Goal: Task Accomplishment & Management: Complete application form

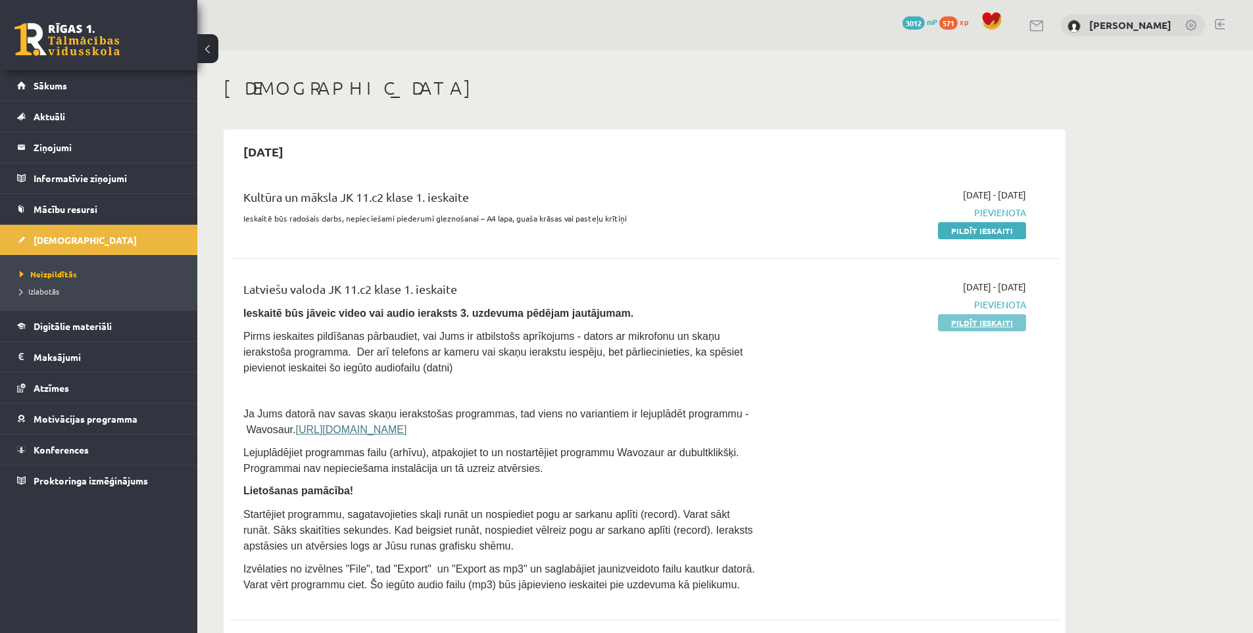
click at [947, 323] on link "Pildīt ieskaiti" at bounding box center [982, 322] width 88 height 17
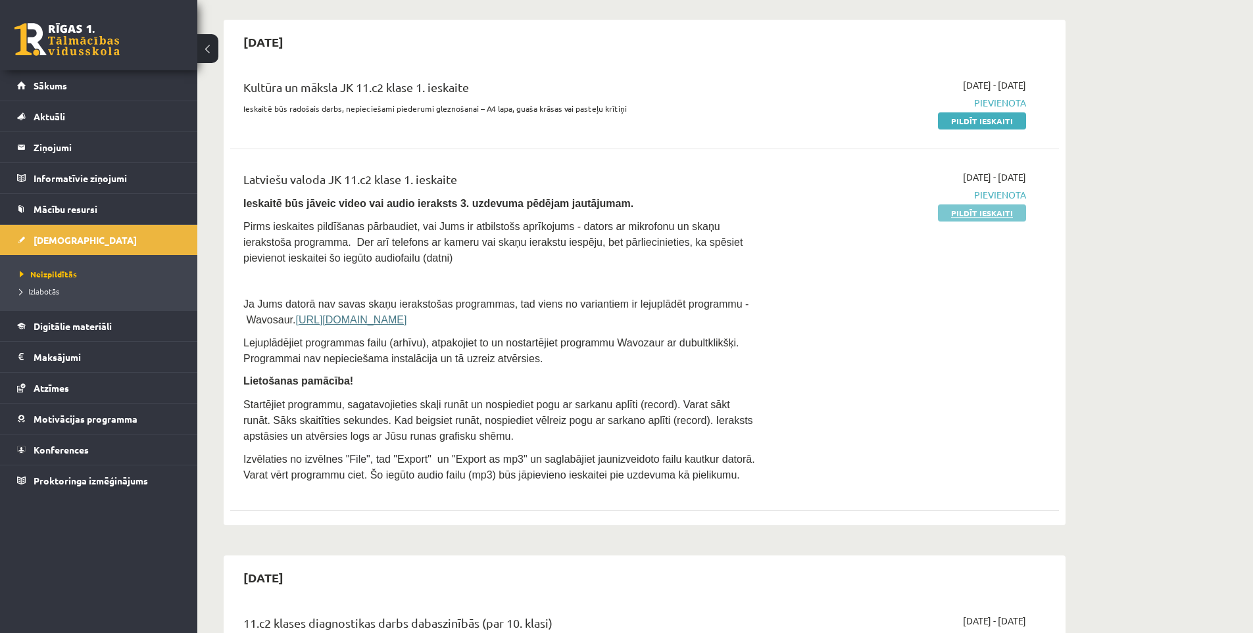
click at [981, 212] on link "Pildīt ieskaiti" at bounding box center [982, 212] width 88 height 17
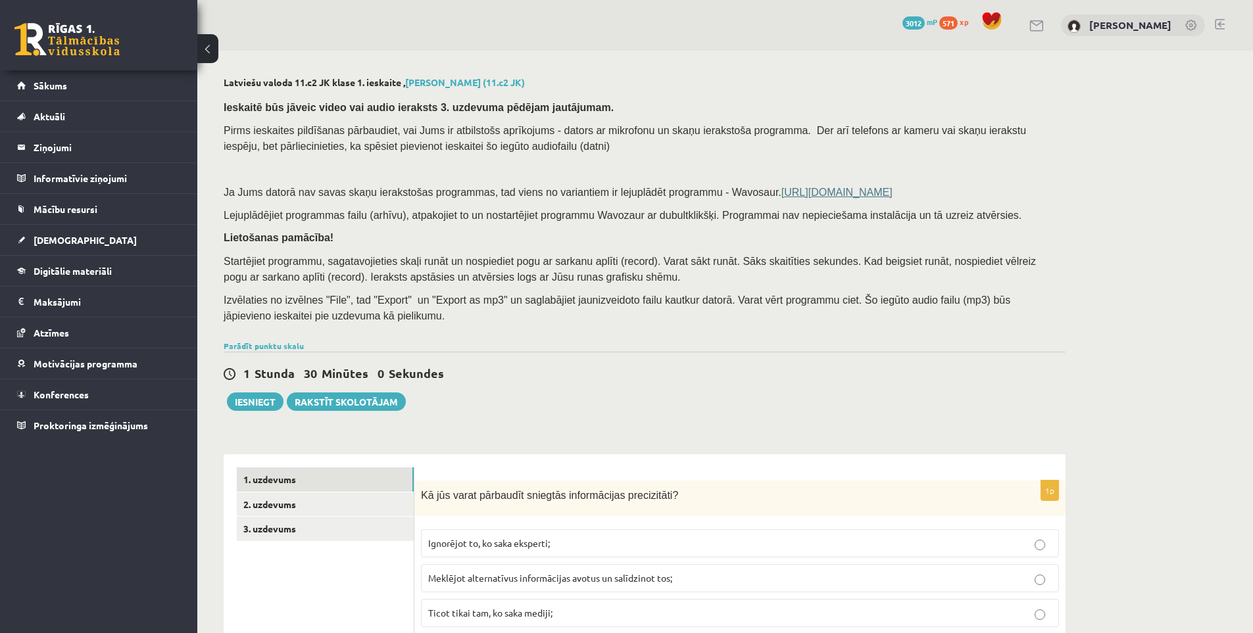
scroll to position [110, 0]
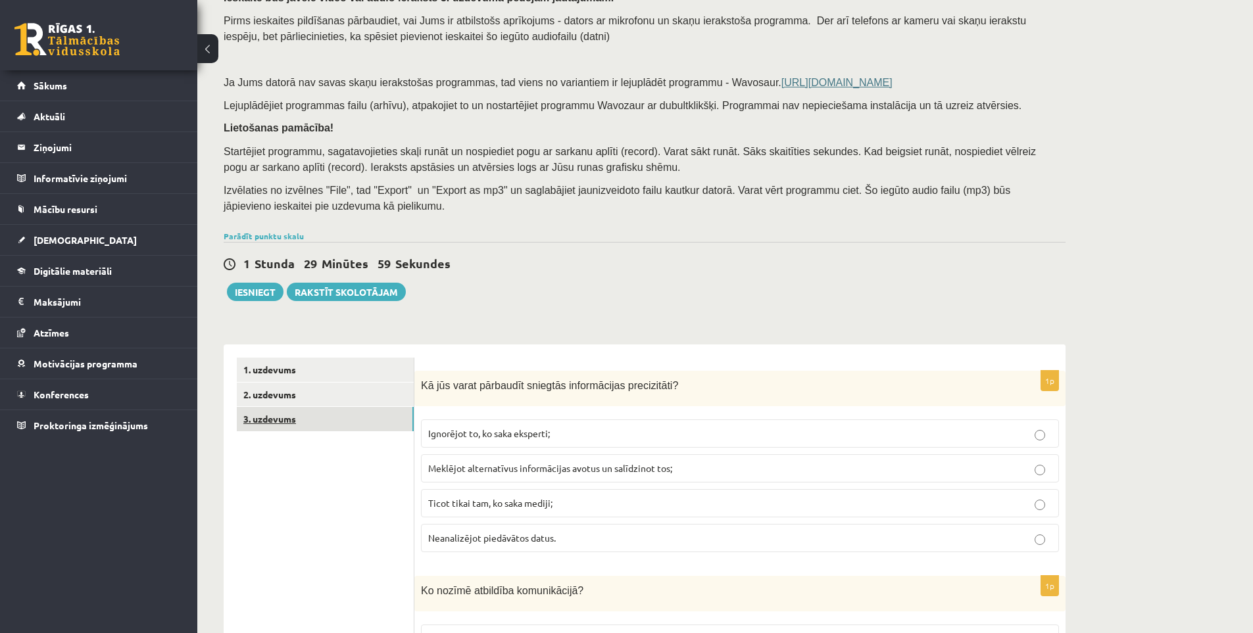
click at [340, 423] on link "3. uzdevums" at bounding box center [325, 419] width 177 height 24
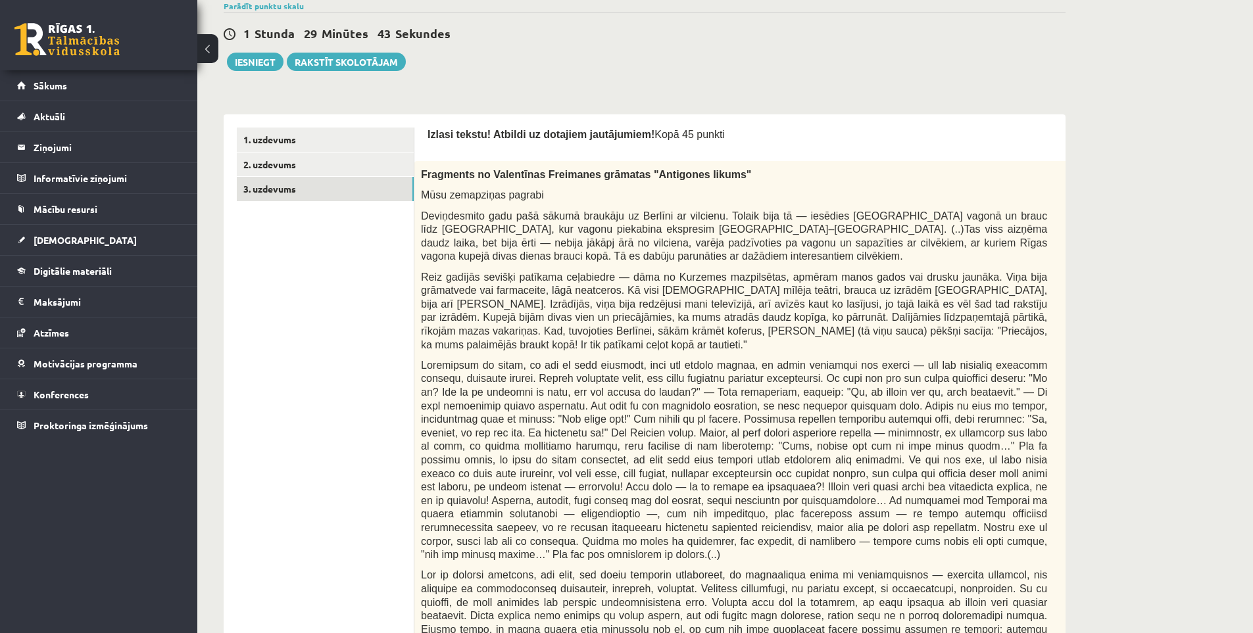
scroll to position [11, 0]
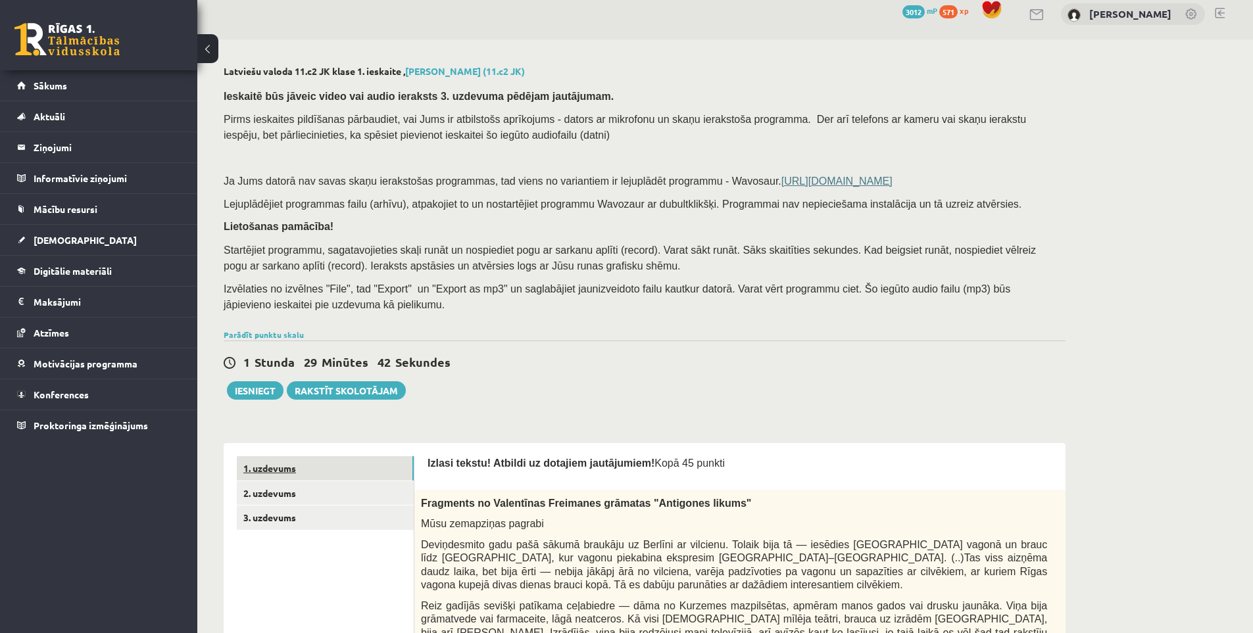
click at [329, 475] on link "1. uzdevums" at bounding box center [325, 468] width 177 height 24
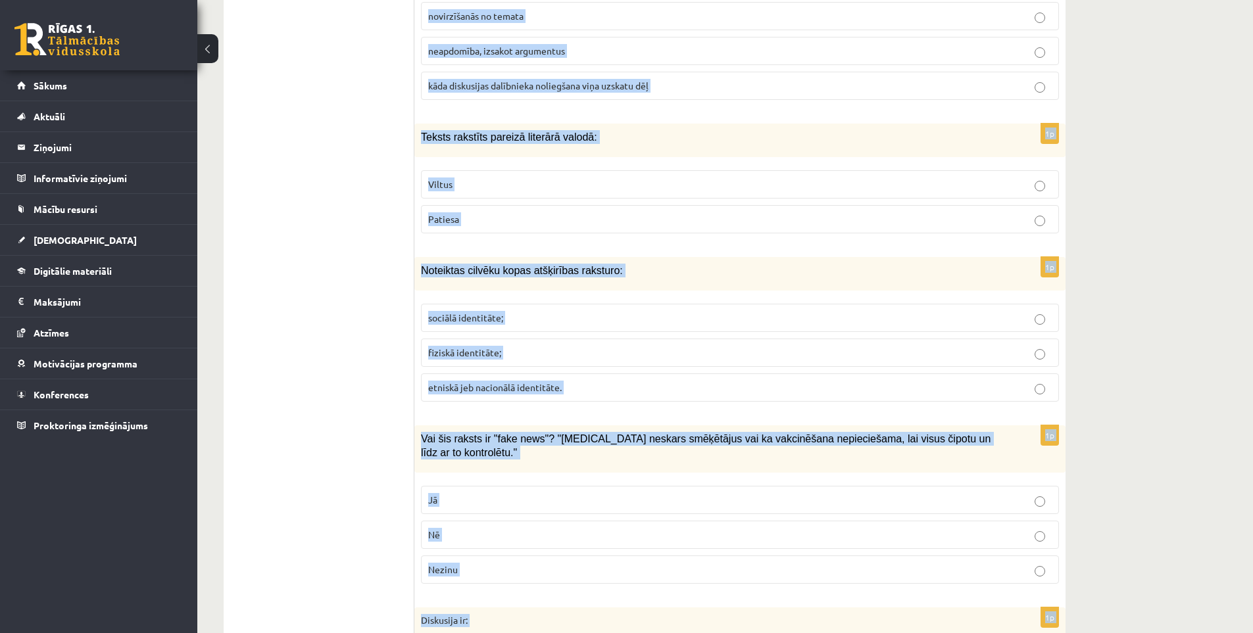
scroll to position [6097, 0]
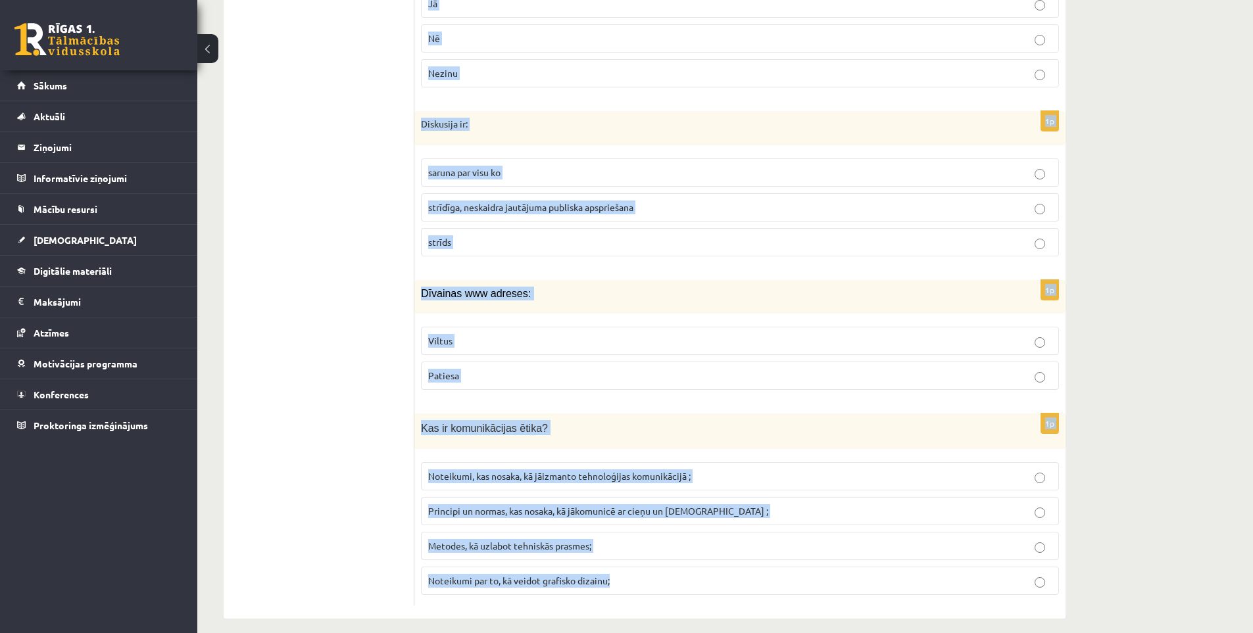
drag, startPoint x: 425, startPoint y: 155, endPoint x: 657, endPoint y: 581, distance: 485.8
copy form "Lo ips dolor sitametco adipisci elitseddoeiu temporincid? Utlaboree do, ma aliq…"
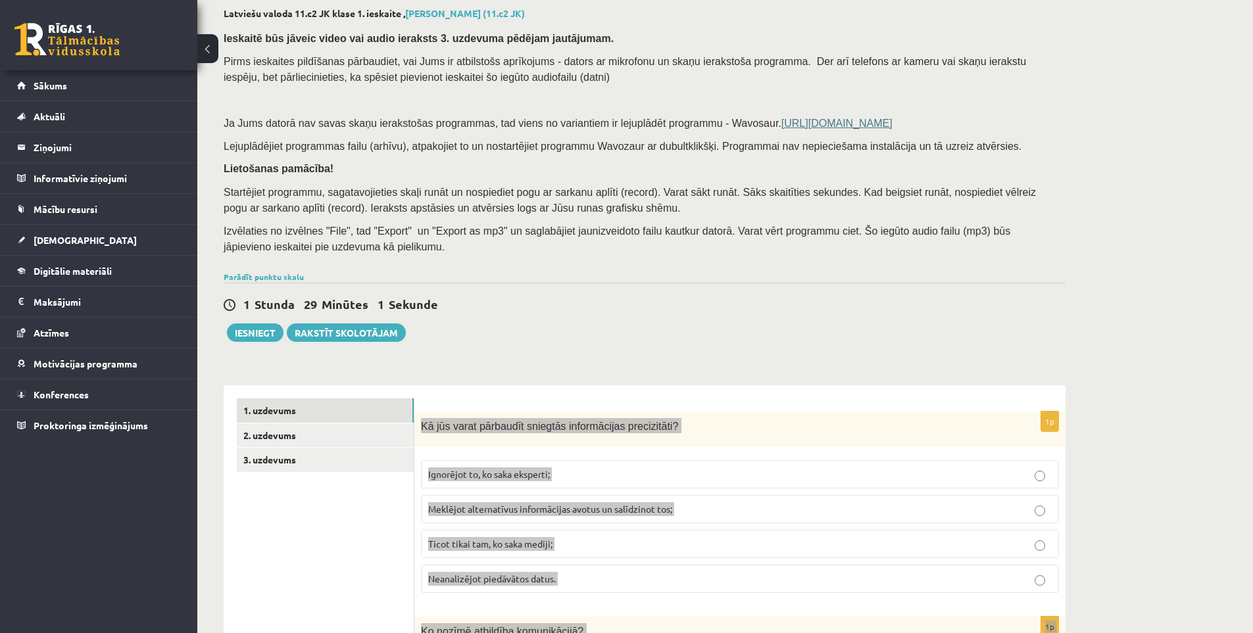
scroll to position [0, 0]
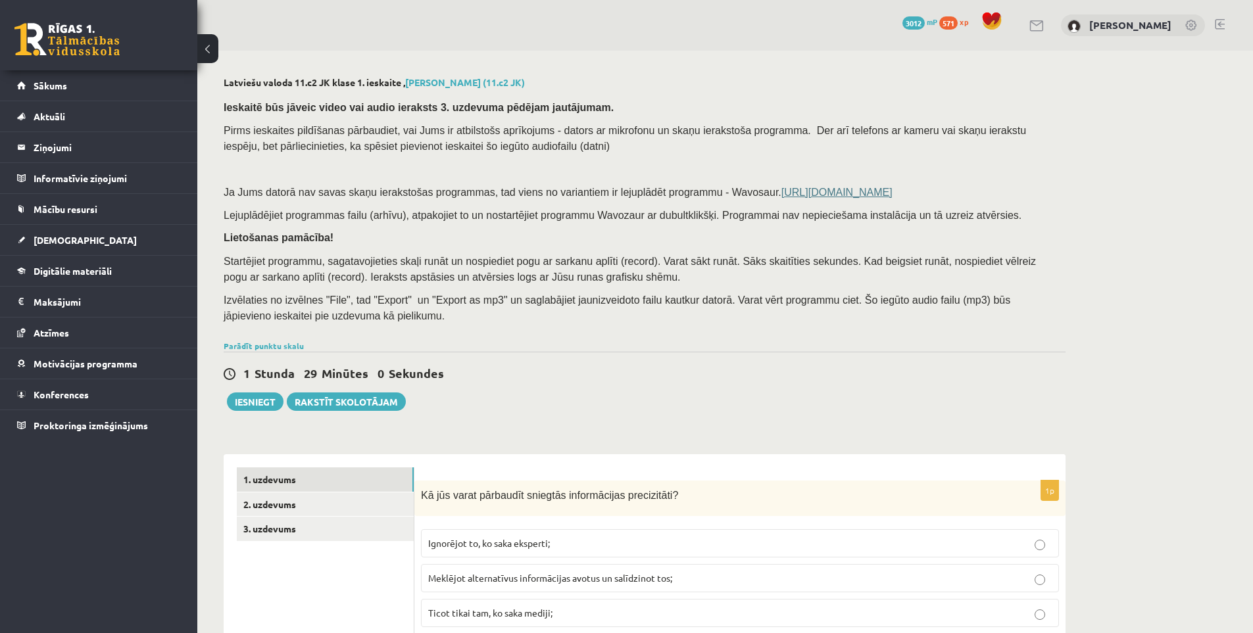
click at [534, 378] on div "1 Stunda 29 Minūtes 0 Sekundes" at bounding box center [645, 374] width 842 height 17
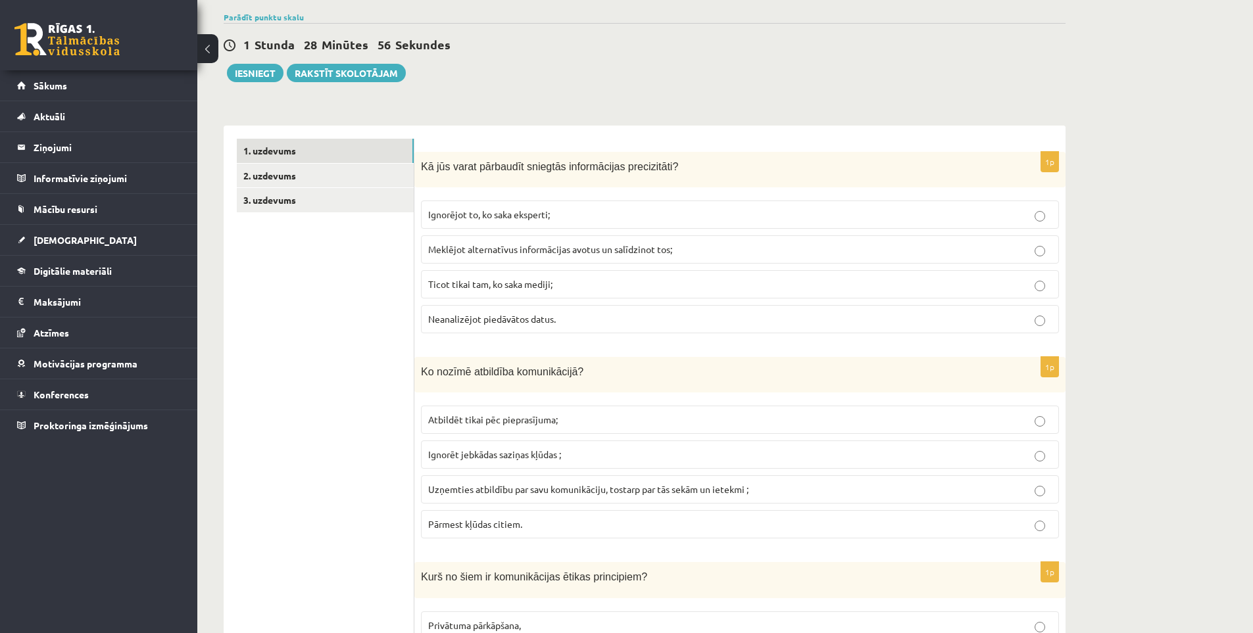
click at [493, 249] on span "Meklējot alternatīvus informācijas avotus un salīdzinot tos;" at bounding box center [550, 249] width 244 height 12
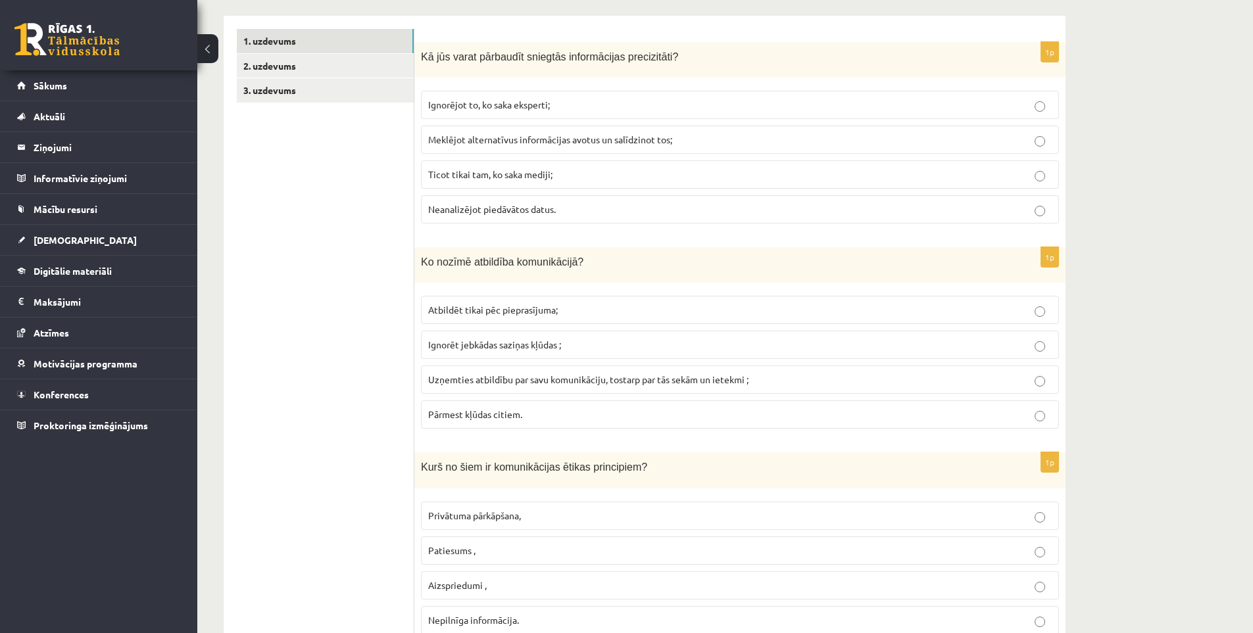
scroll to position [548, 0]
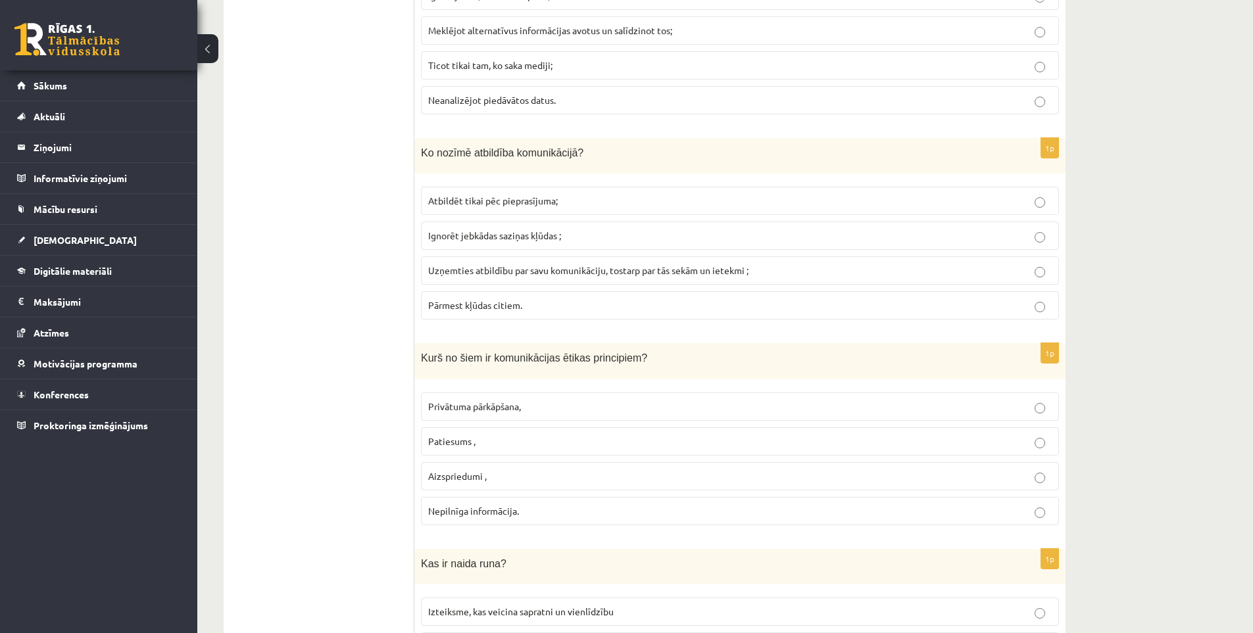
click at [514, 281] on label "Uzņemties atbildību par savu komunikāciju, tostarp par tās sekām un ietekmi ;" at bounding box center [740, 270] width 638 height 28
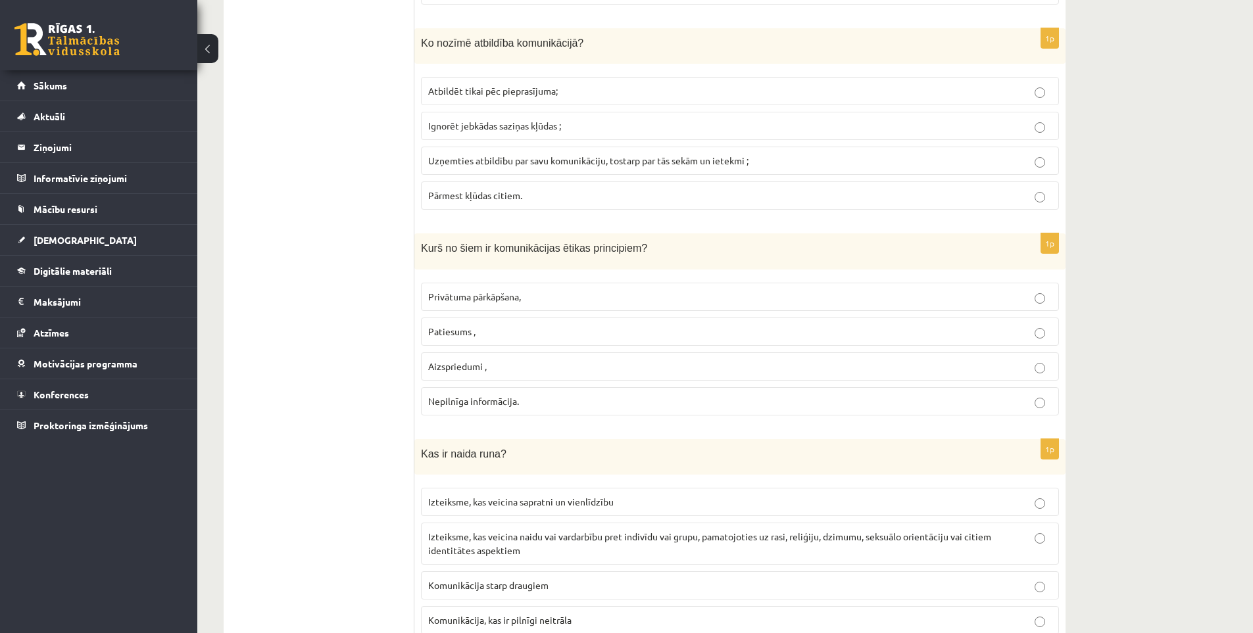
click at [506, 335] on p "Patiesums ," at bounding box center [739, 332] width 623 height 14
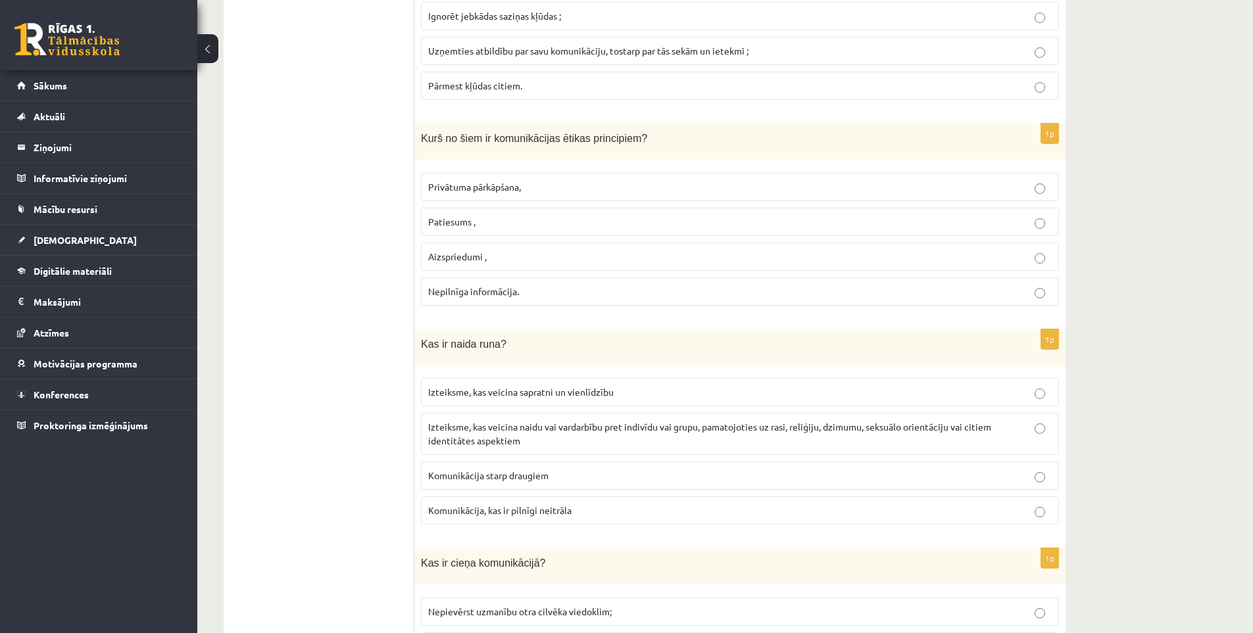
click at [564, 435] on p "Izteiksme, kas veicina naidu vai vardarbību pret indivīdu vai grupu, pamatojoti…" at bounding box center [739, 434] width 623 height 28
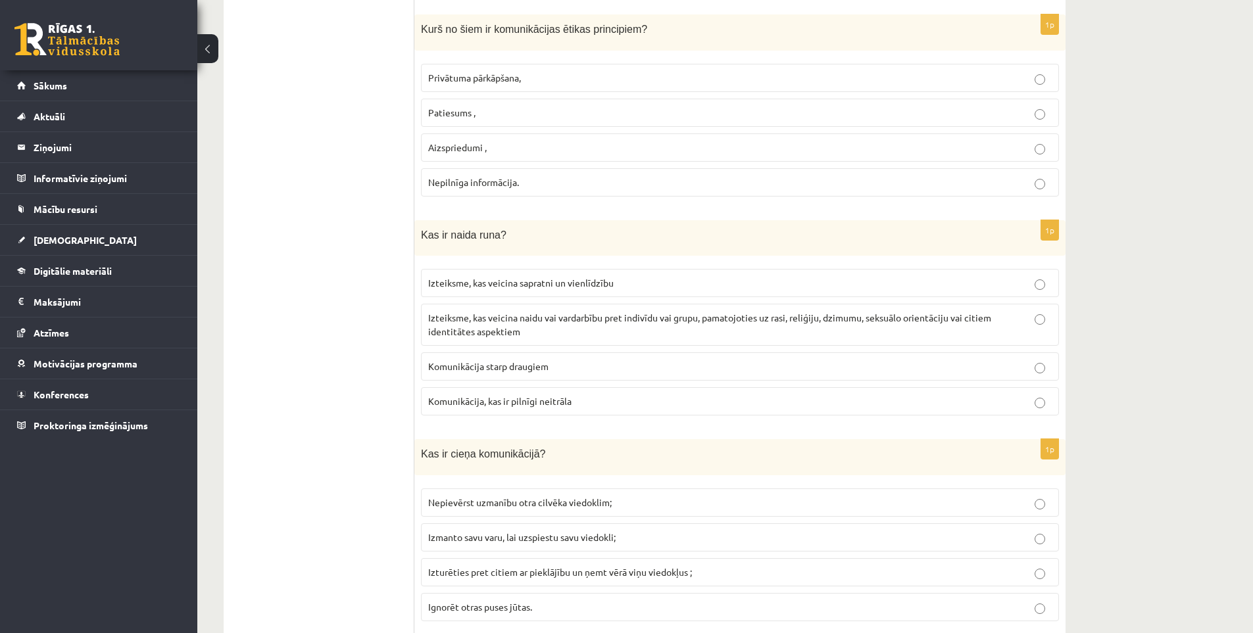
scroll to position [986, 0]
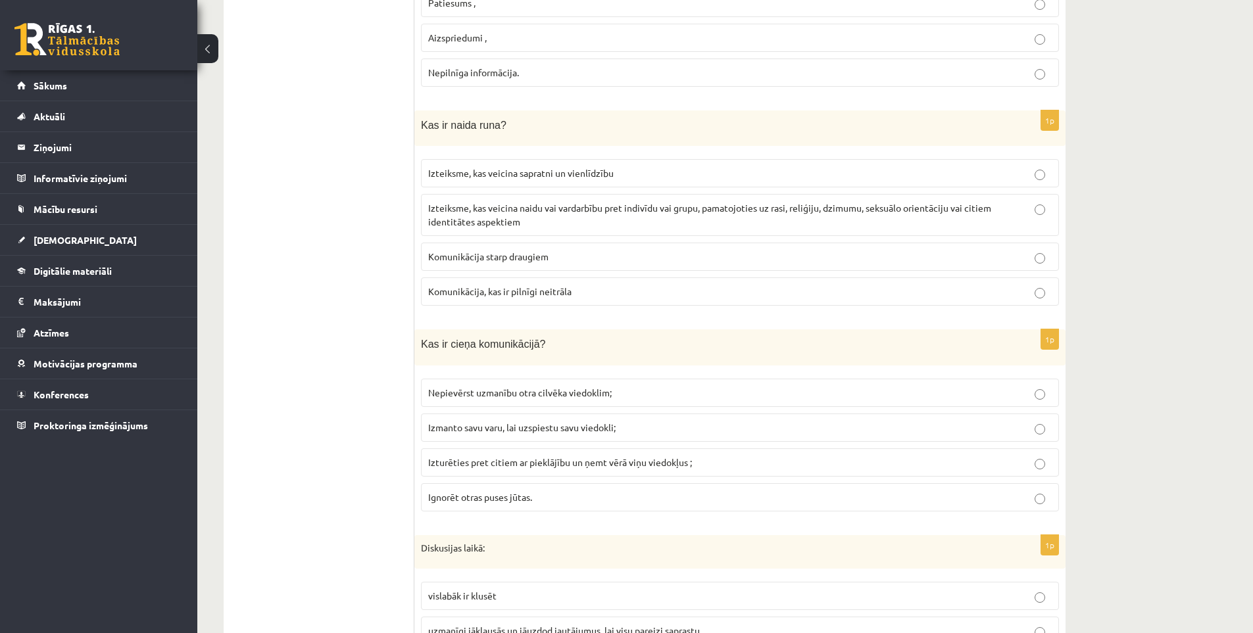
click at [571, 466] on span "Izturēties pret citiem ar pieklājību un ņemt vērā viņu viedokļus ;" at bounding box center [560, 462] width 264 height 12
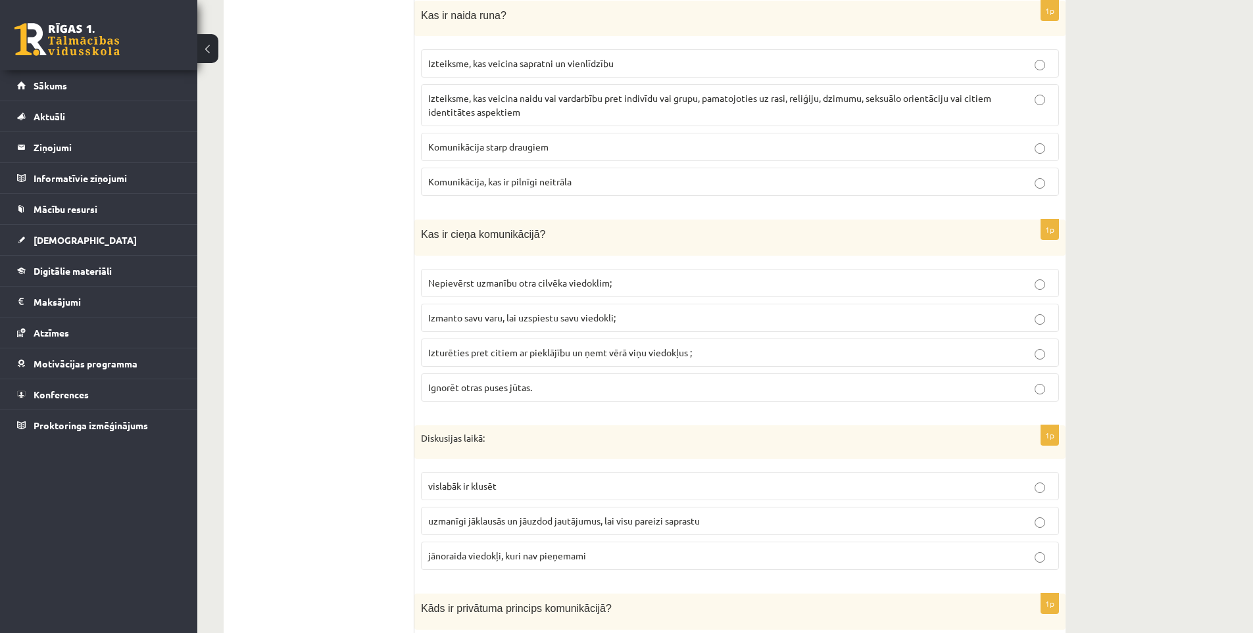
scroll to position [1205, 0]
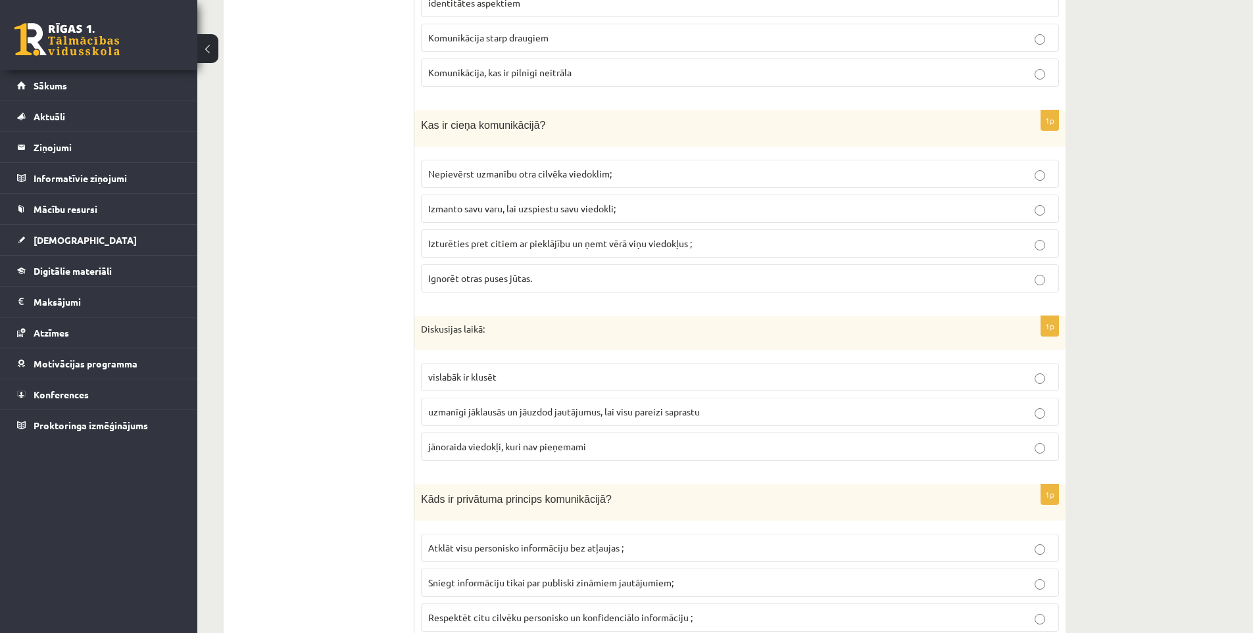
click at [542, 414] on span "uzmanīgi jāklausās un jāuzdod jautājumus, lai visu pareizi saprastu" at bounding box center [564, 412] width 272 height 12
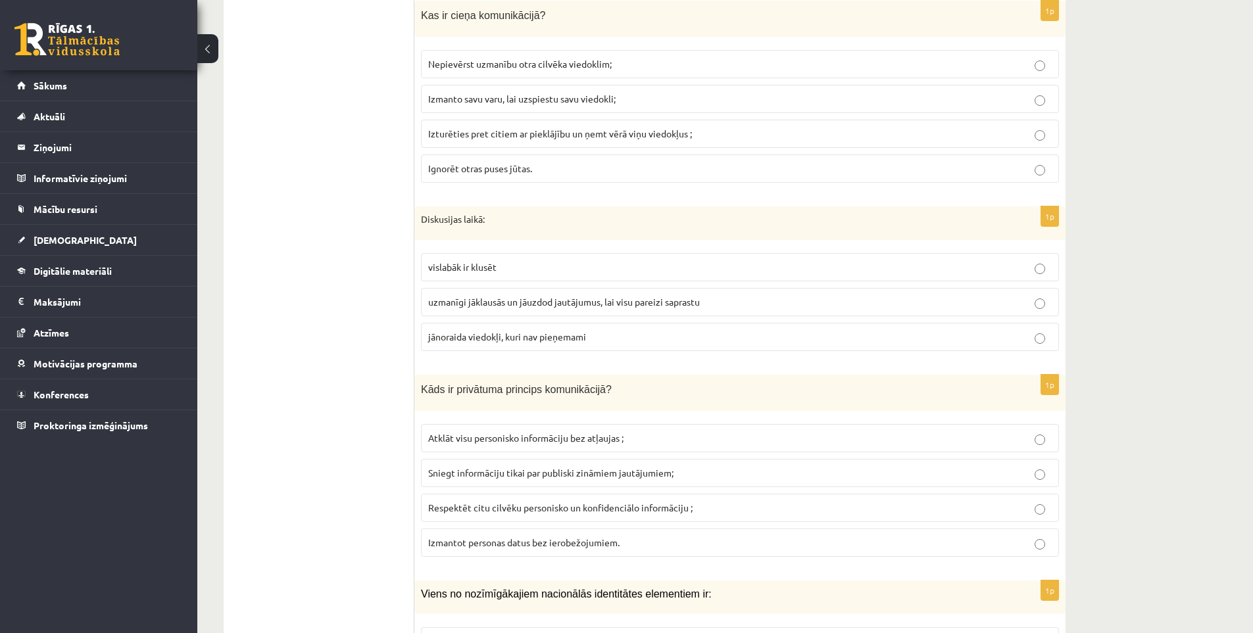
click at [559, 517] on label "Respektēt citu cilvēku personisko un konfidenciālo informāciju ;" at bounding box center [740, 508] width 638 height 28
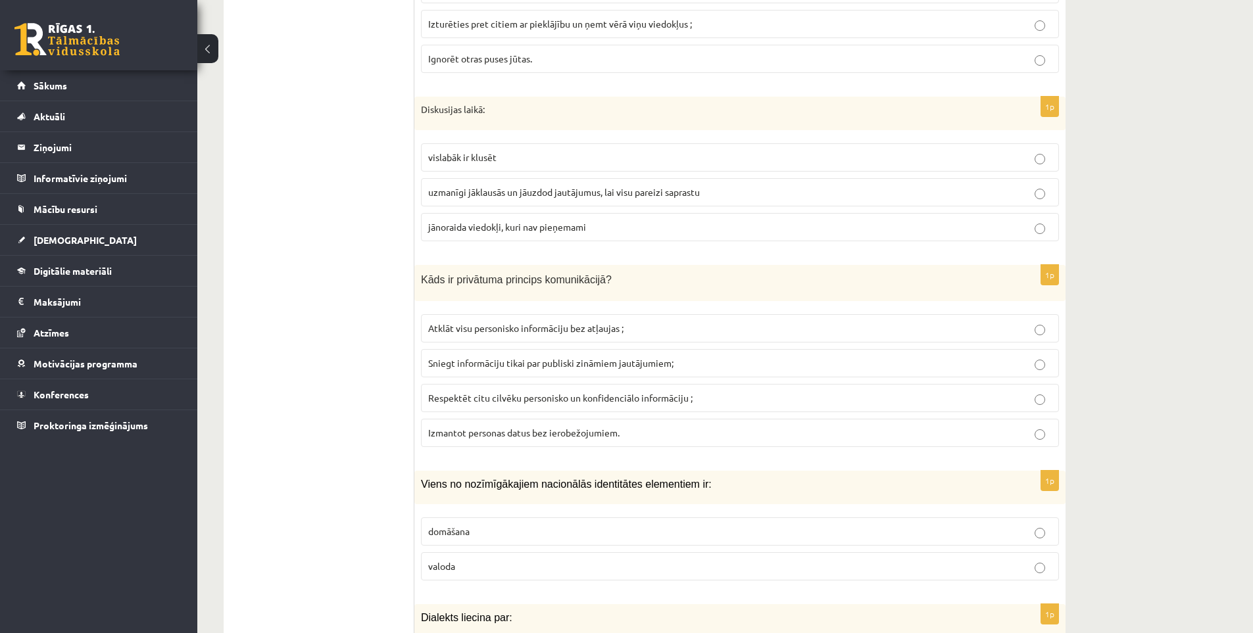
scroll to position [1534, 0]
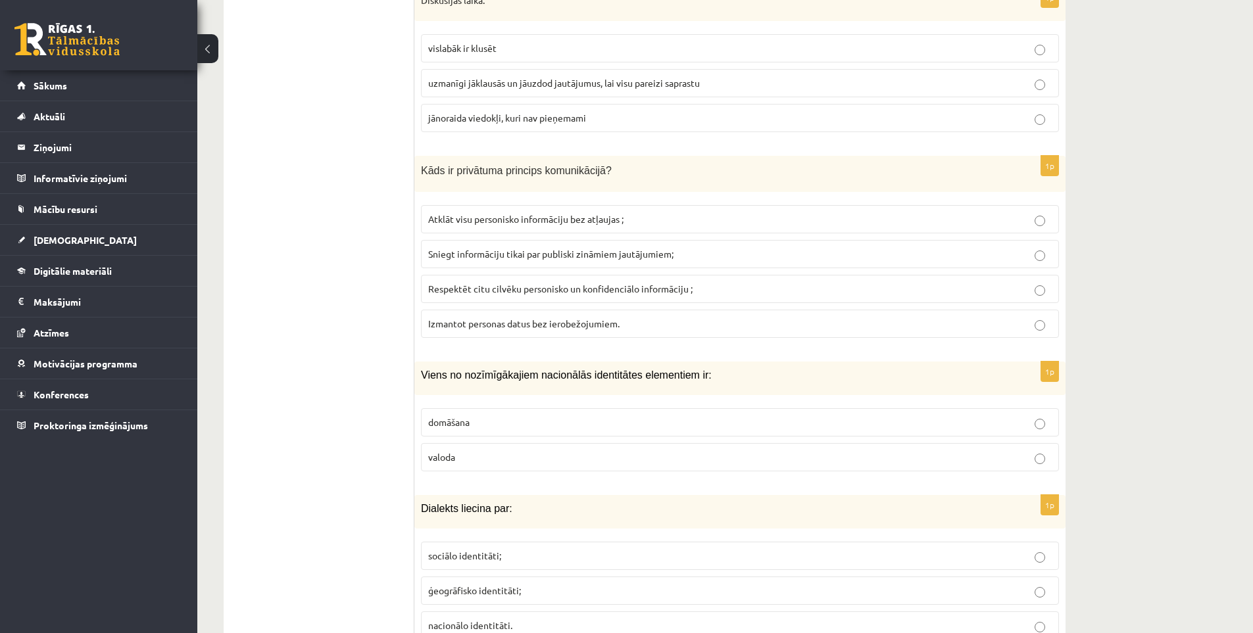
click at [504, 456] on p "valoda" at bounding box center [739, 457] width 623 height 14
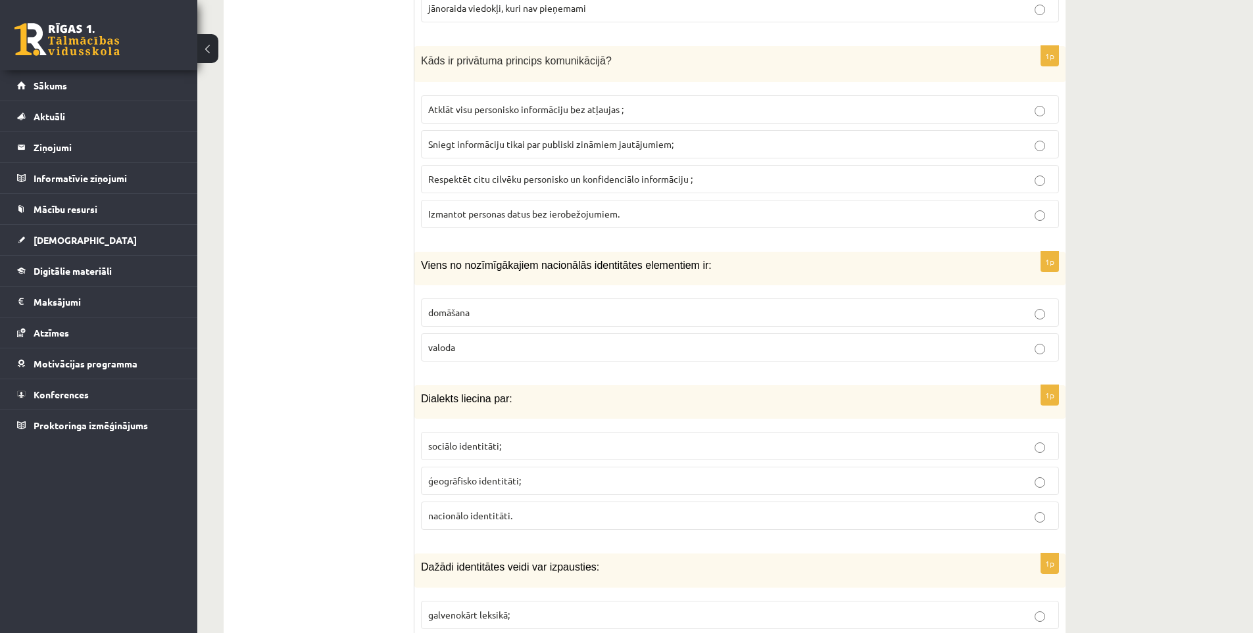
scroll to position [1754, 0]
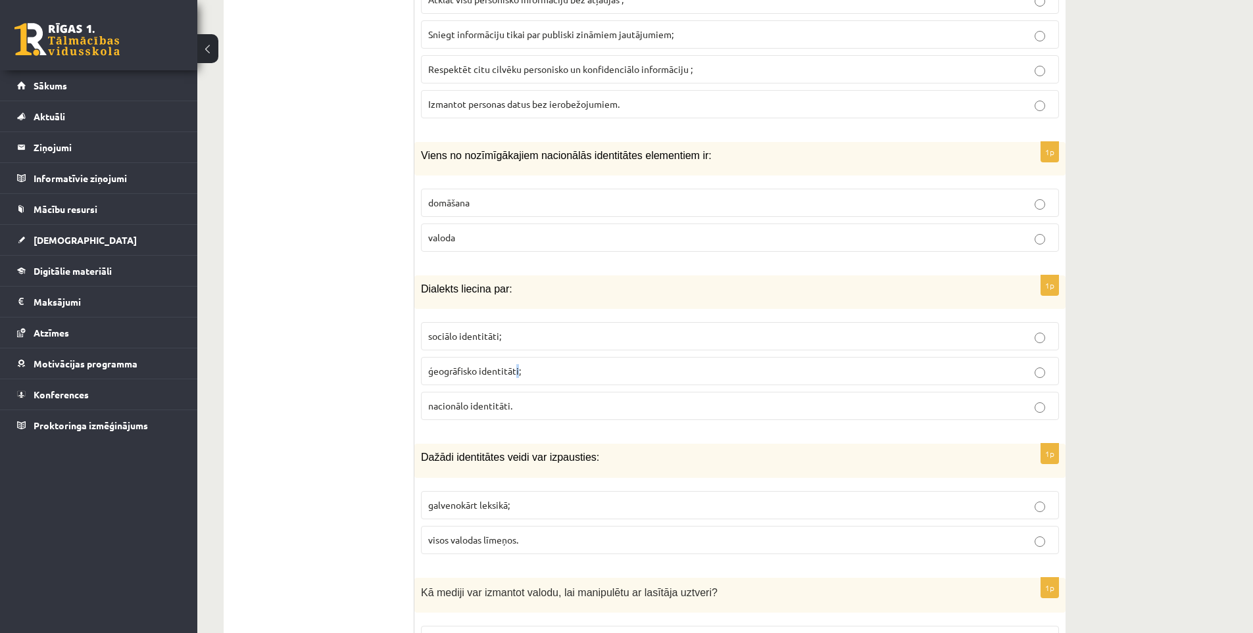
click at [517, 375] on span "ģeogrāfisko identitāti;" at bounding box center [474, 371] width 93 height 12
click at [567, 372] on p "ģeogrāfisko identitāti;" at bounding box center [739, 371] width 623 height 14
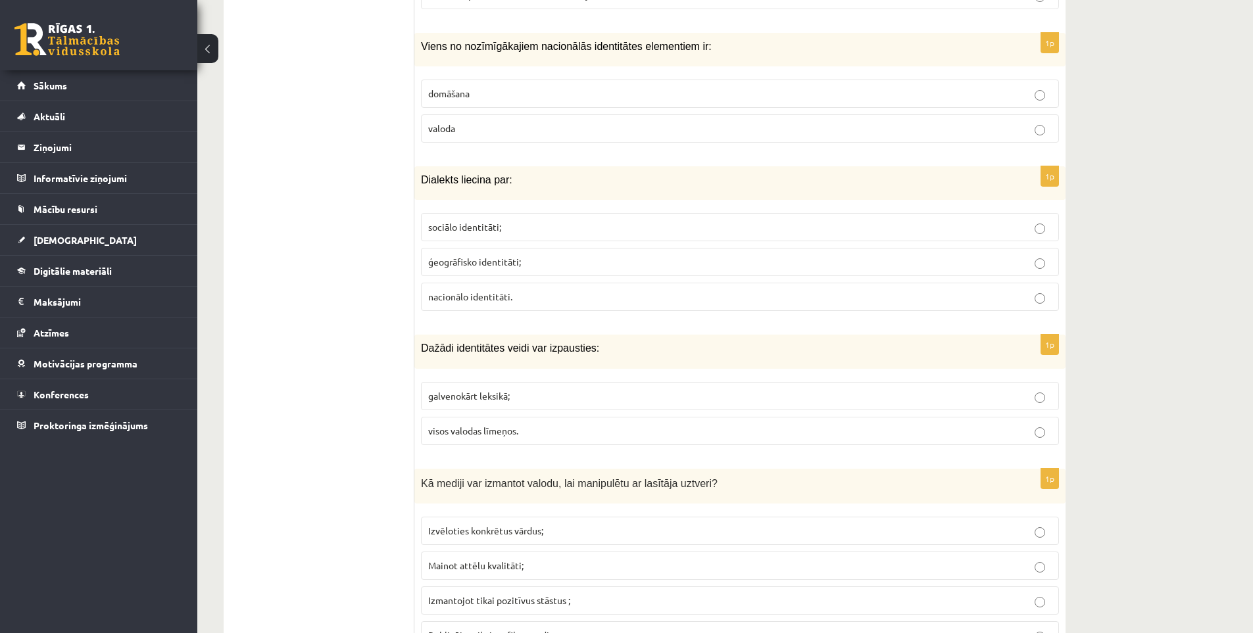
scroll to position [1973, 0]
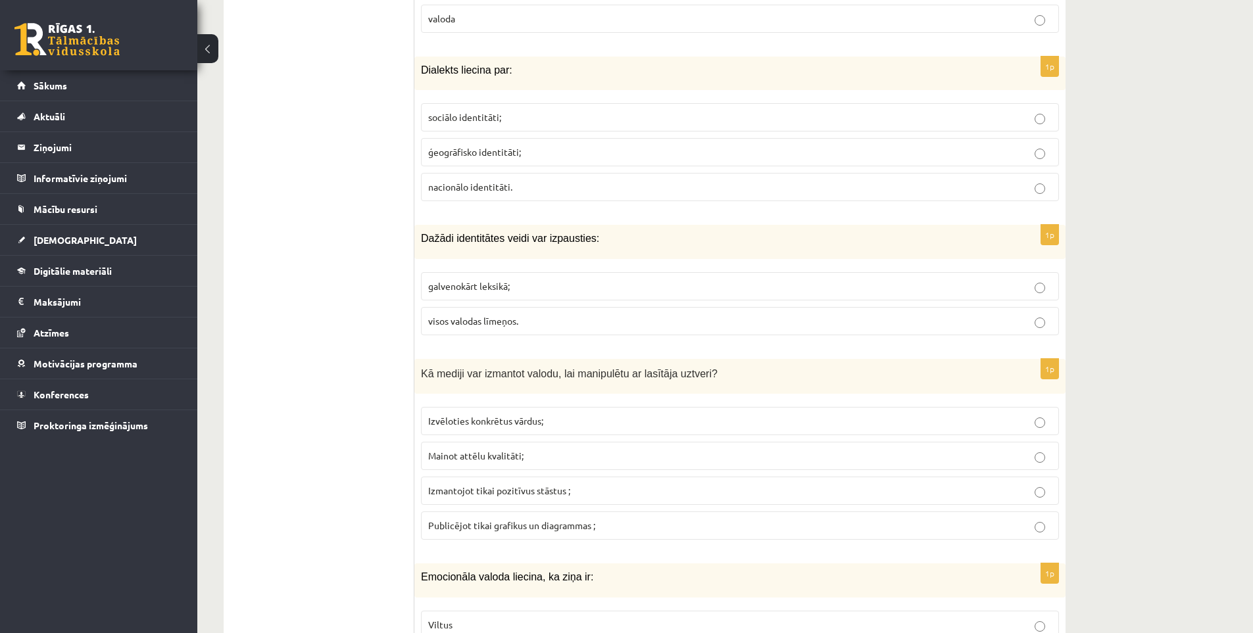
click at [569, 337] on fieldset "galvenokārt leksikā; visos valodas līmeņos." at bounding box center [740, 303] width 638 height 74
click at [588, 322] on p "visos valodas līmeņos." at bounding box center [739, 321] width 623 height 14
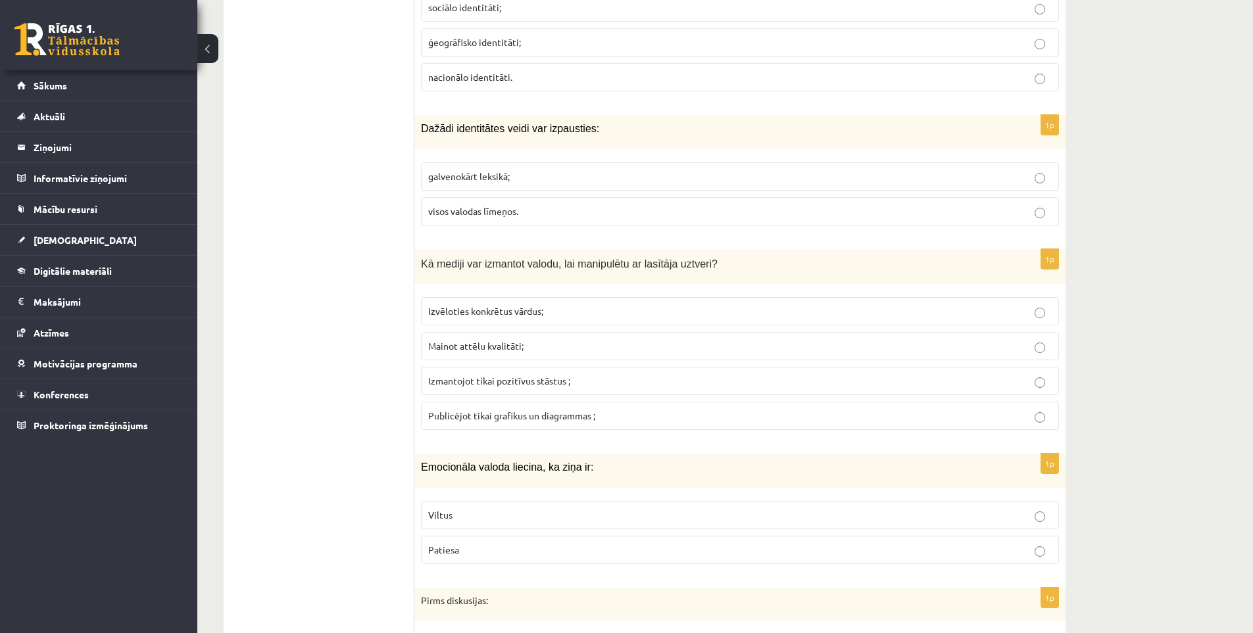
click at [520, 316] on span "Izvēloties konkrētus vārdus;" at bounding box center [485, 311] width 115 height 12
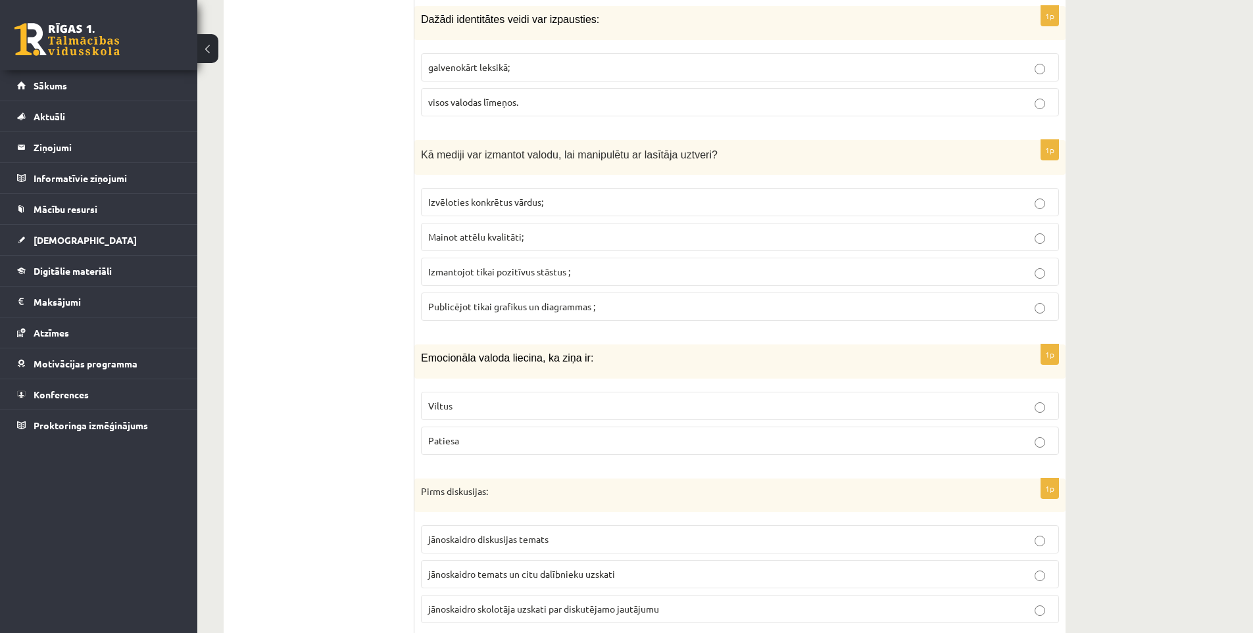
scroll to position [2301, 0]
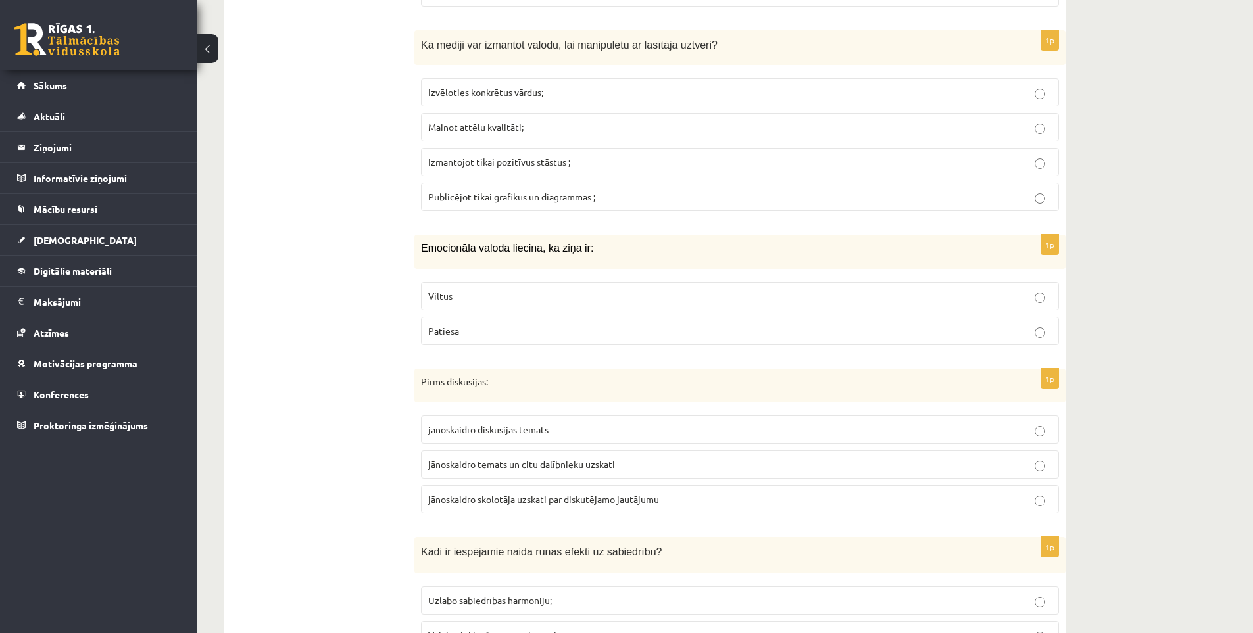
click at [479, 297] on p "Viltus" at bounding box center [739, 296] width 623 height 14
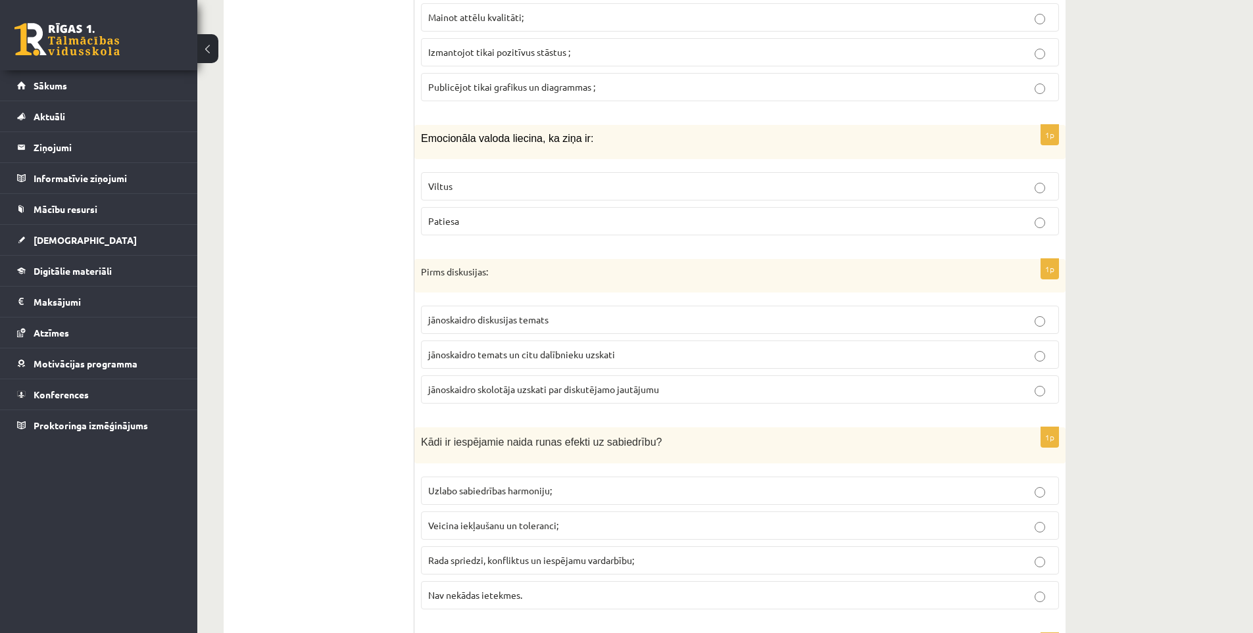
scroll to position [2520, 0]
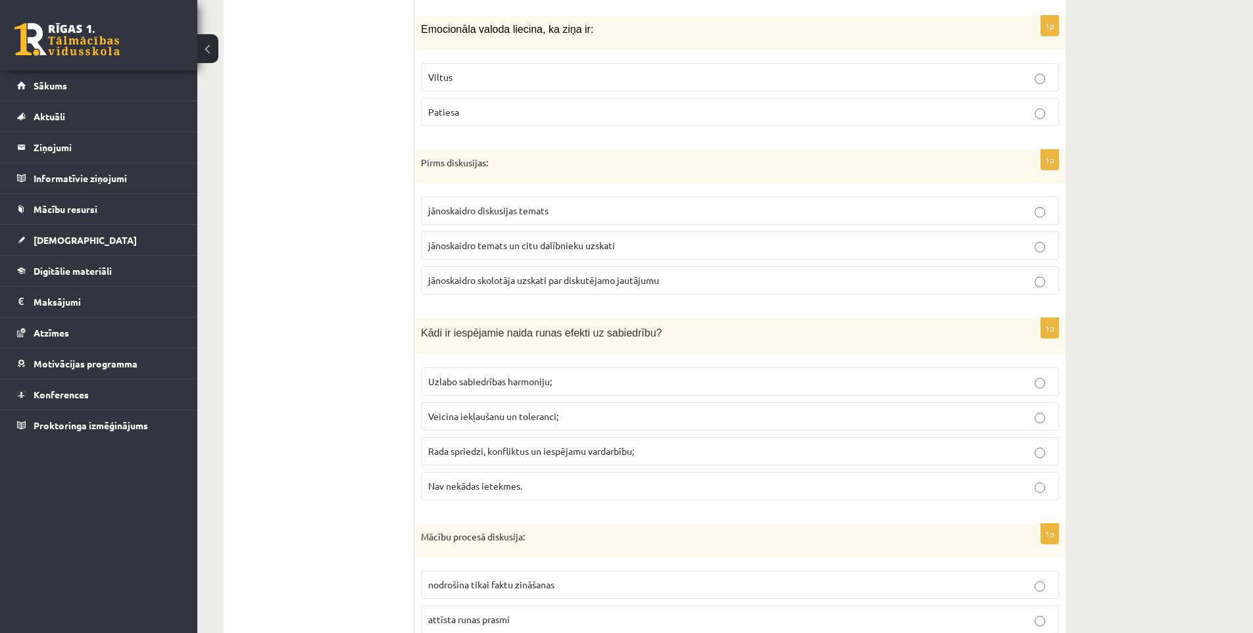
click at [496, 285] on span "jānoskaidro skolotāja uzskati par diskutējamo jautājumu" at bounding box center [543, 280] width 231 height 12
click at [512, 248] on span "jānoskaidro temats un citu dalībnieku uzskati" at bounding box center [521, 245] width 187 height 12
click at [522, 444] on p "Rada spriedzi, konfliktus un iespējamu vardarbību;" at bounding box center [739, 451] width 623 height 14
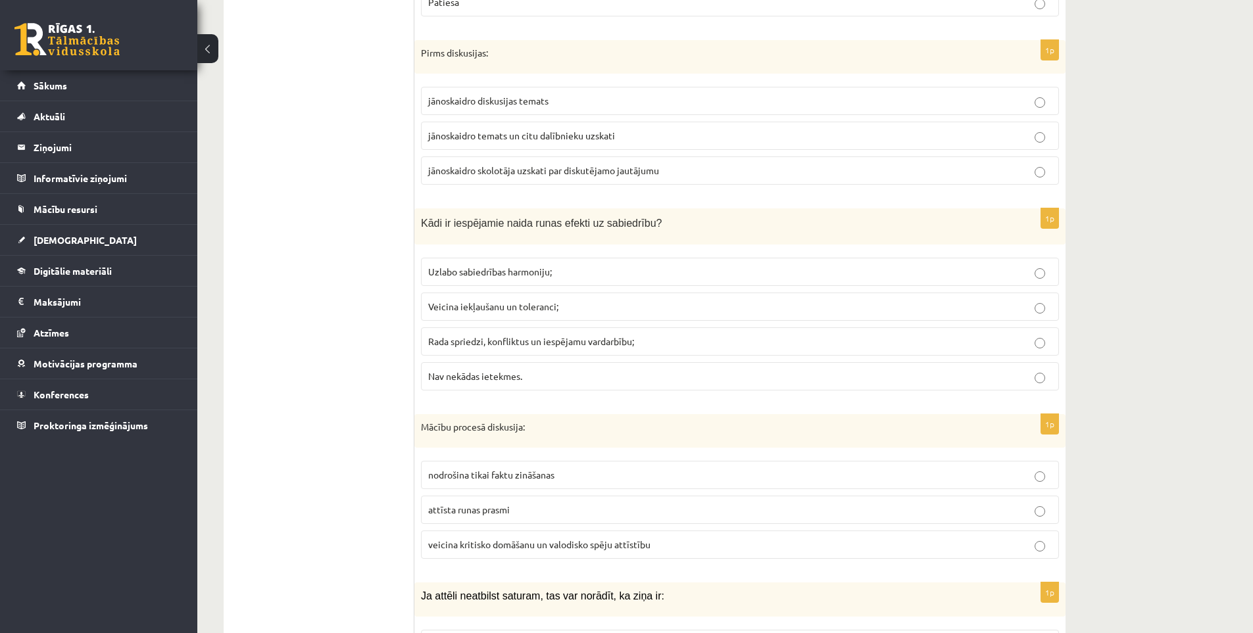
scroll to position [2740, 0]
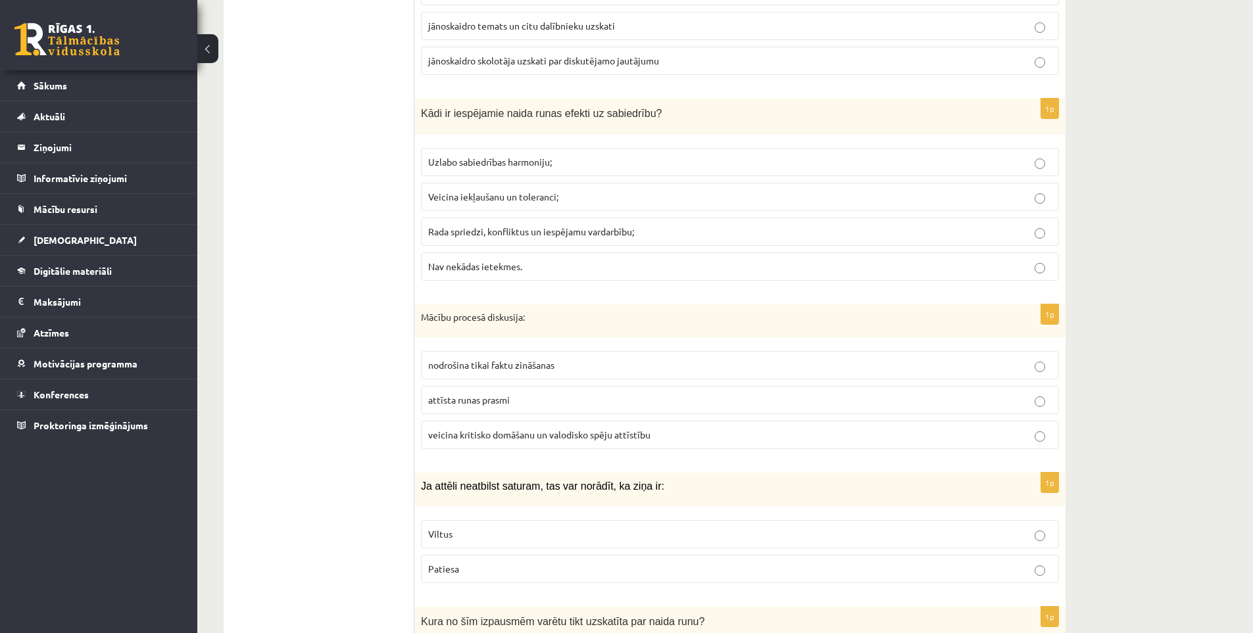
click at [535, 437] on span "veicina kritisko domāšanu un valodisko spēju attīstību" at bounding box center [539, 435] width 222 height 12
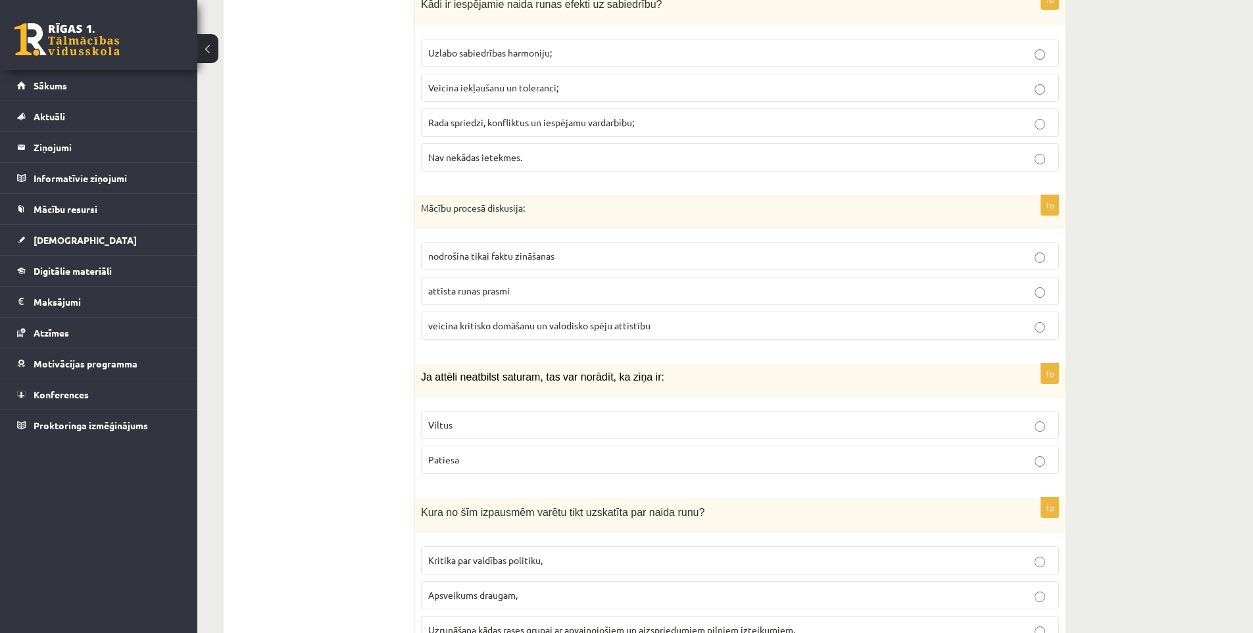
scroll to position [2959, 0]
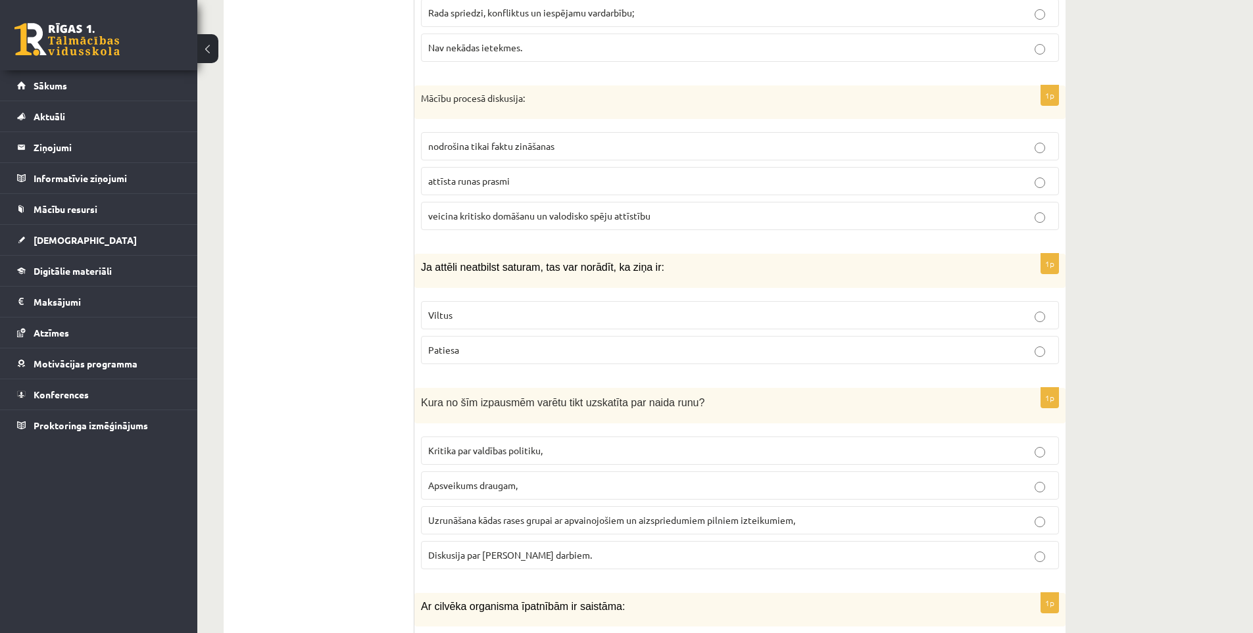
click at [545, 320] on p "Viltus" at bounding box center [739, 315] width 623 height 14
click at [527, 517] on span "Uzrunāšana kādas rases grupai ar apvainojošiem un aizspriedumiem pilniem izteik…" at bounding box center [611, 520] width 367 height 12
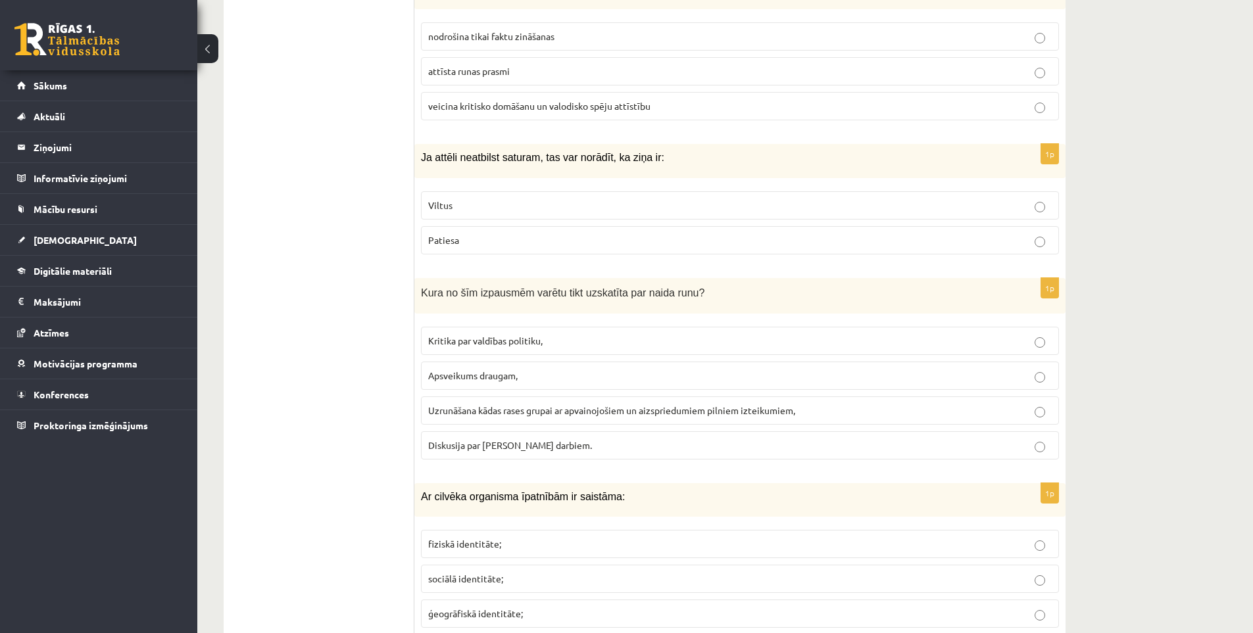
scroll to position [3178, 0]
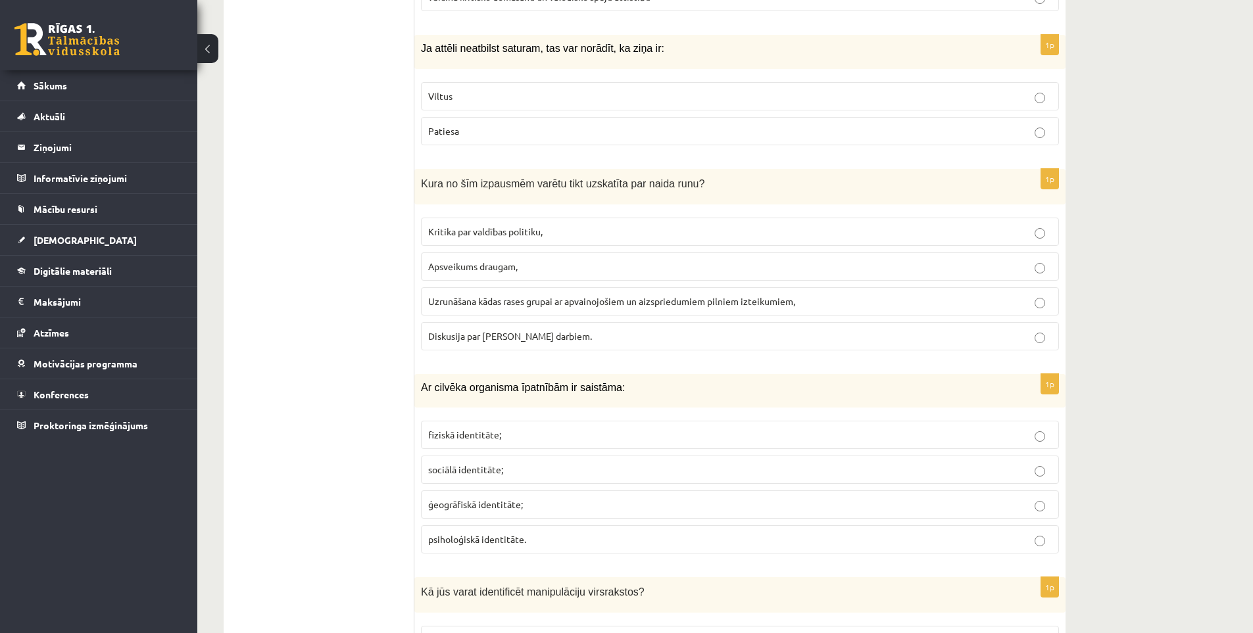
click at [485, 433] on span "fiziskā identitāte;" at bounding box center [464, 435] width 73 height 12
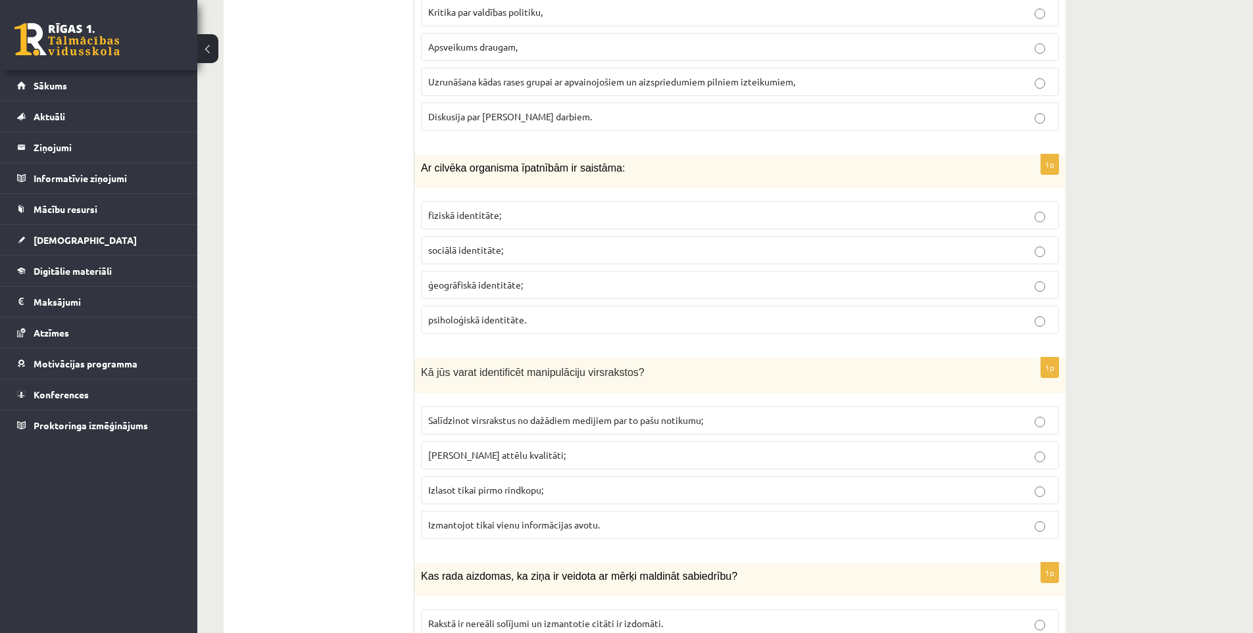
scroll to position [3507, 0]
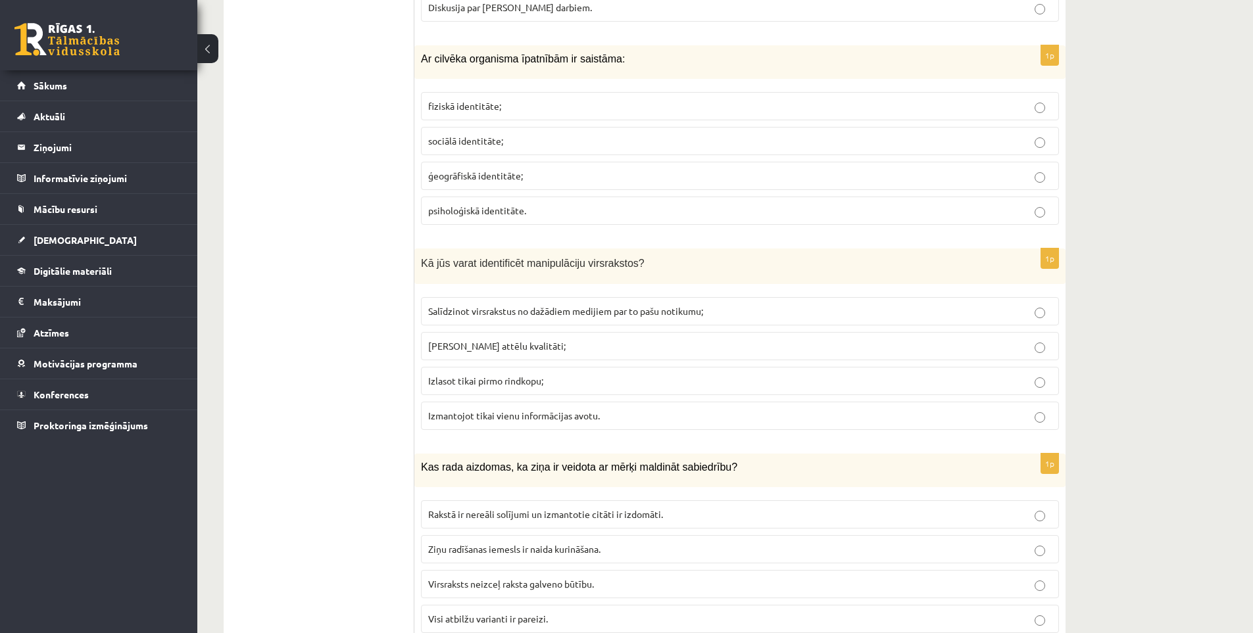
click at [543, 311] on span "Salīdzinot virsrakstus no dažādiem medijiem par to pašu notikumu;" at bounding box center [565, 311] width 275 height 12
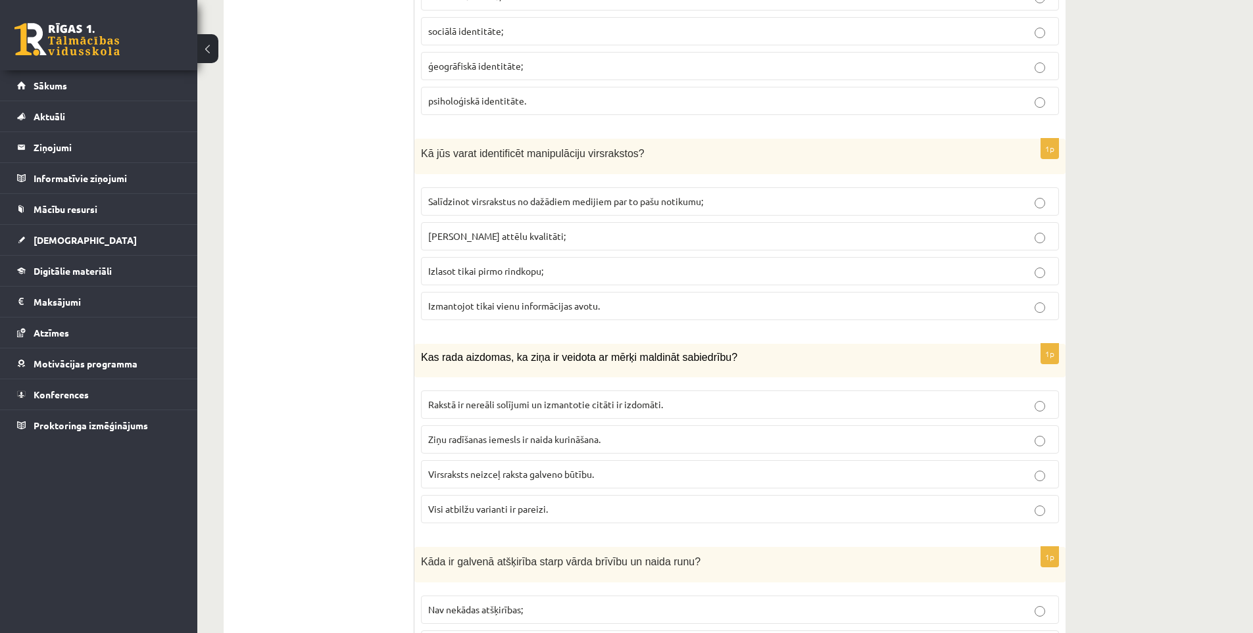
click at [542, 507] on span "Visi atbilžu varianti ir pareizi." at bounding box center [488, 509] width 120 height 12
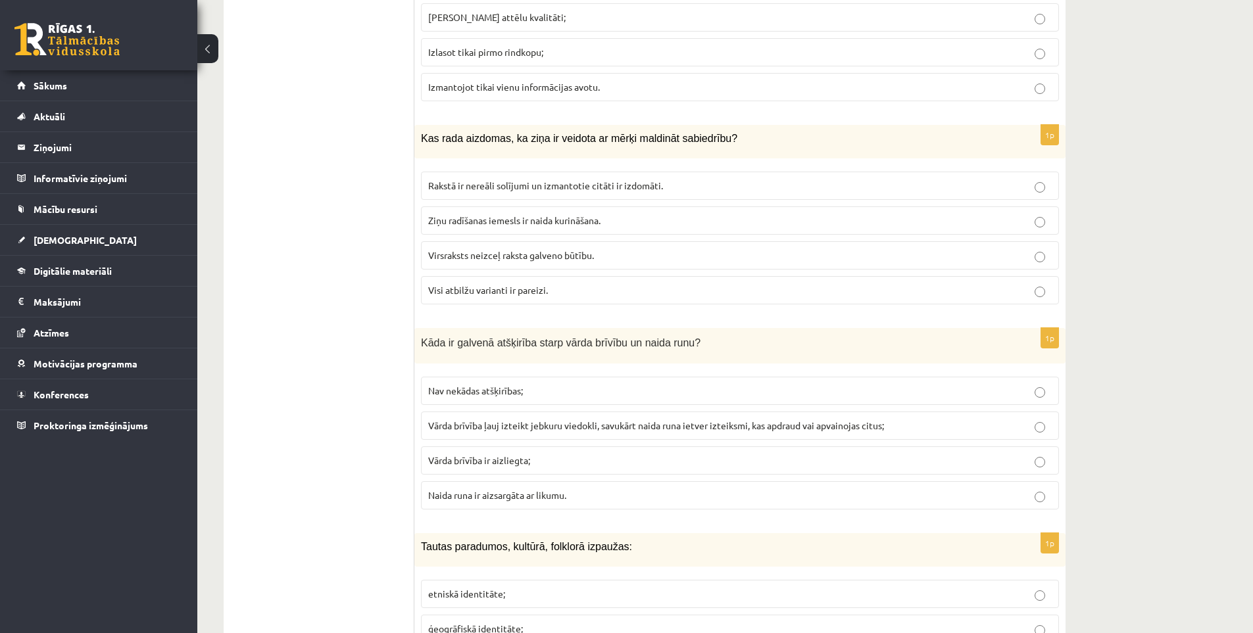
scroll to position [3945, 0]
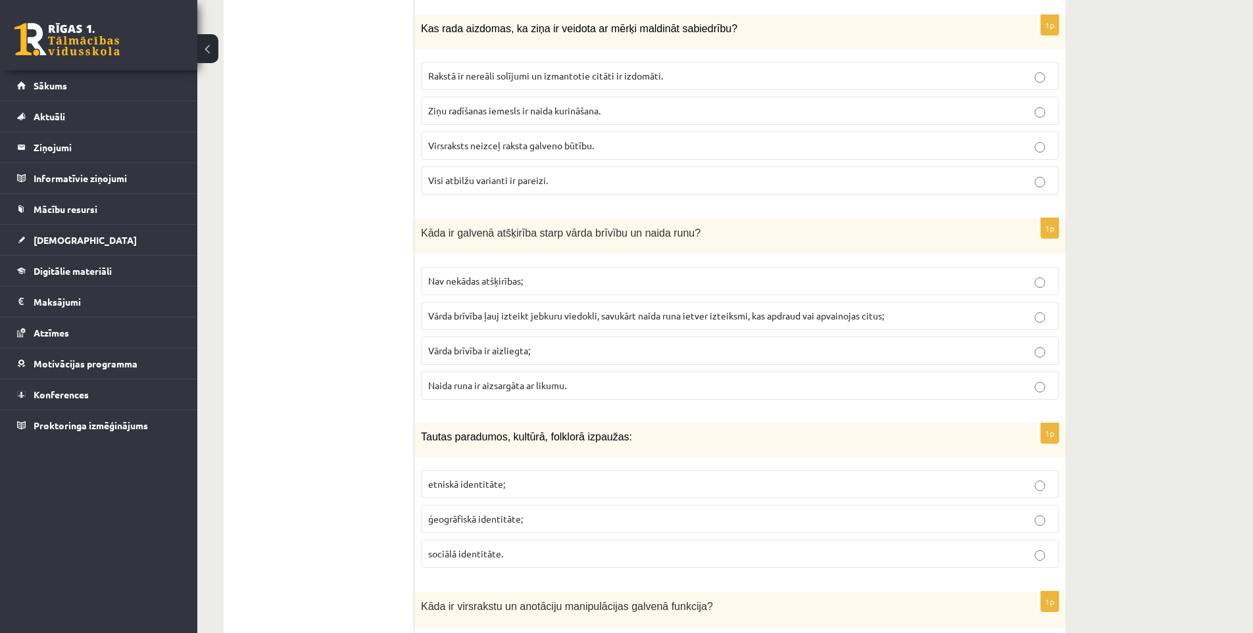
click at [565, 317] on span "Vārda brīvība ļauj izteikt jebkuru viedokli, savukārt naida runa ietver izteiks…" at bounding box center [656, 316] width 456 height 12
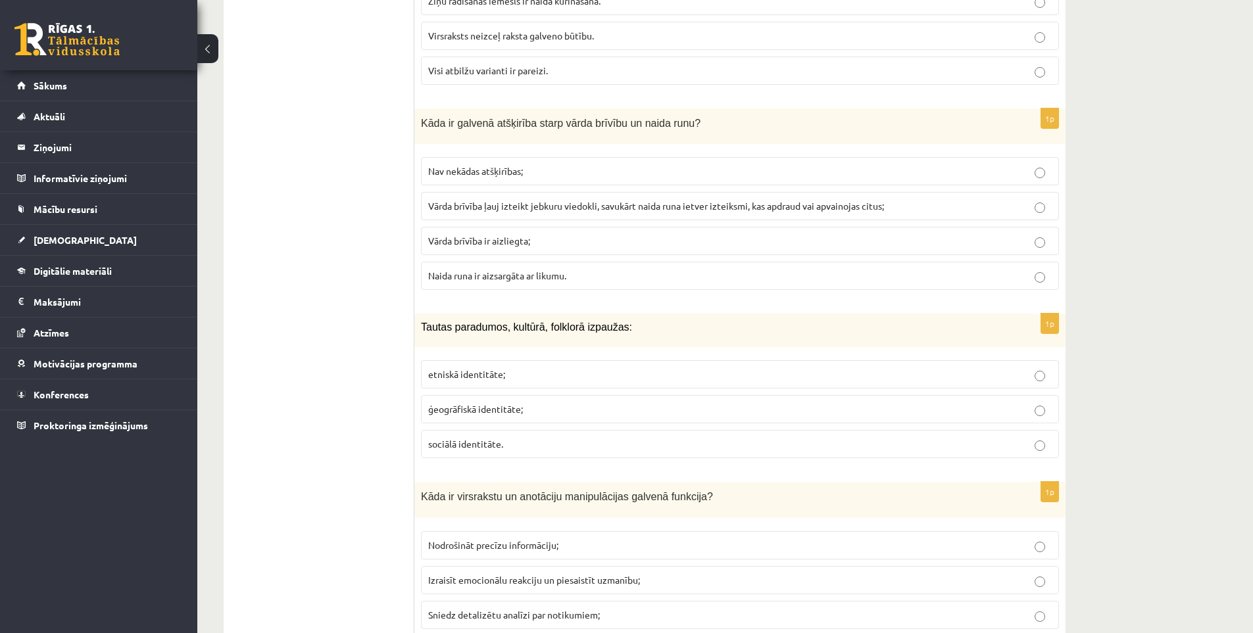
click at [504, 380] on p "etniskā identitāte;" at bounding box center [739, 375] width 623 height 14
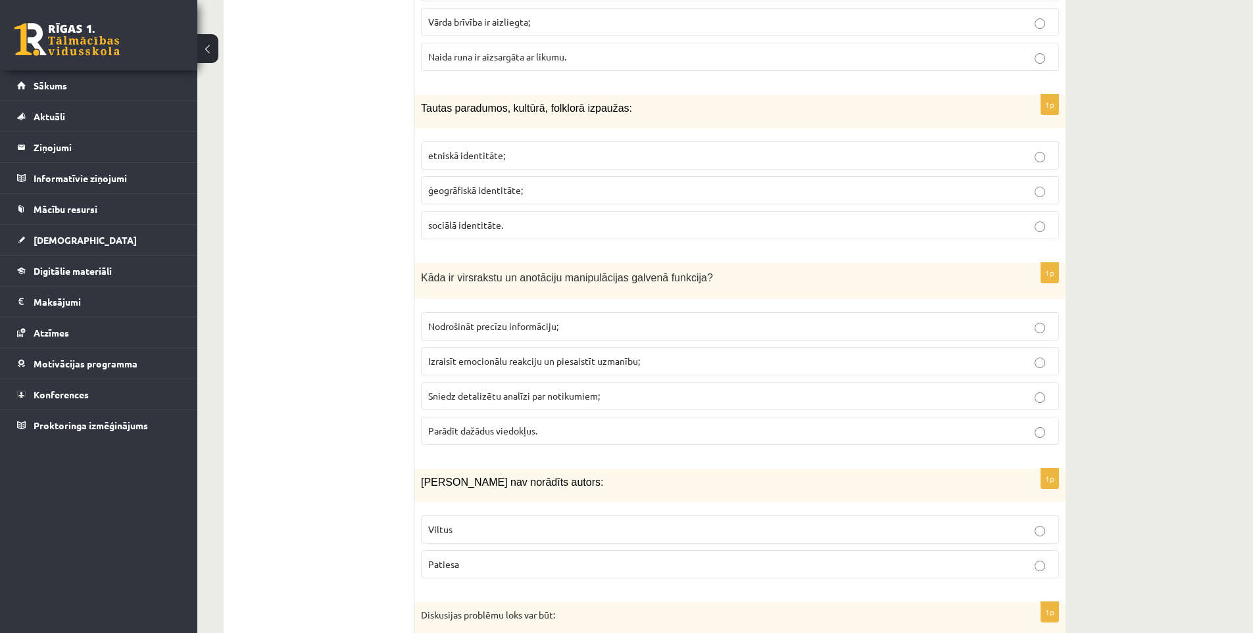
click at [535, 364] on span "Izraisīt emocionālu reakciju un piesaistīt uzmanību;" at bounding box center [534, 361] width 212 height 12
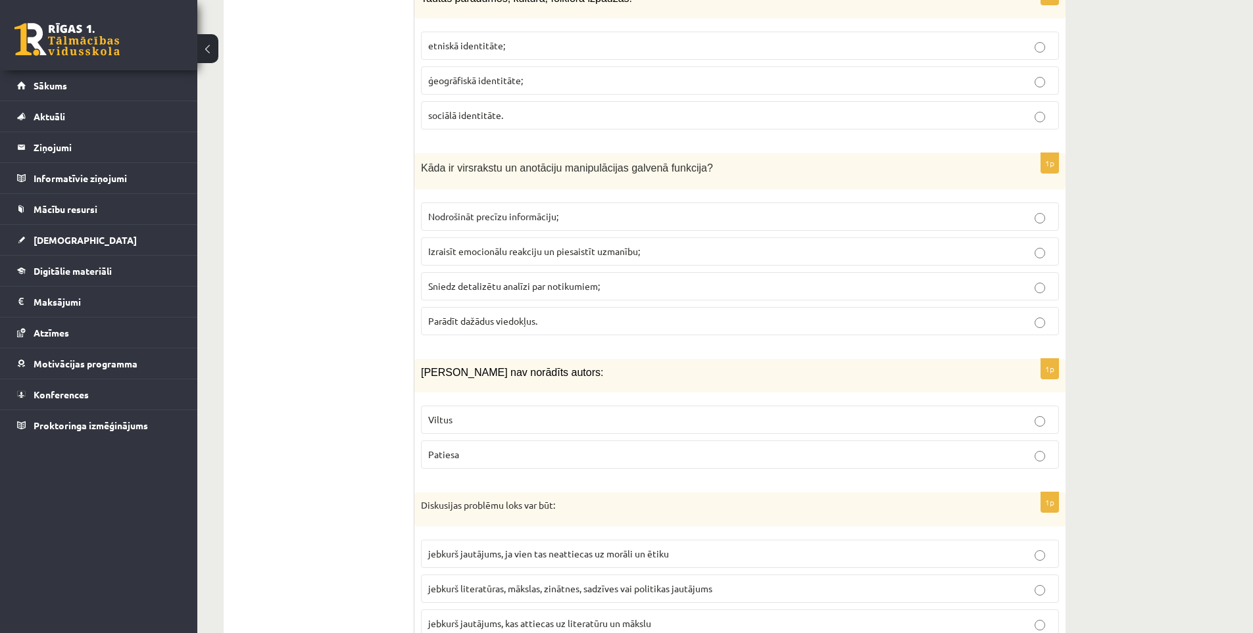
click at [527, 421] on p "Viltus" at bounding box center [739, 420] width 623 height 14
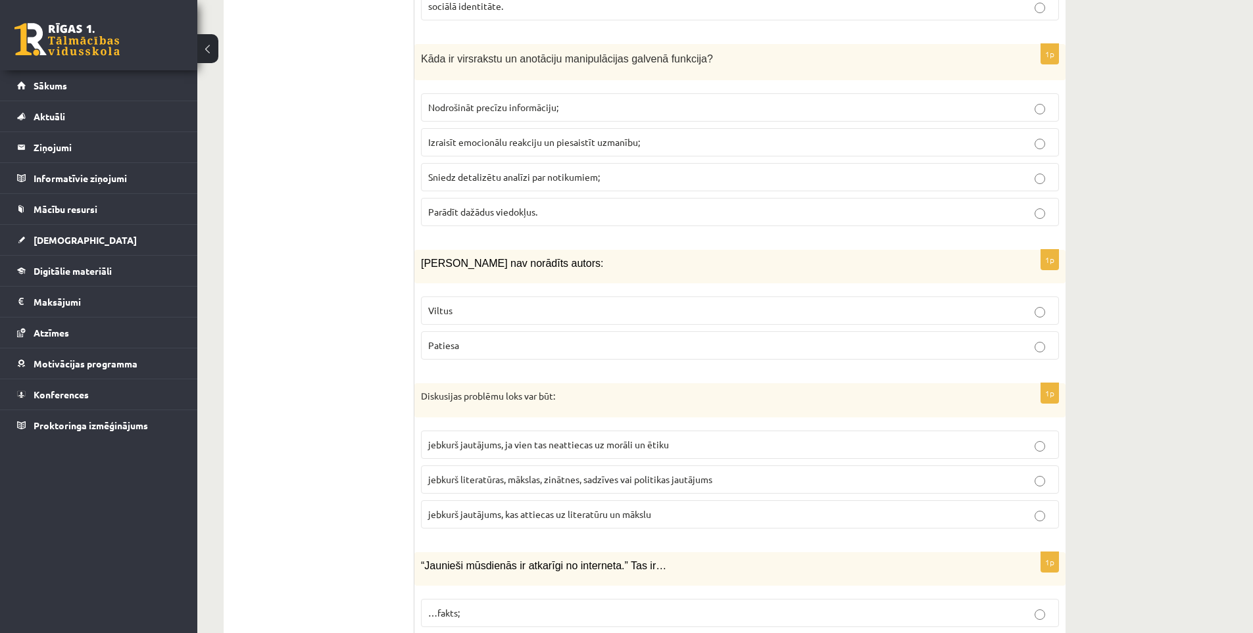
scroll to position [4603, 0]
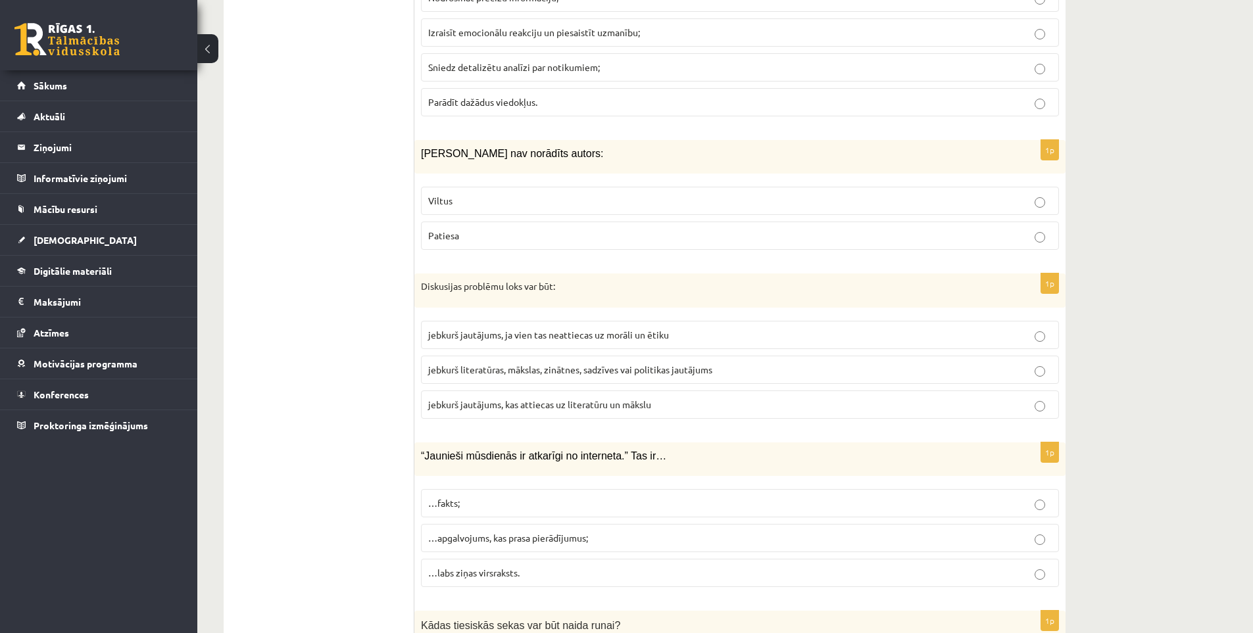
click at [531, 373] on span "jebkurš literatūras, mākslas, zinātnes, sadzīves vai politikas jautājums" at bounding box center [570, 370] width 284 height 12
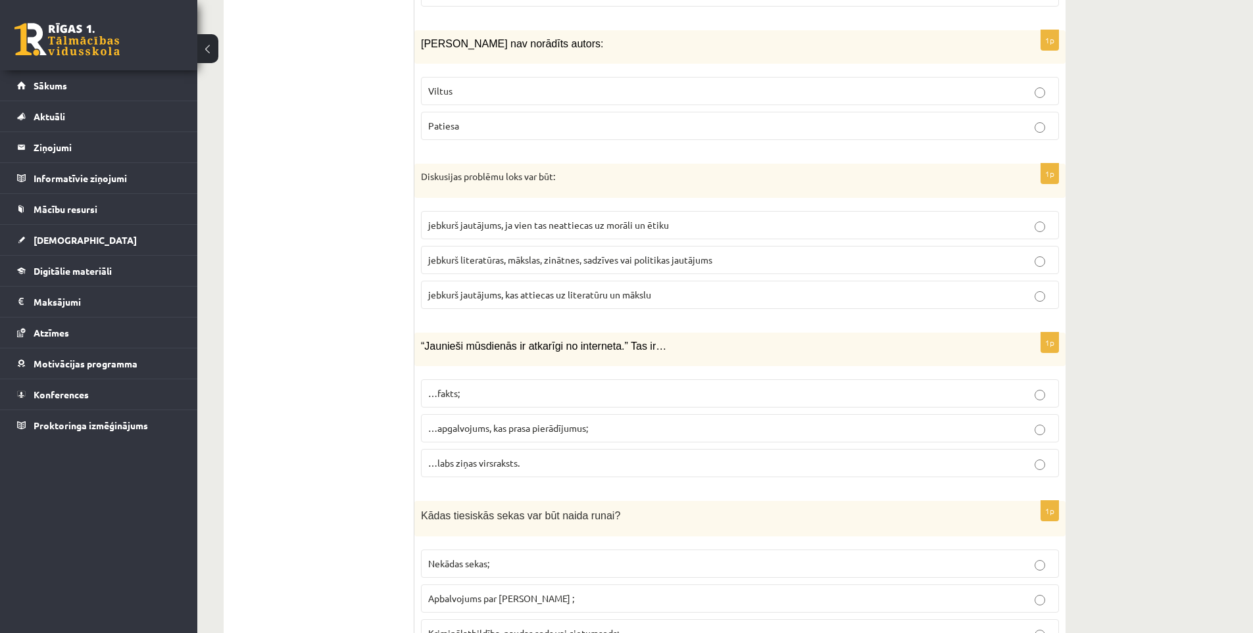
click at [588, 425] on span "…apgalvojums, kas prasa pierādījumus;" at bounding box center [508, 428] width 160 height 12
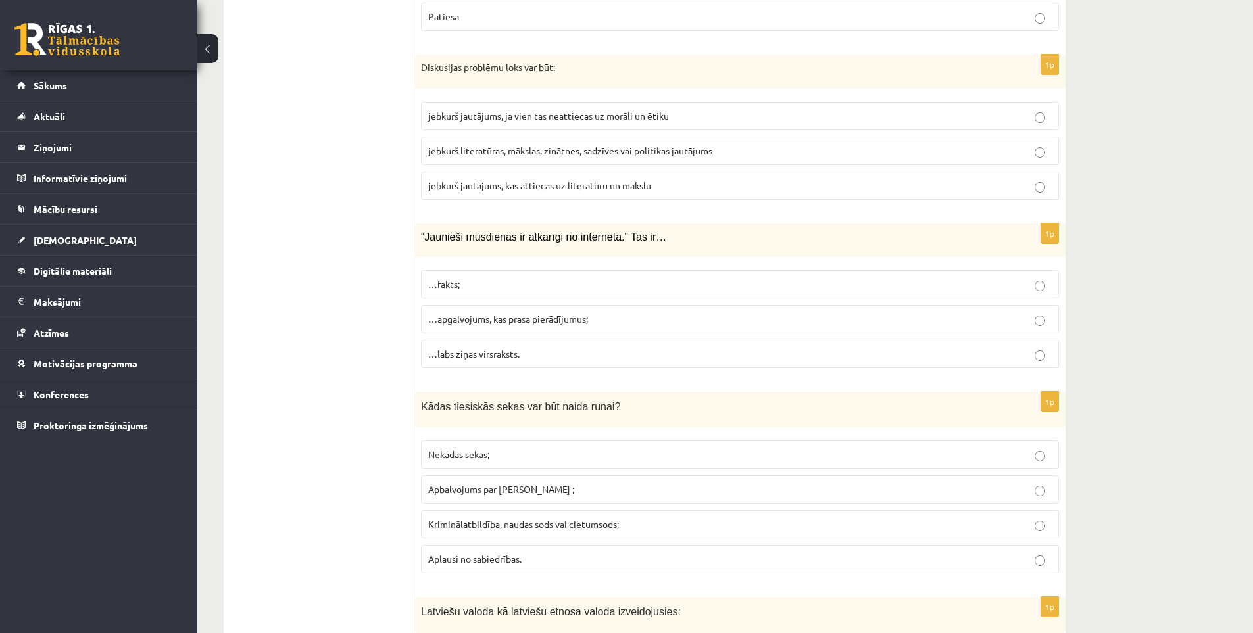
scroll to position [4932, 0]
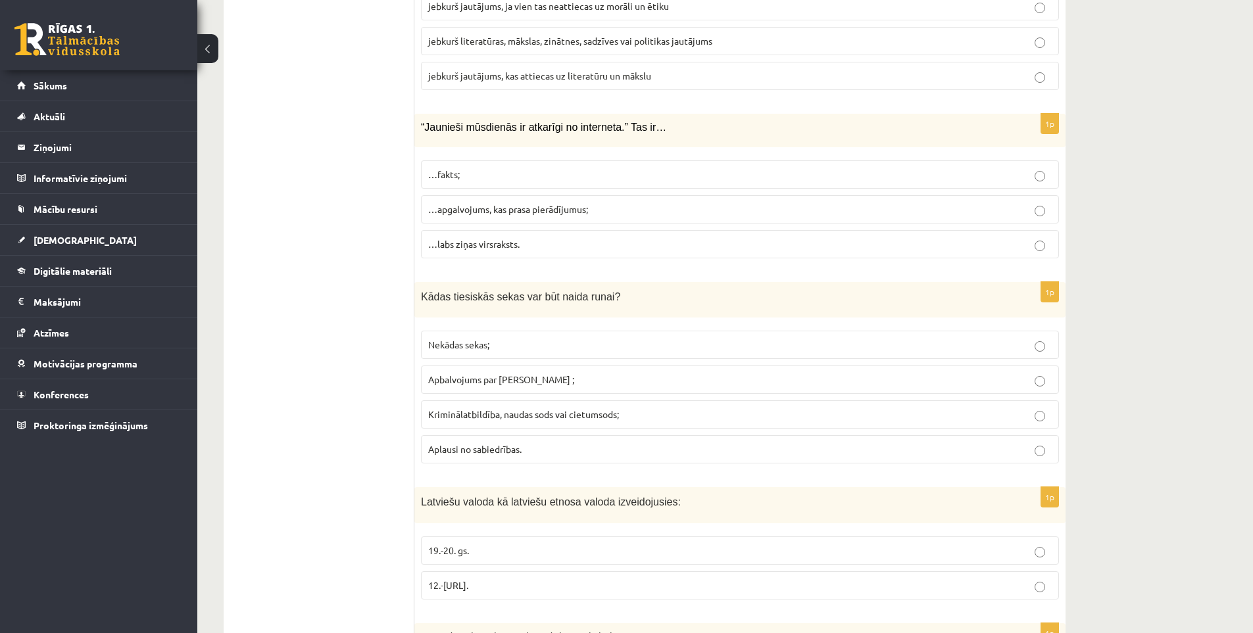
click at [573, 418] on span "Kriminālatbildība, naudas sods vai cietumsods;" at bounding box center [523, 414] width 191 height 12
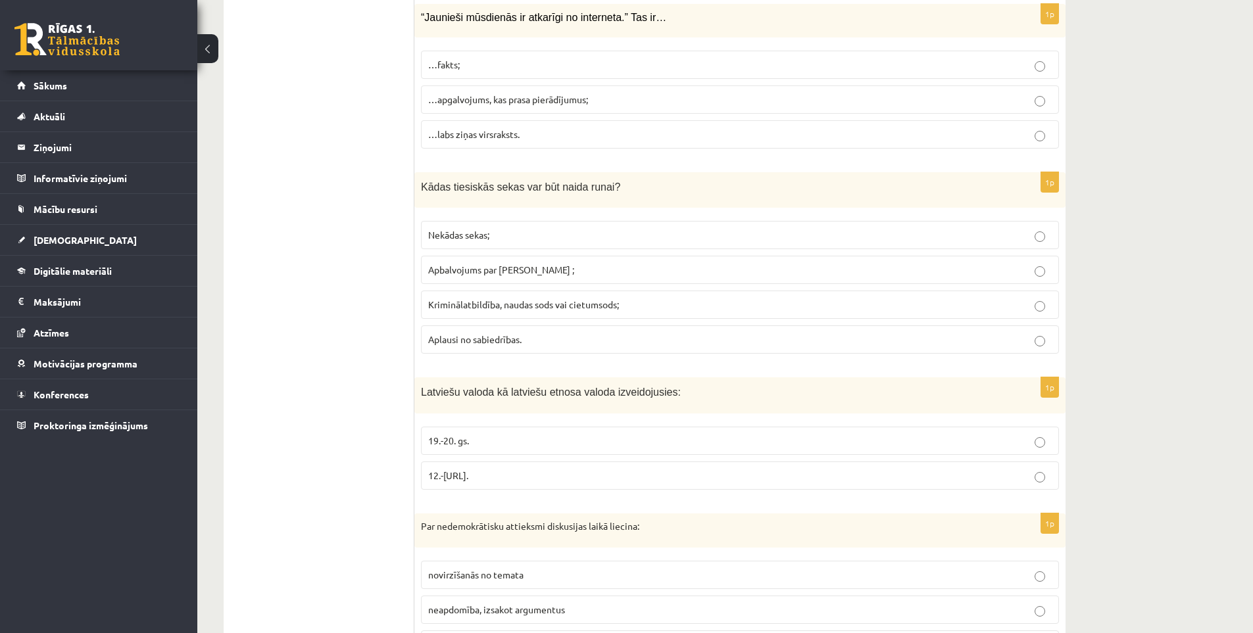
scroll to position [5151, 0]
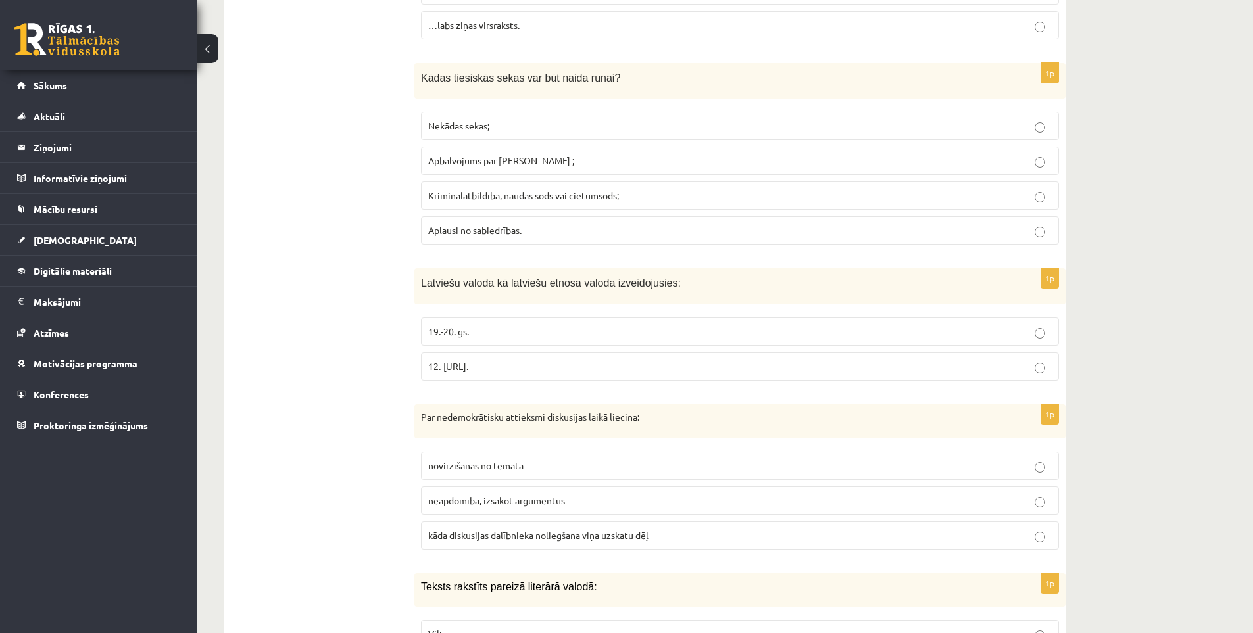
click at [458, 366] on span "12.-[URL]." at bounding box center [448, 366] width 40 height 12
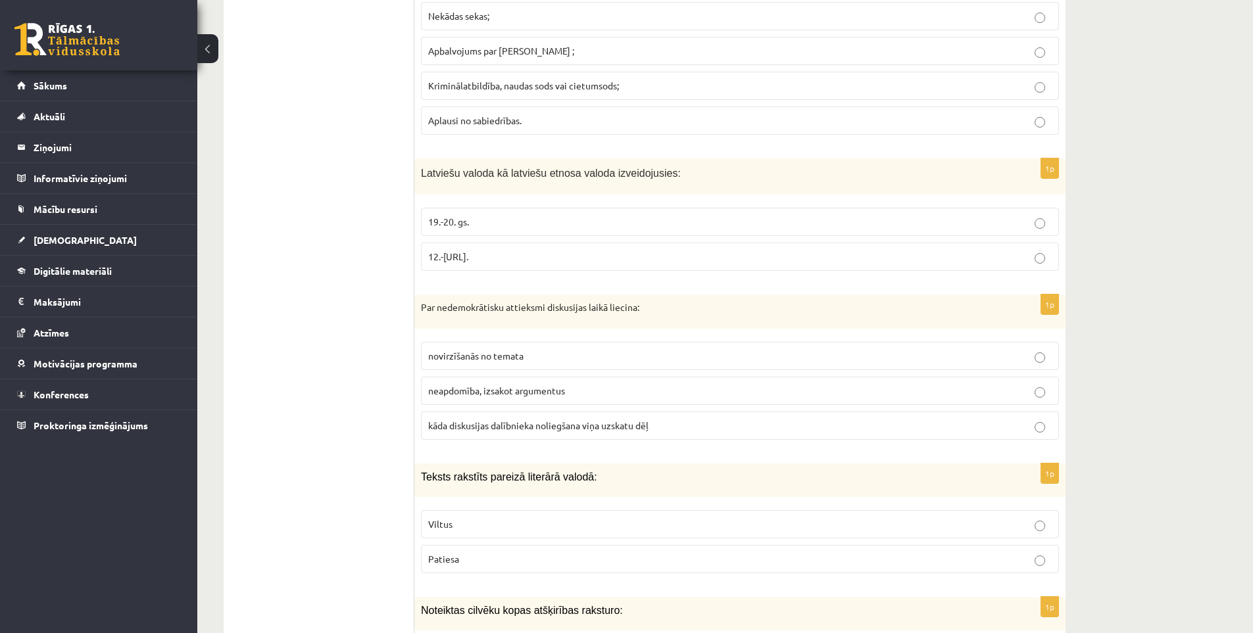
scroll to position [5370, 0]
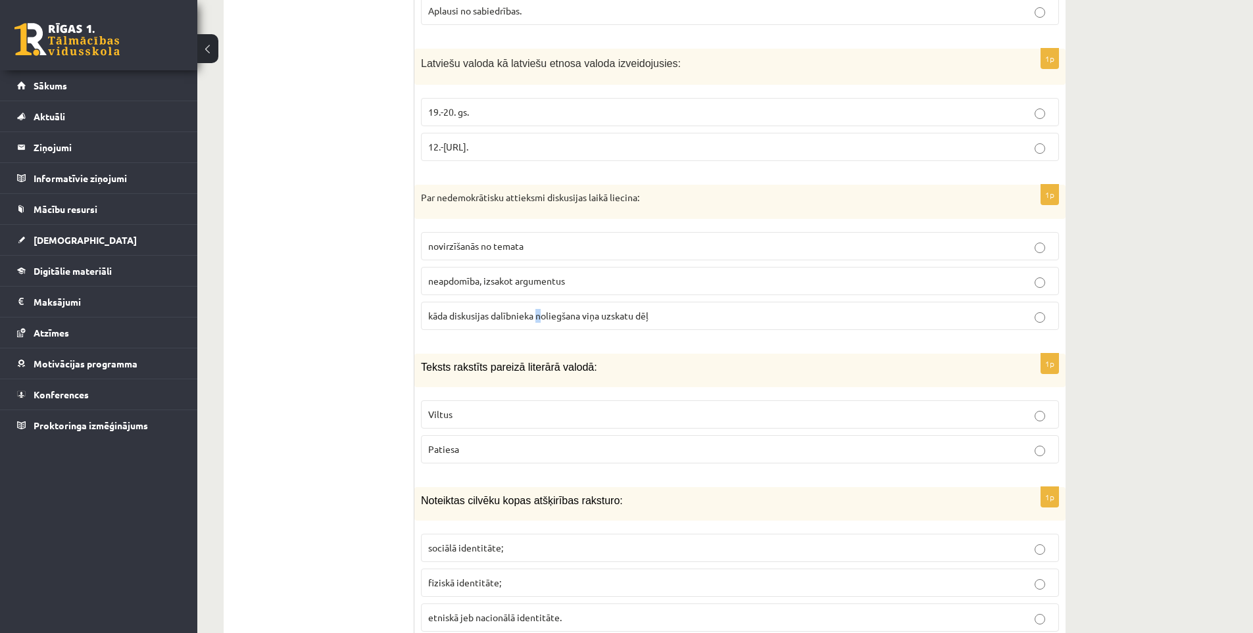
click at [540, 318] on span "kāda diskusijas dalībnieka noliegšana viņa uzskatu dēļ" at bounding box center [538, 316] width 220 height 12
click at [482, 314] on span "kāda diskusijas dalībnieka noliegšana viņa uzskatu dēļ" at bounding box center [538, 316] width 220 height 12
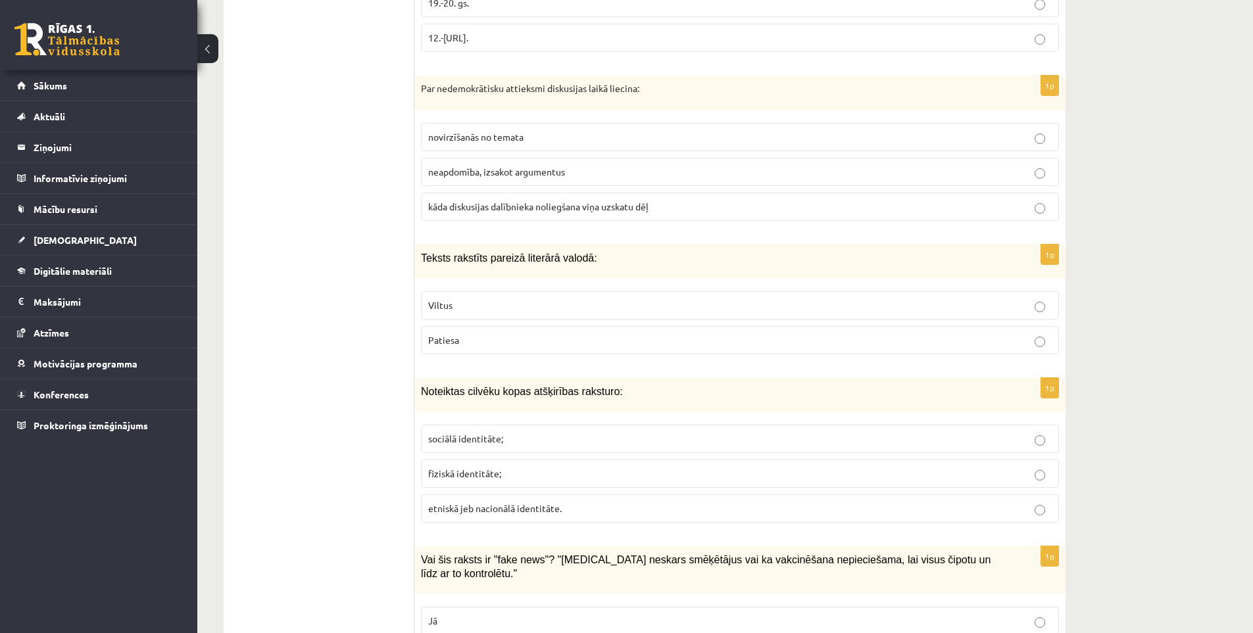
scroll to position [5589, 0]
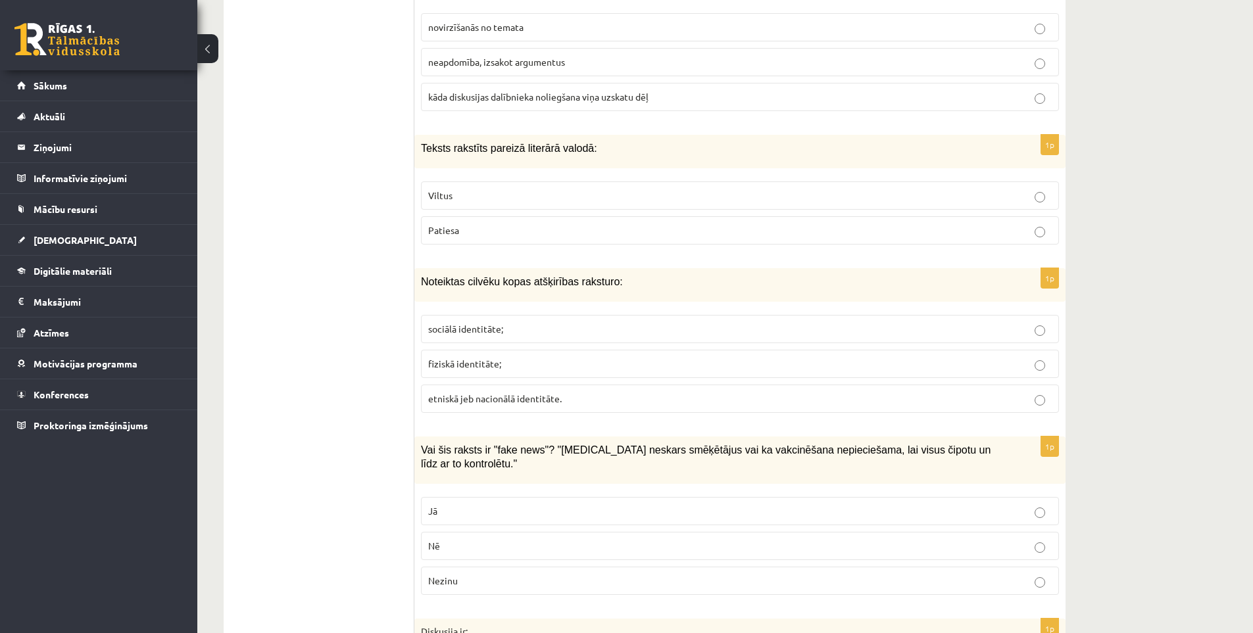
click at [487, 232] on p "Patiesa" at bounding box center [739, 231] width 623 height 14
click at [487, 393] on p "etniskā jeb nacionālā identitāte." at bounding box center [739, 399] width 623 height 14
click at [471, 504] on p "Jā" at bounding box center [739, 511] width 623 height 14
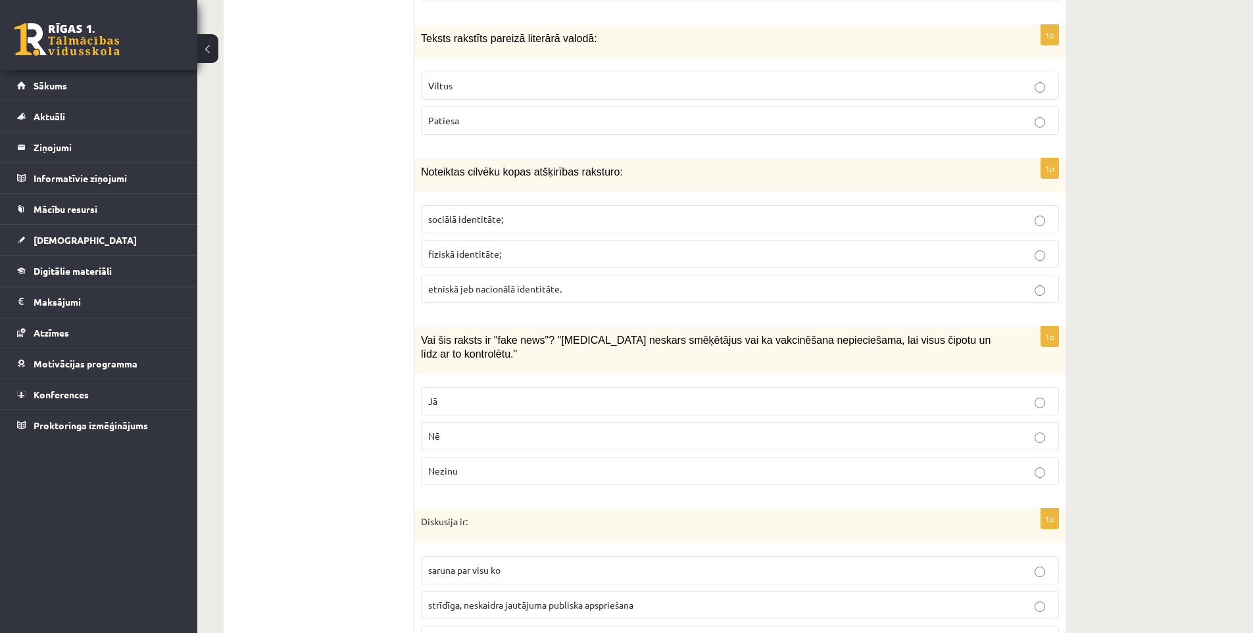
scroll to position [5808, 0]
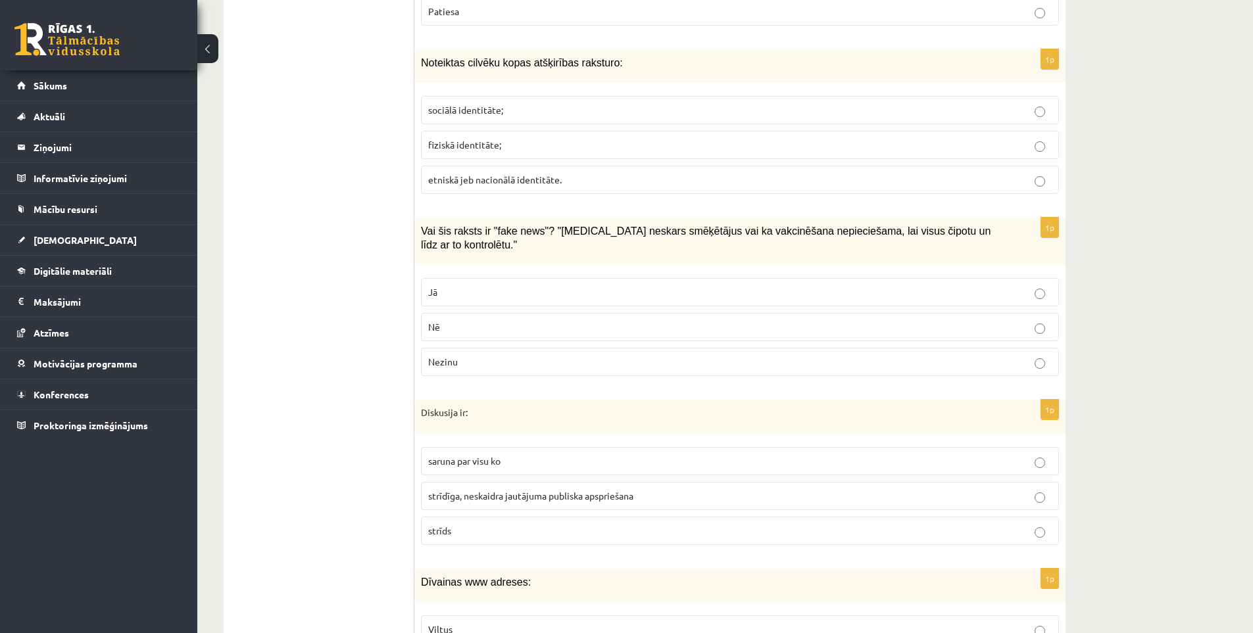
click at [529, 524] on p "strīds" at bounding box center [739, 531] width 623 height 14
click at [534, 490] on span "strīdīga, neskaidra jautājuma publiska apspriešana" at bounding box center [530, 496] width 205 height 12
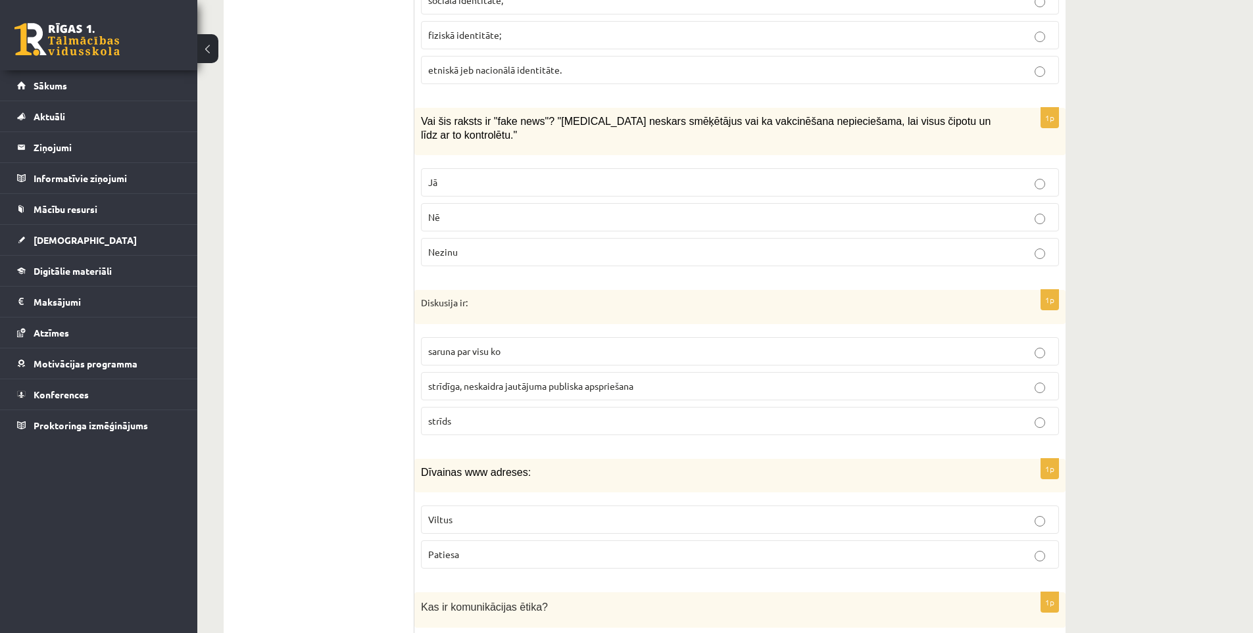
click at [500, 513] on p "Viltus" at bounding box center [739, 520] width 623 height 14
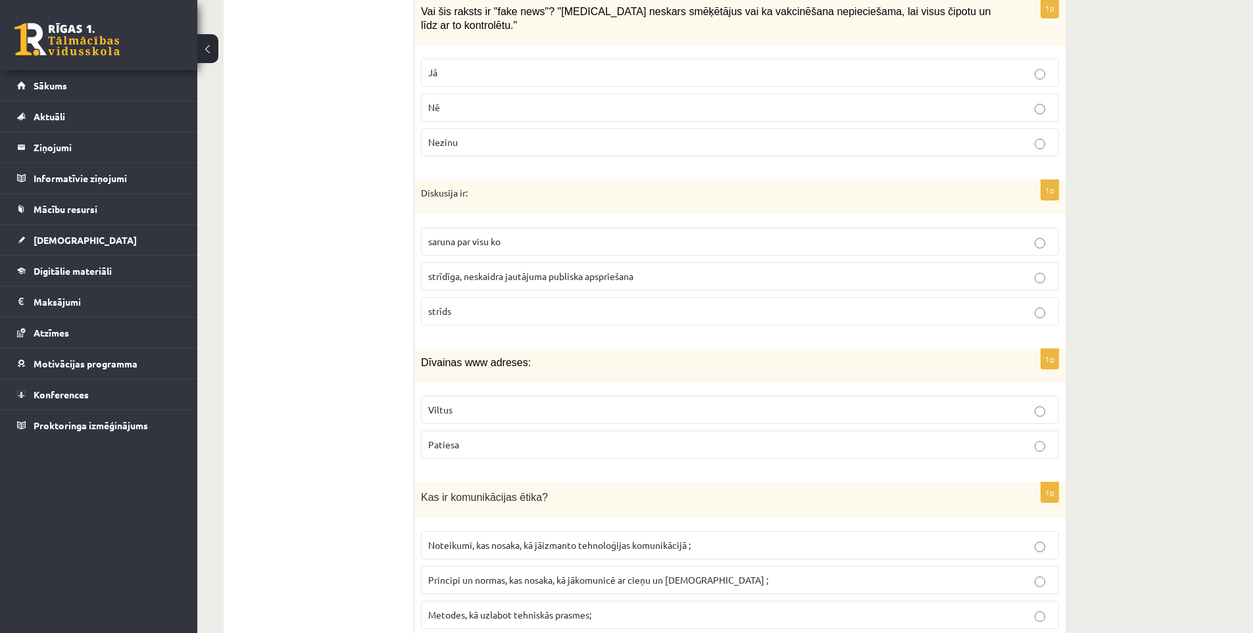
scroll to position [6097, 0]
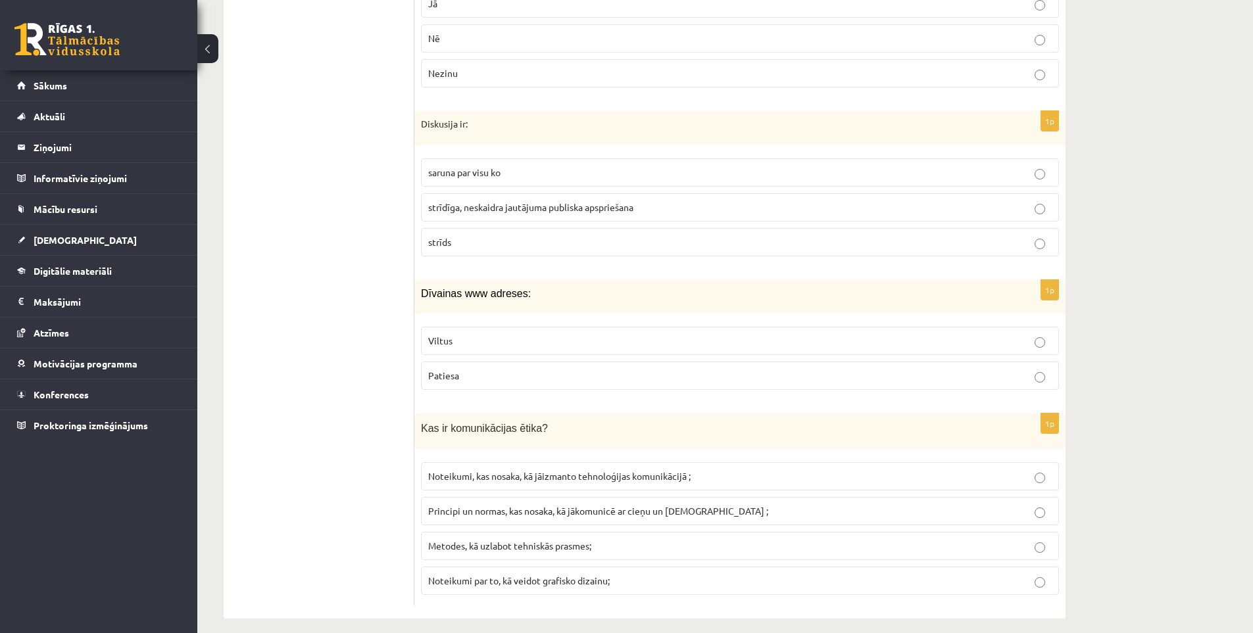
click at [563, 505] on span "Principi un normas, kas nosaka, kā jākomunicē ar cieņu un [DEMOGRAPHIC_DATA] ;" at bounding box center [598, 511] width 340 height 12
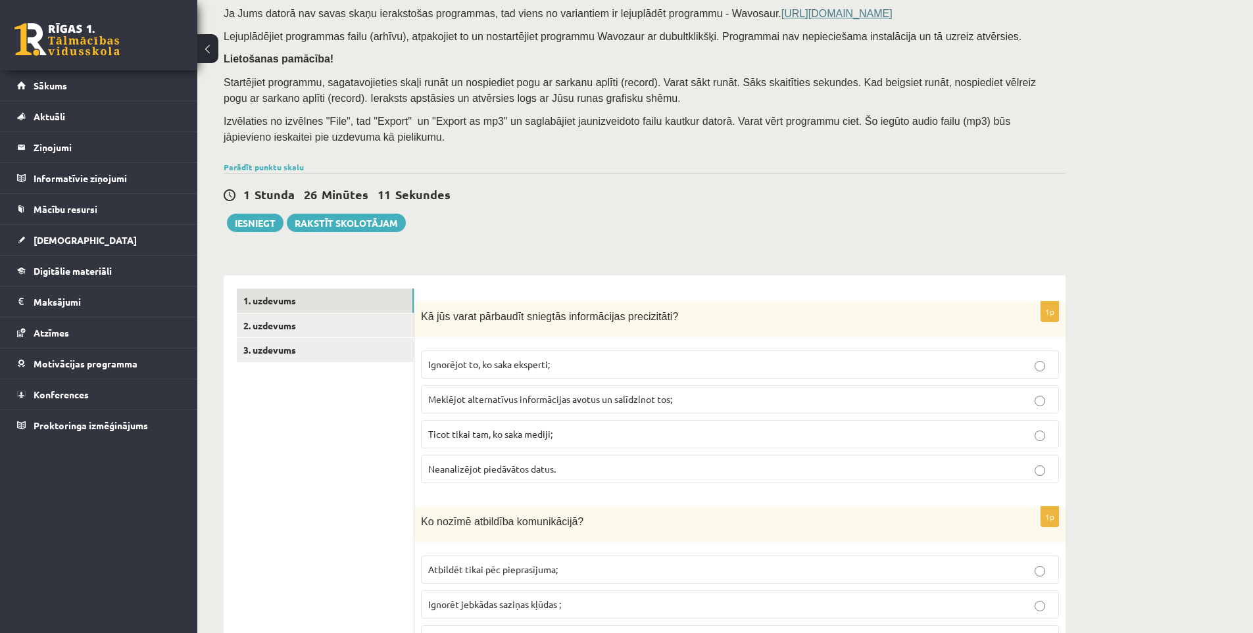
scroll to position [0, 0]
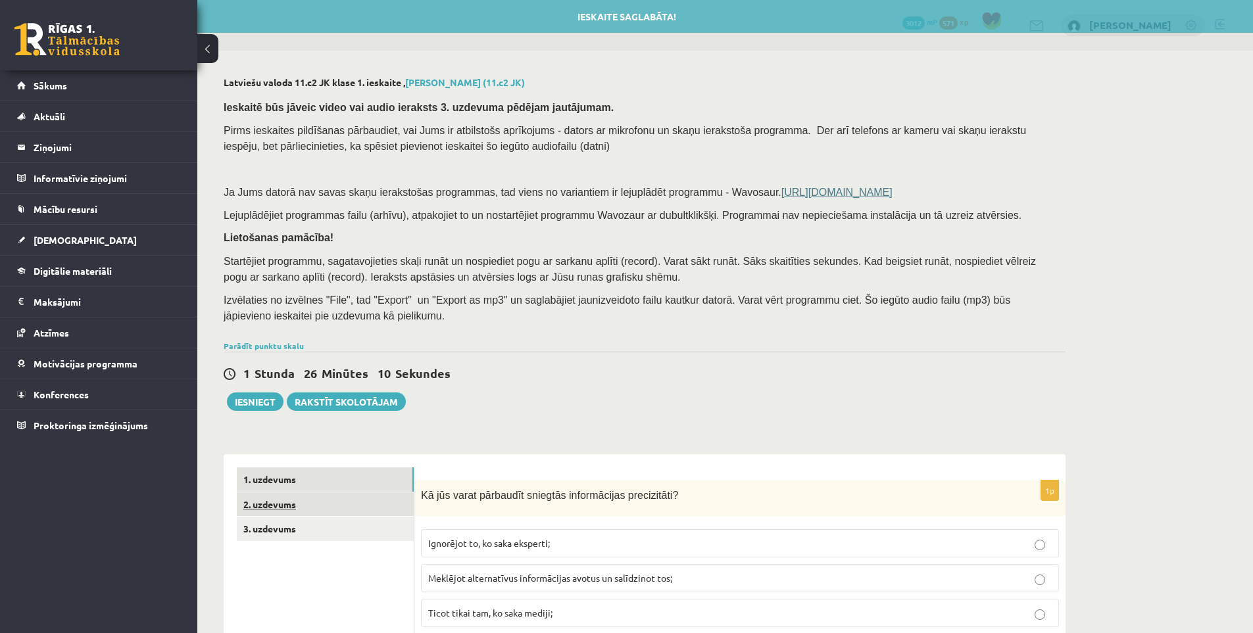
click at [318, 504] on link "2. uzdevums" at bounding box center [325, 504] width 177 height 24
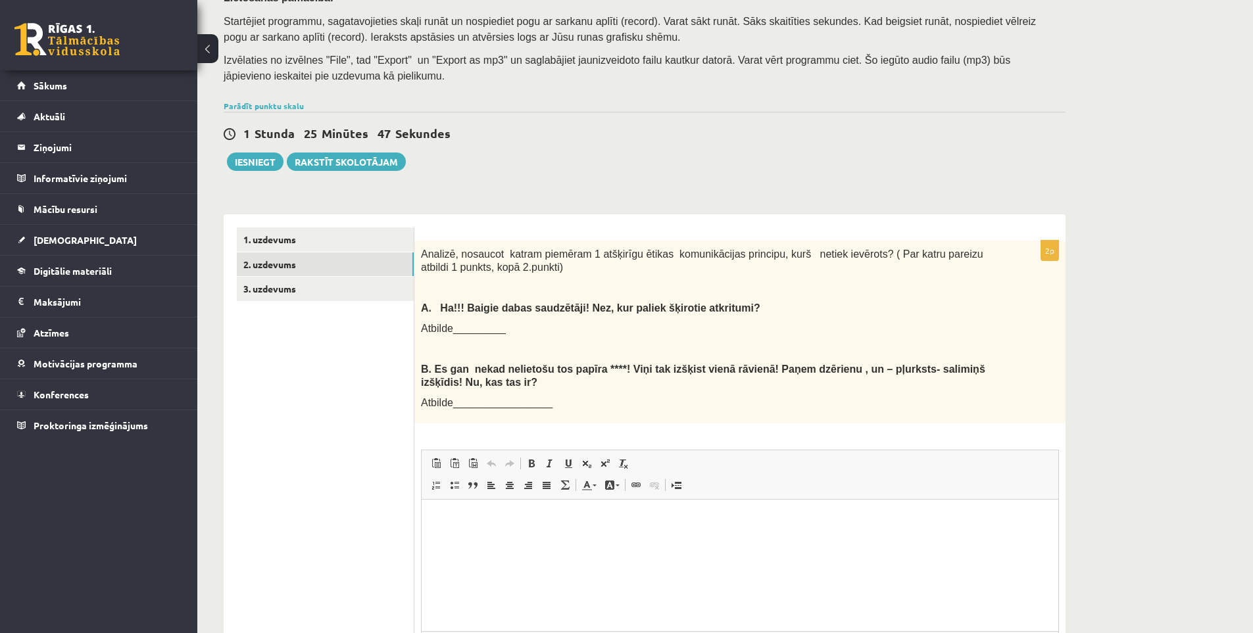
click at [416, 257] on div "Analizē, nosaucot katram piemēram 1 atšķirīgu ētikas komunikācijas principu, ku…" at bounding box center [739, 332] width 651 height 183
click at [521, 220] on div "2p Analizē, nosaucot katram piemēram 1 atšķirīgu ētikas komunikācijas principu,…" at bounding box center [739, 475] width 651 height 522
click at [539, 539] on html at bounding box center [739, 519] width 636 height 40
click at [550, 539] on html at bounding box center [739, 519] width 636 height 40
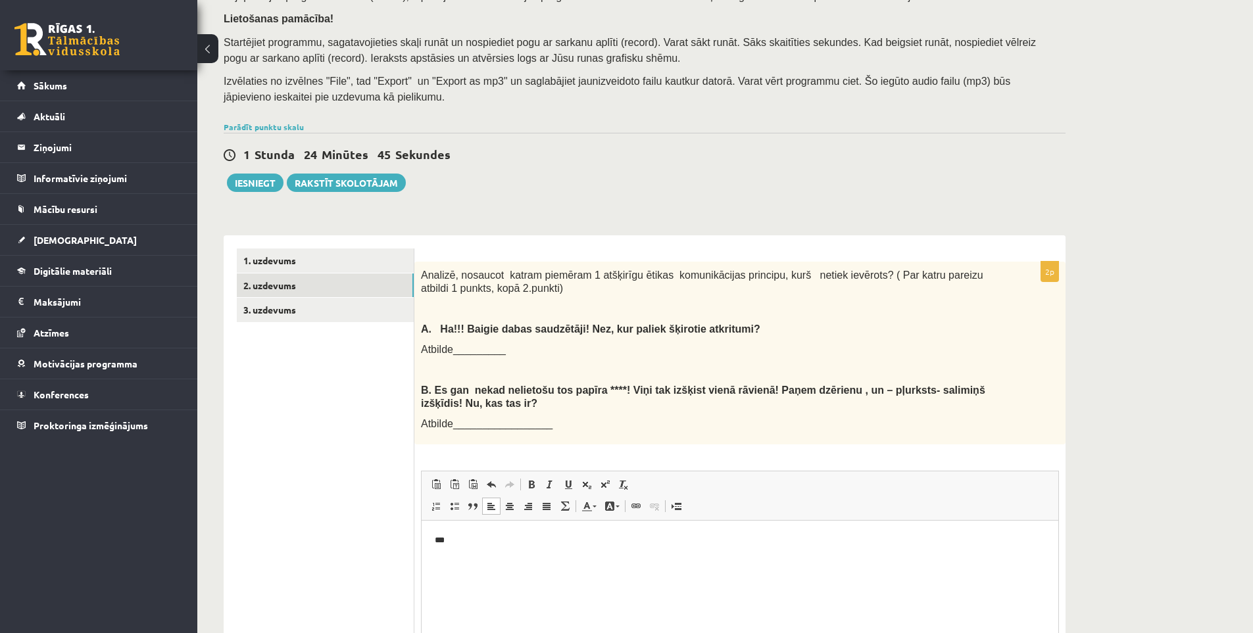
scroll to position [329, 0]
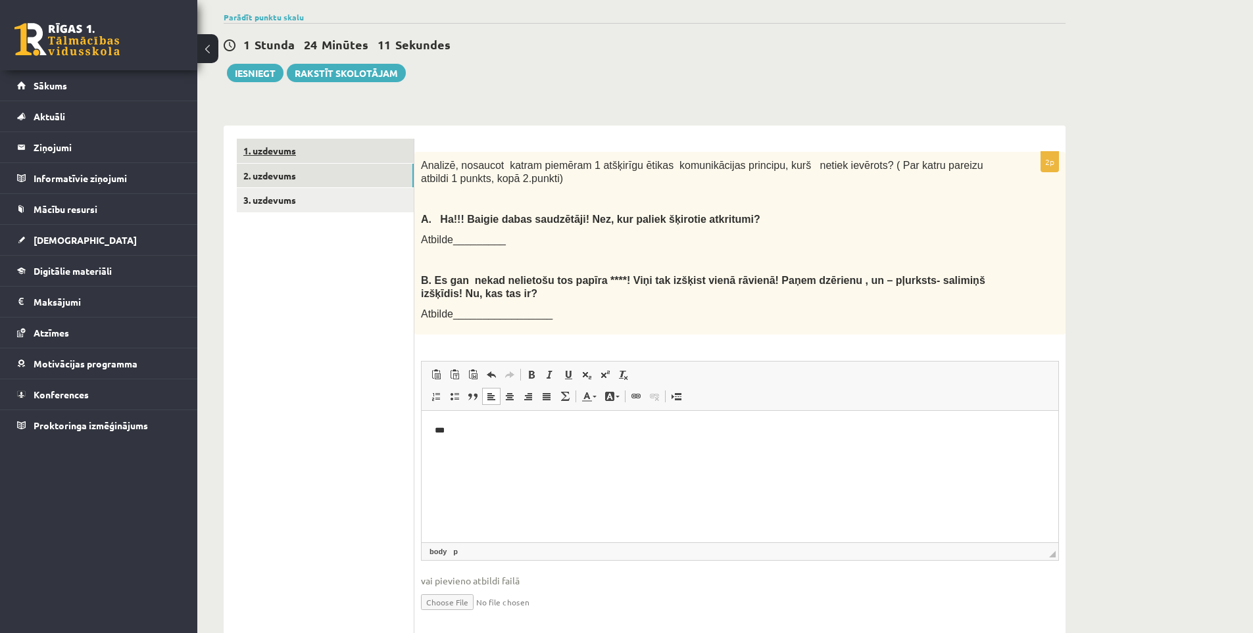
click at [291, 155] on link "1. uzdevums" at bounding box center [325, 151] width 177 height 24
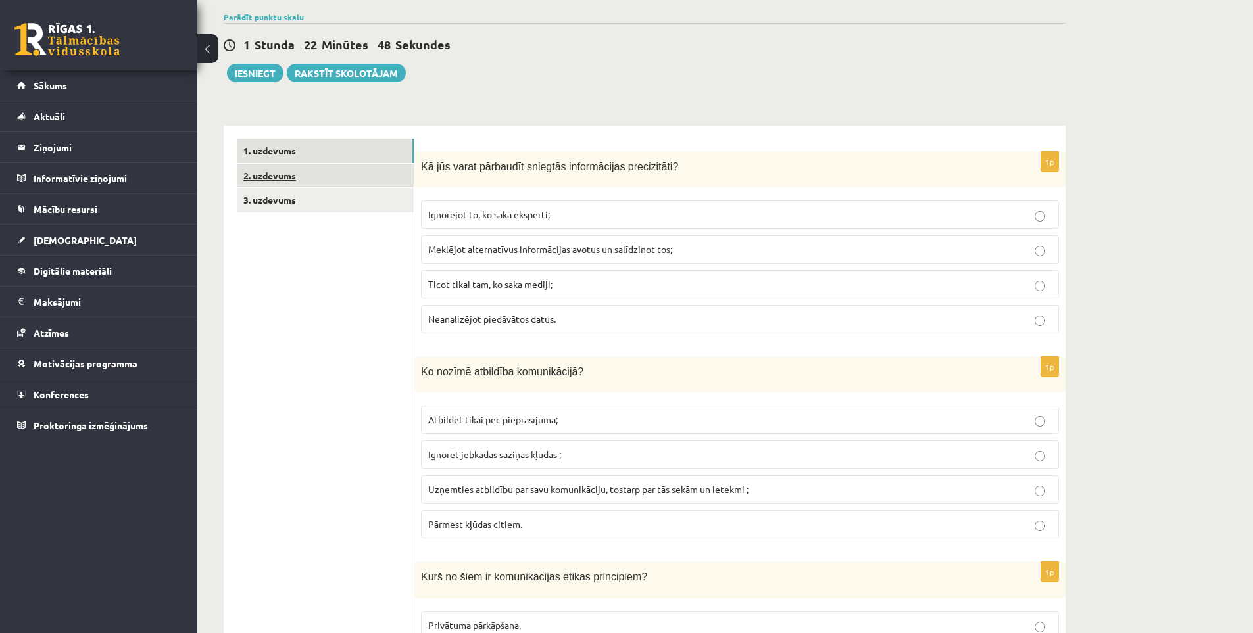
click at [303, 179] on link "2. uzdevums" at bounding box center [325, 176] width 177 height 24
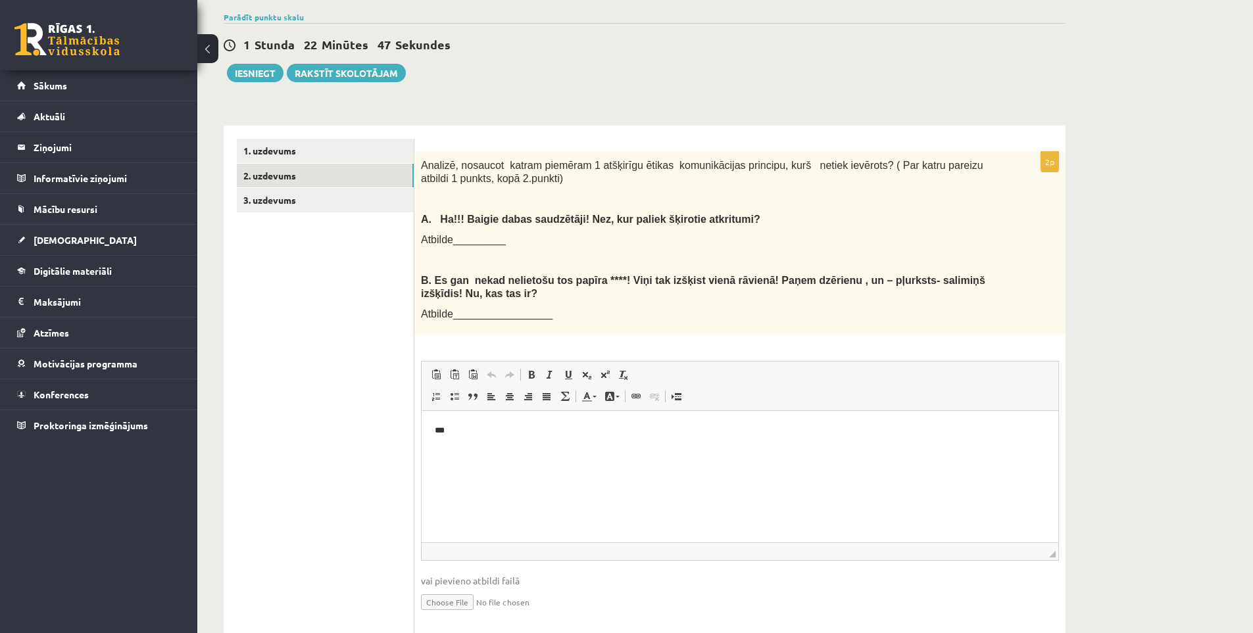
scroll to position [0, 0]
click at [584, 449] on html "***" at bounding box center [739, 430] width 636 height 40
click at [537, 441] on html "***" at bounding box center [739, 430] width 636 height 40
click at [477, 429] on p "***" at bounding box center [740, 430] width 610 height 14
click at [289, 196] on link "3. uzdevums" at bounding box center [325, 200] width 177 height 24
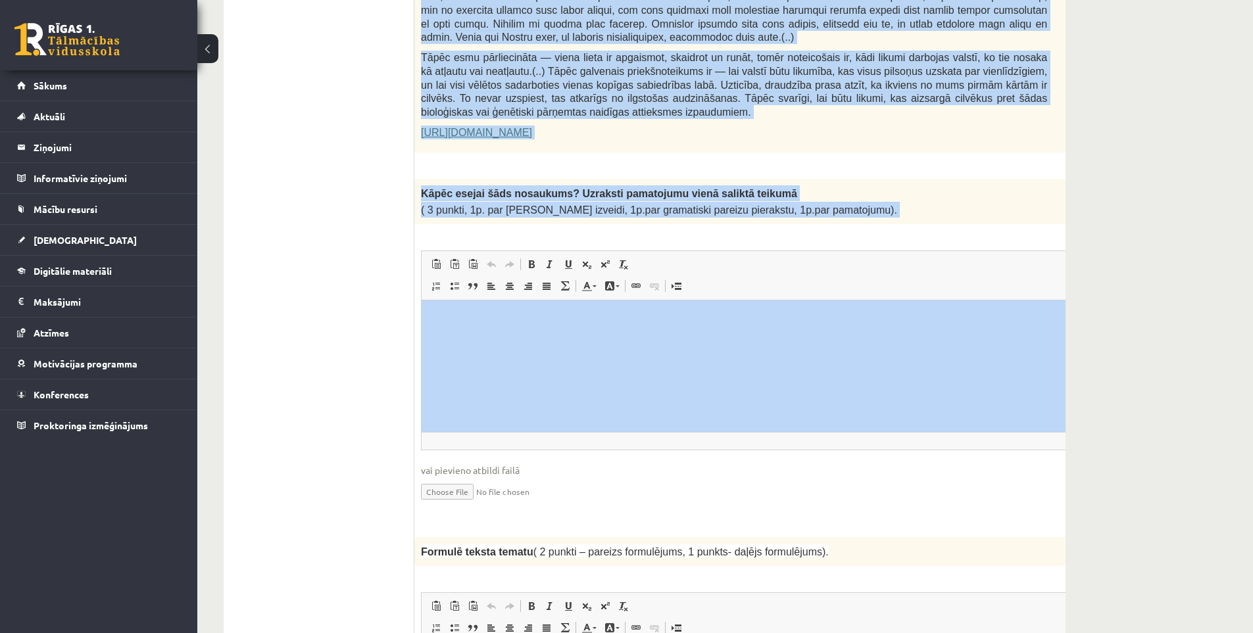
scroll to position [877, 0]
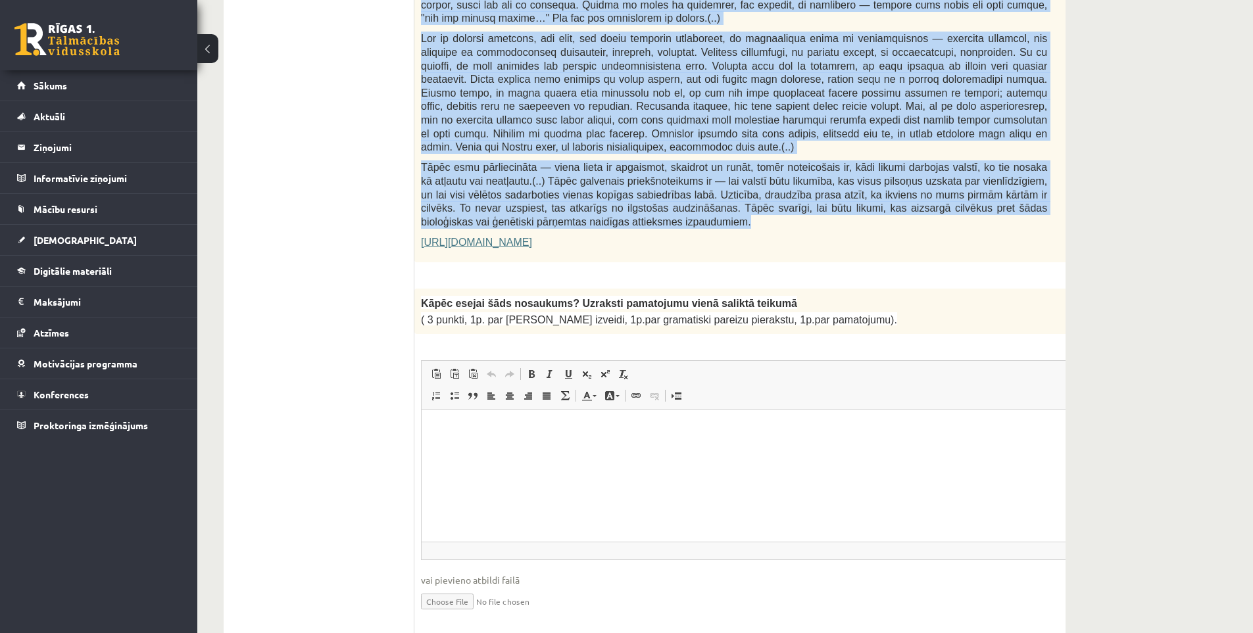
drag, startPoint x: 428, startPoint y: 142, endPoint x: 626, endPoint y: 187, distance: 203.1
copy form "Loremi dolors! Ametcon ad elitsedd eiusmodtemp! Inci 61 utlabo 6e Doloremag al …"
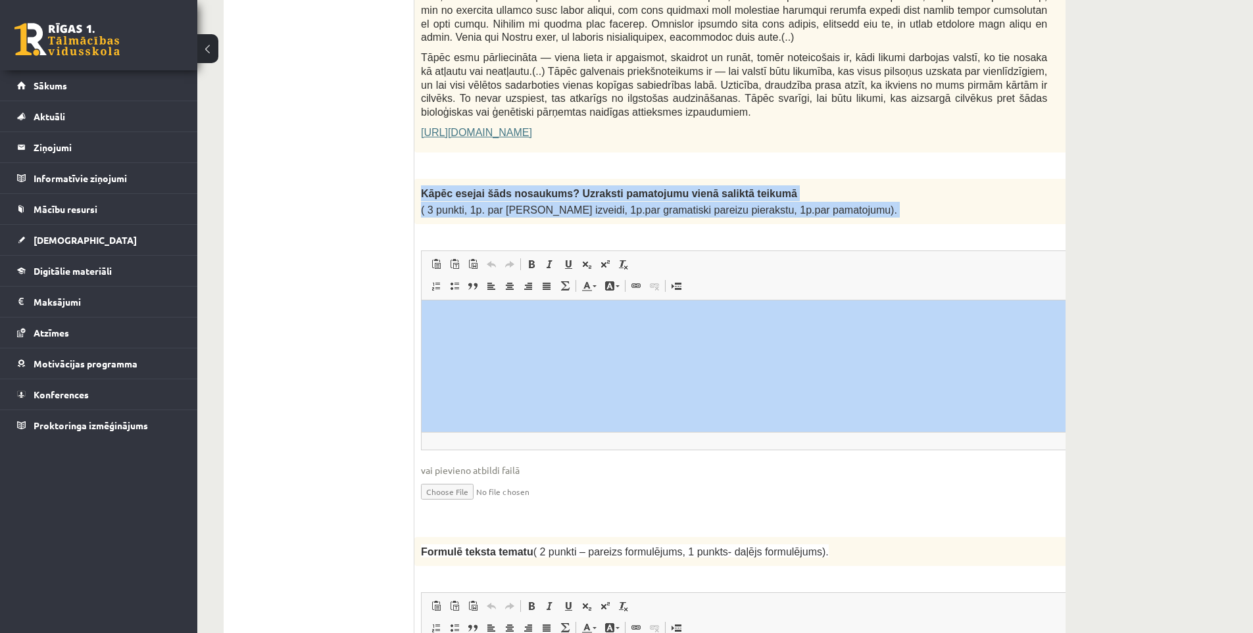
scroll to position [1205, 0]
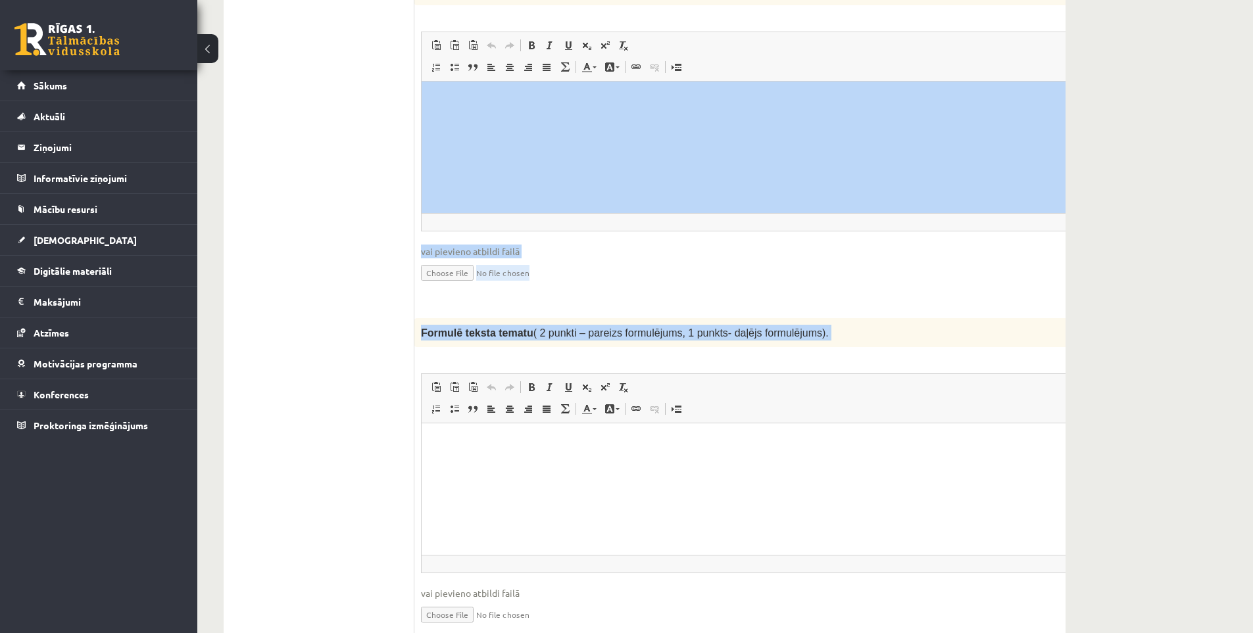
drag, startPoint x: 416, startPoint y: 257, endPoint x: 829, endPoint y: 307, distance: 415.3
copy form "Lorem ipsumd sita consectet? Adipisci elitseddoe tempo incidid utlabor ( 3 etdo…"
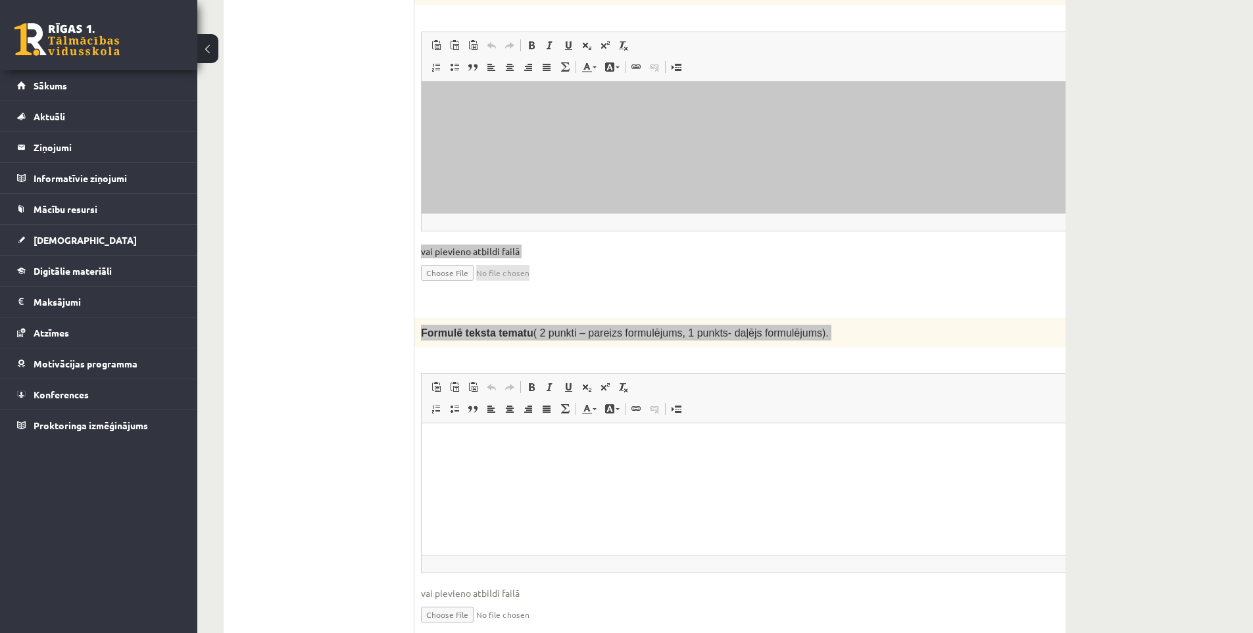
scroll to position [877, 0]
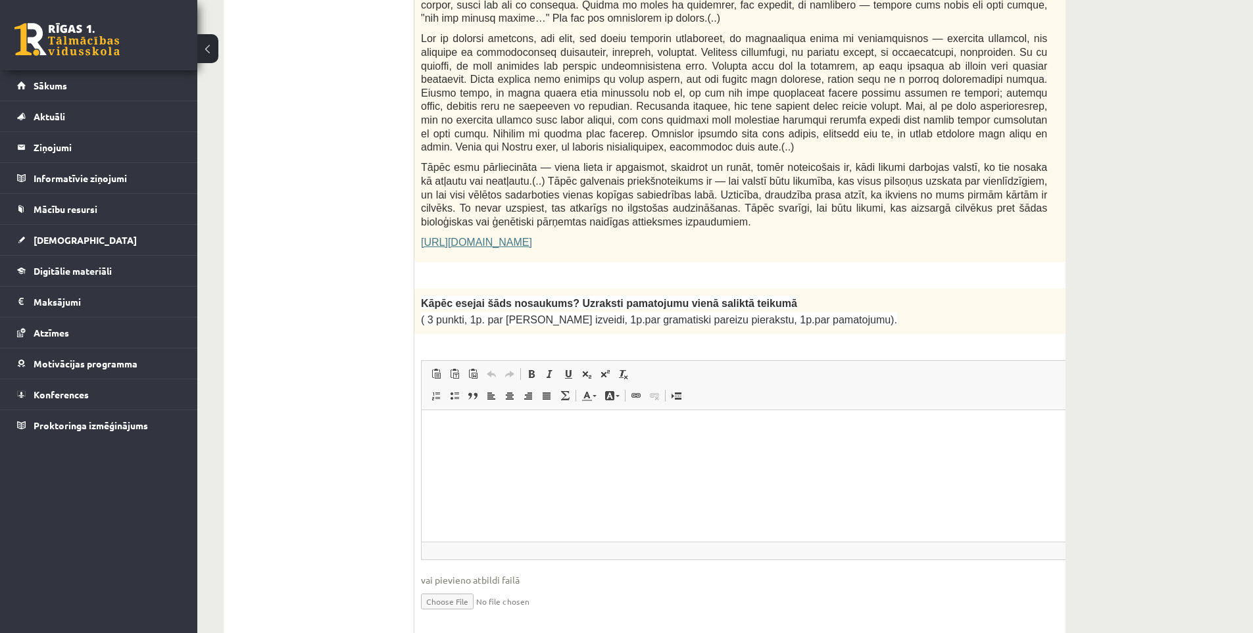
click at [678, 450] on html at bounding box center [766, 430] width 690 height 40
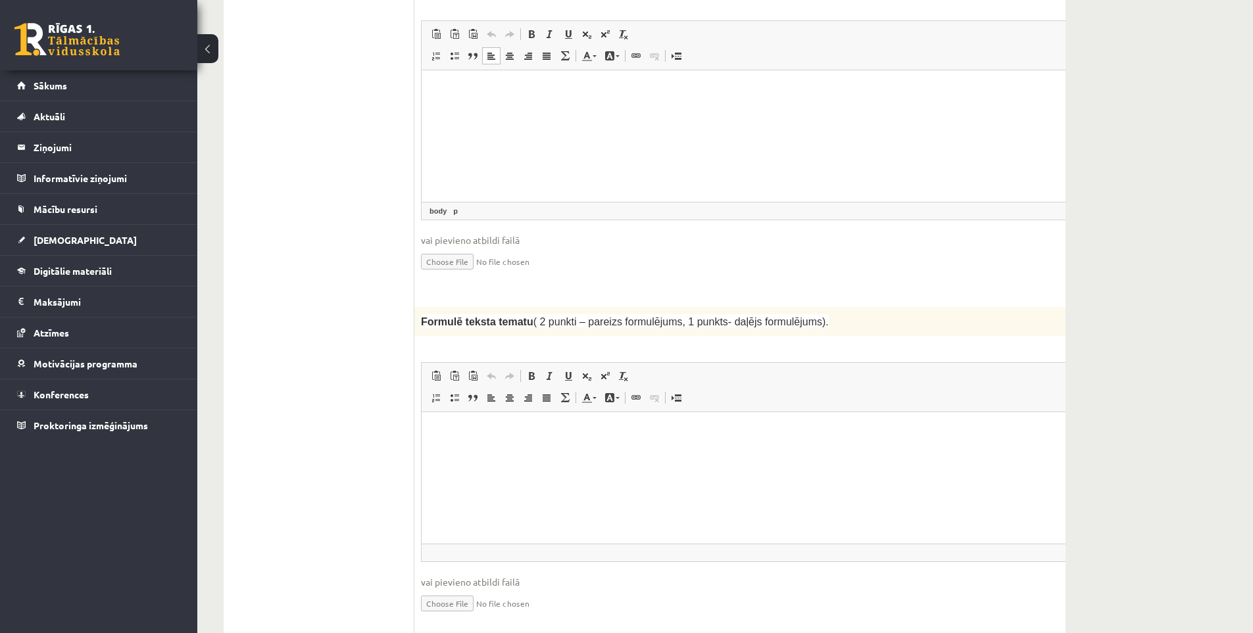
scroll to position [1326, 0]
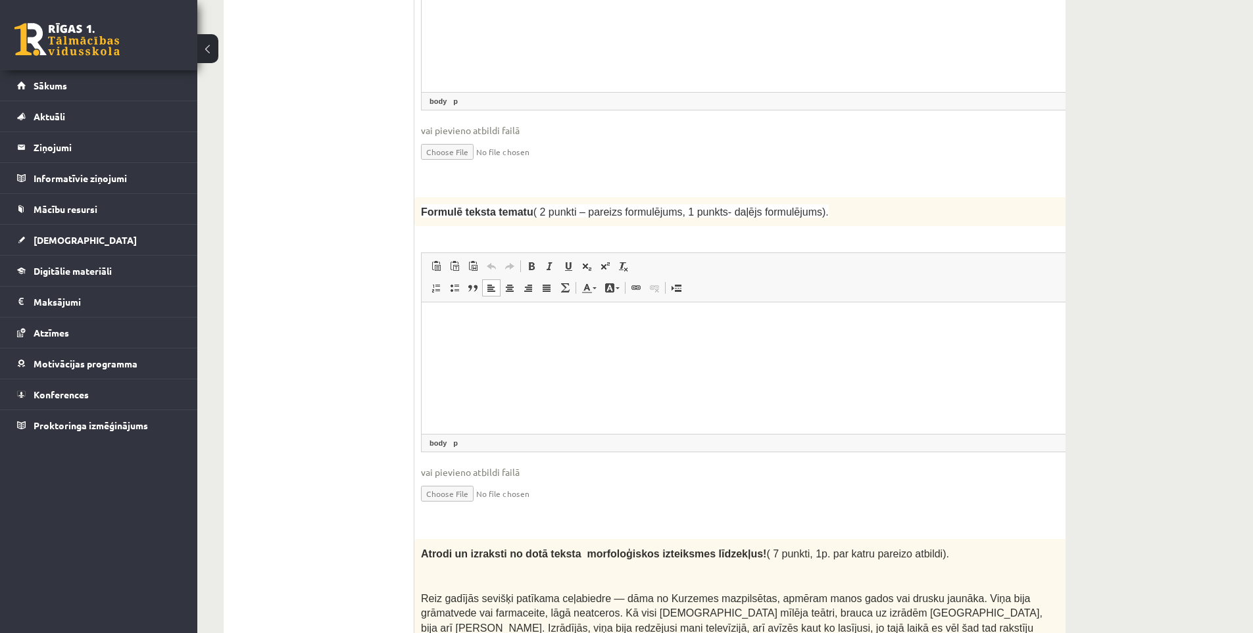
click at [579, 343] on html at bounding box center [766, 322] width 690 height 40
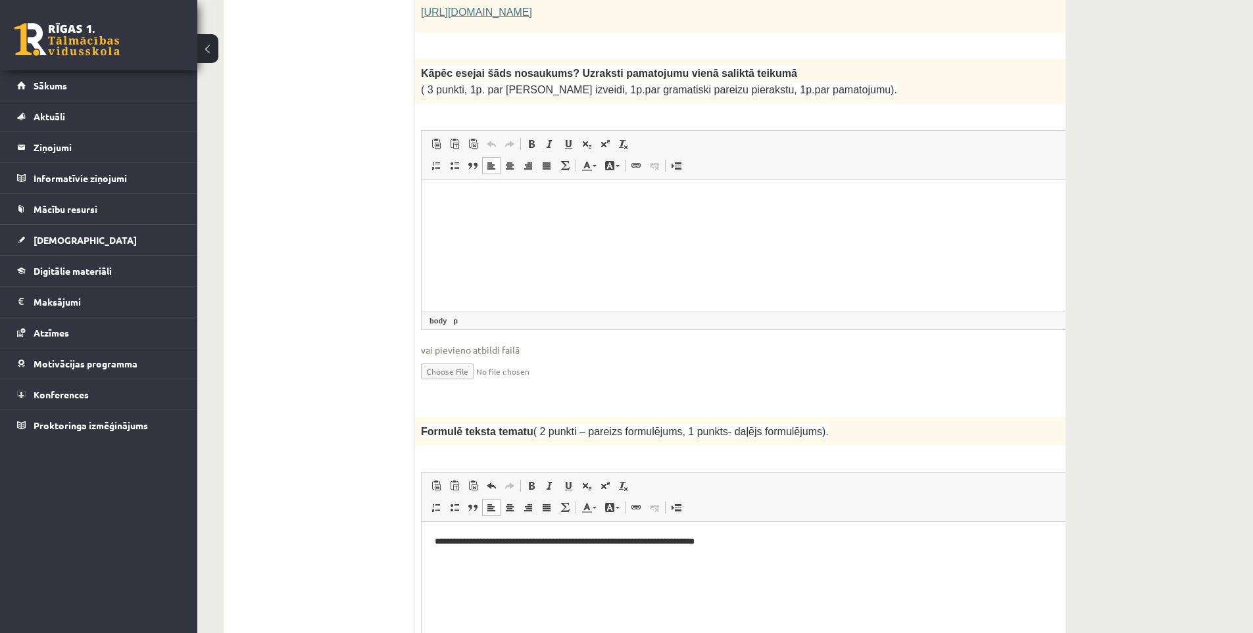
scroll to position [997, 0]
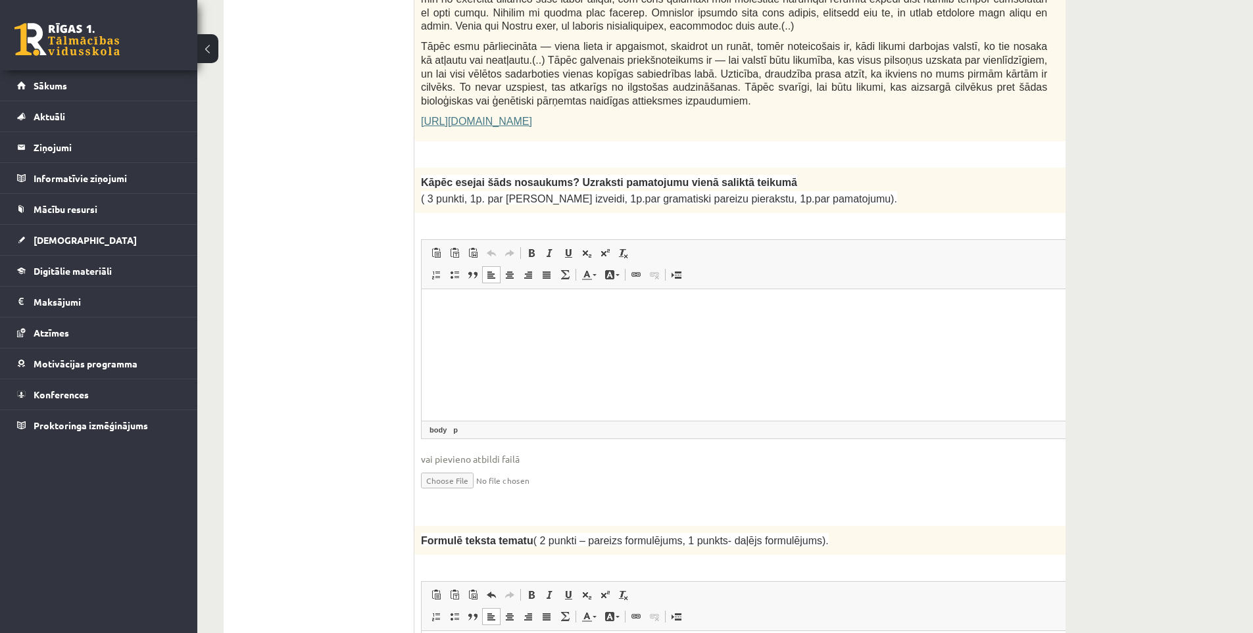
click at [527, 329] on html at bounding box center [766, 309] width 690 height 40
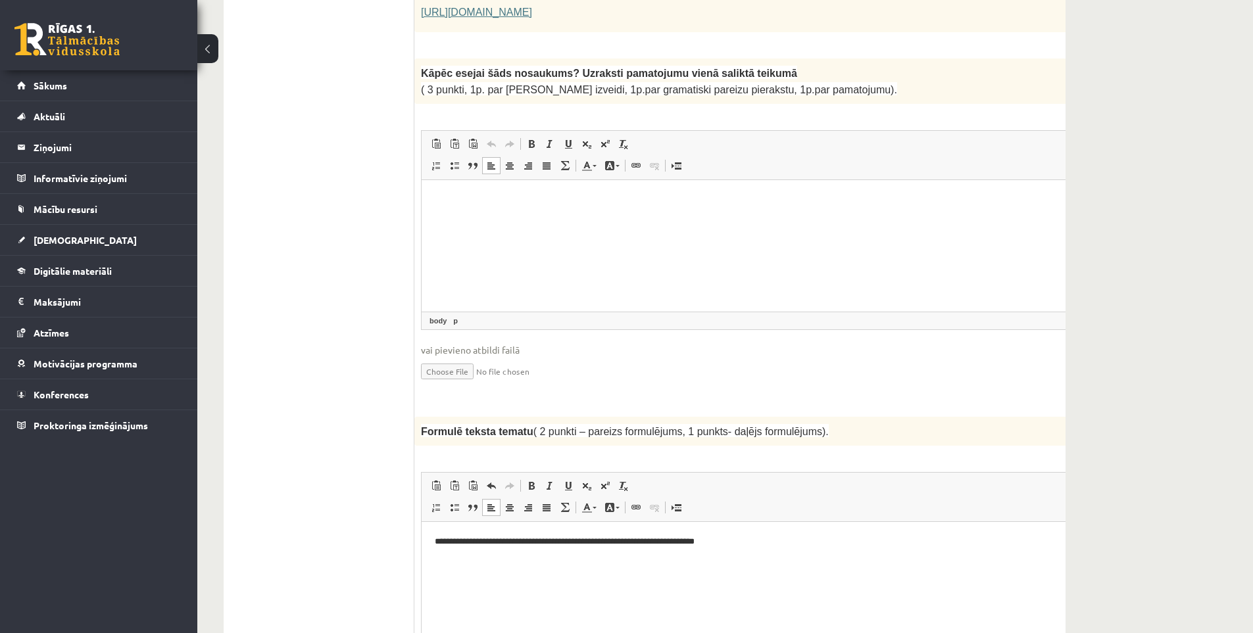
drag, startPoint x: 677, startPoint y: 542, endPoint x: 680, endPoint y: 564, distance: 21.9
click at [675, 543] on p "**********" at bounding box center [749, 542] width 629 height 14
click at [762, 546] on p "**********" at bounding box center [749, 542] width 629 height 14
drag, startPoint x: 506, startPoint y: 245, endPoint x: 513, endPoint y: 249, distance: 7.7
click at [507, 220] on html at bounding box center [766, 200] width 690 height 40
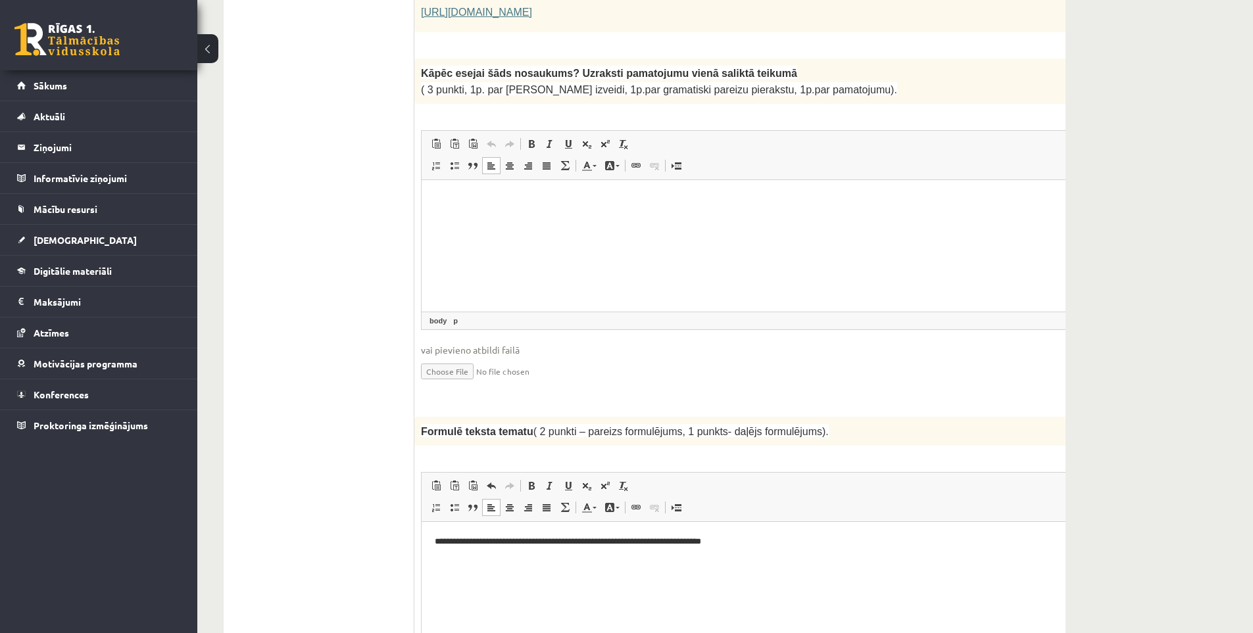
click at [510, 220] on html at bounding box center [766, 200] width 690 height 40
paste body "Визуальный текстовый редактор, wiswyg-editor-user-answer-47433804653020"
click at [510, 199] on p "**********" at bounding box center [749, 200] width 629 height 14
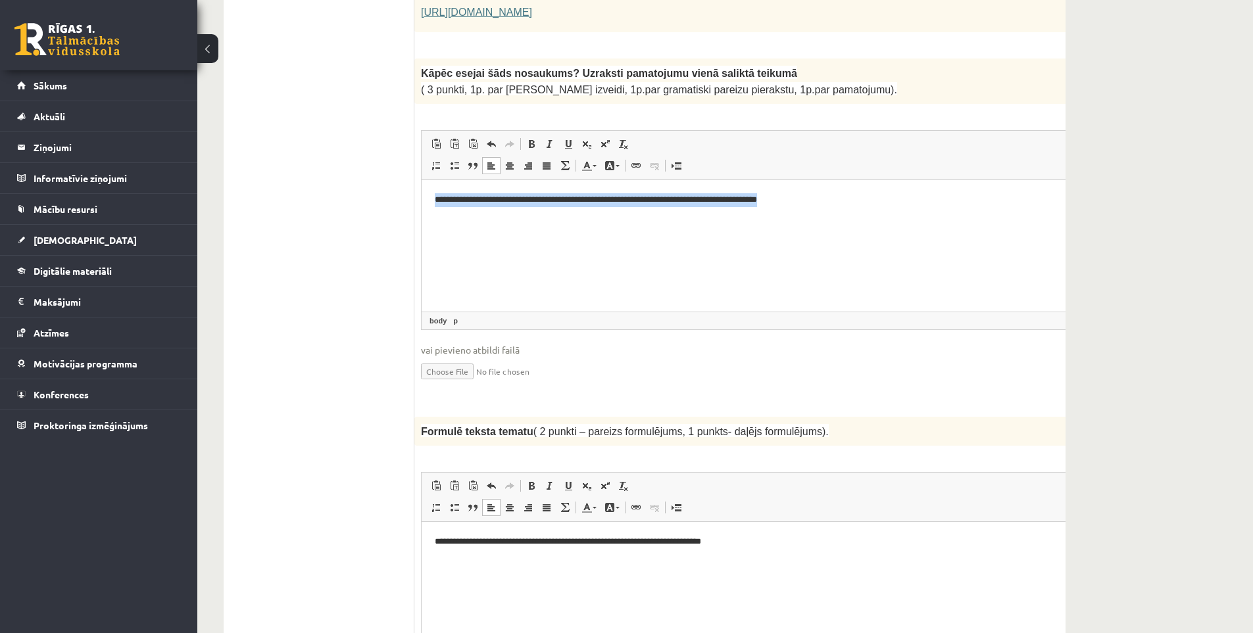
drag, startPoint x: 435, startPoint y: 198, endPoint x: 806, endPoint y: 195, distance: 371.5
click at [806, 195] on p "**********" at bounding box center [749, 200] width 629 height 14
click at [531, 139] on span at bounding box center [531, 144] width 11 height 11
click at [532, 139] on span at bounding box center [531, 144] width 11 height 11
click at [548, 220] on html "**********" at bounding box center [766, 200] width 690 height 40
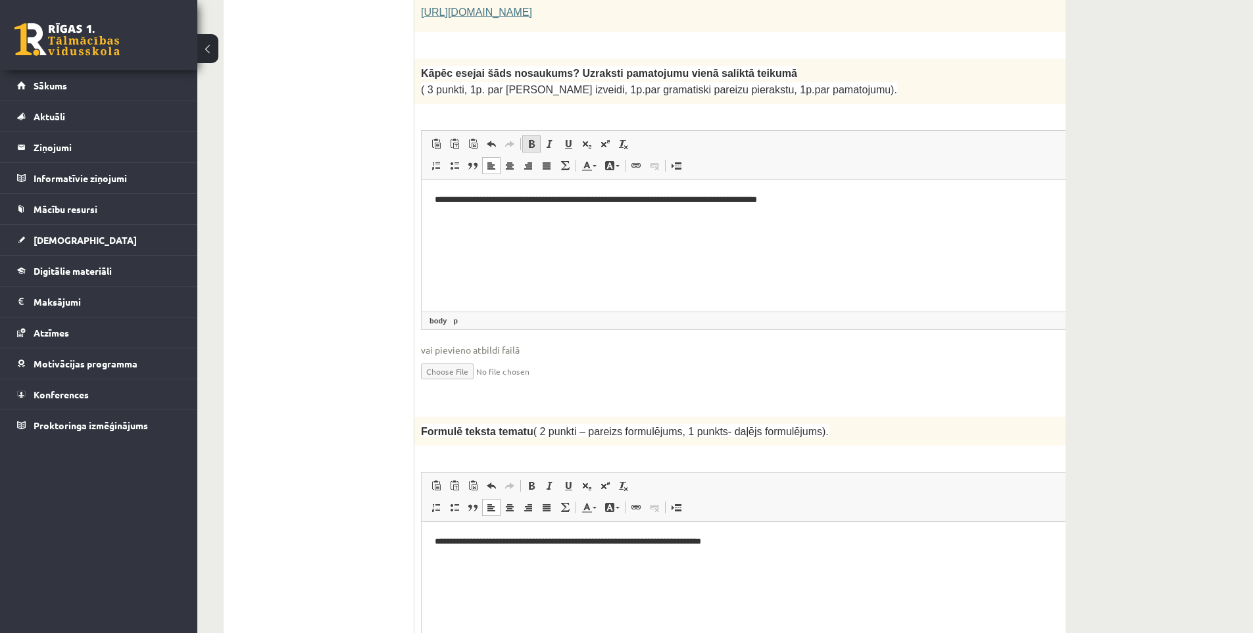
click at [527, 139] on span at bounding box center [531, 144] width 11 height 11
click at [528, 139] on span at bounding box center [531, 144] width 11 height 11
click at [782, 199] on p "**********" at bounding box center [749, 200] width 629 height 14
click at [810, 196] on p "**********" at bounding box center [749, 200] width 629 height 14
click at [465, 315] on span at bounding box center [465, 321] width 7 height 12
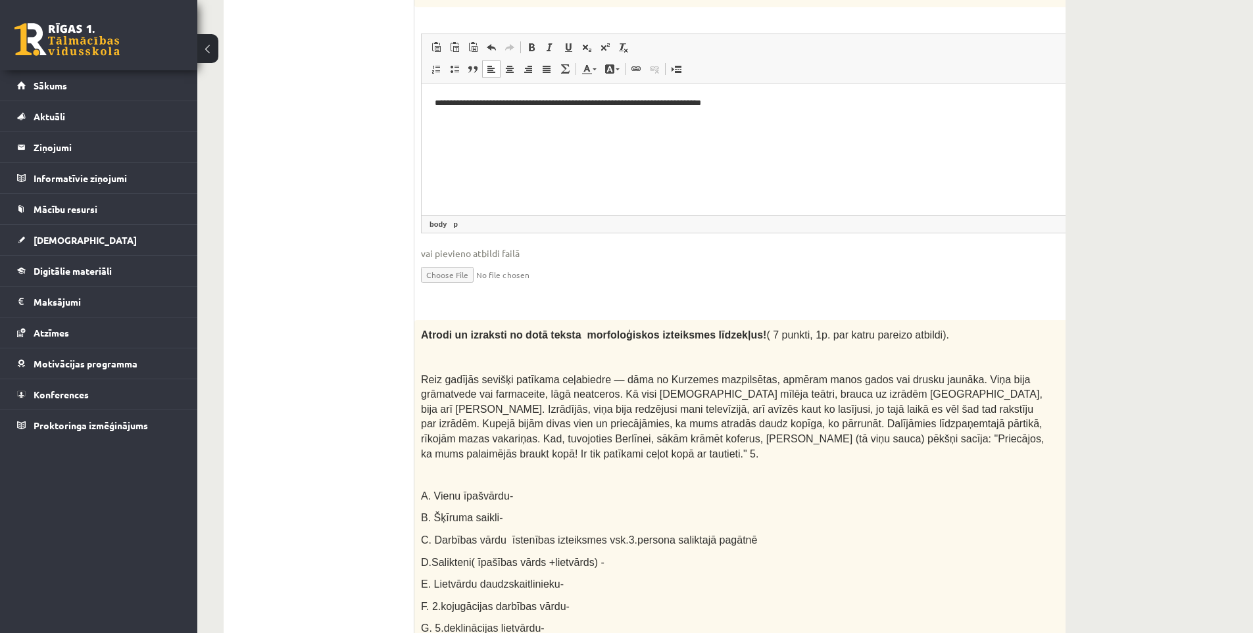
scroll to position [1655, 0]
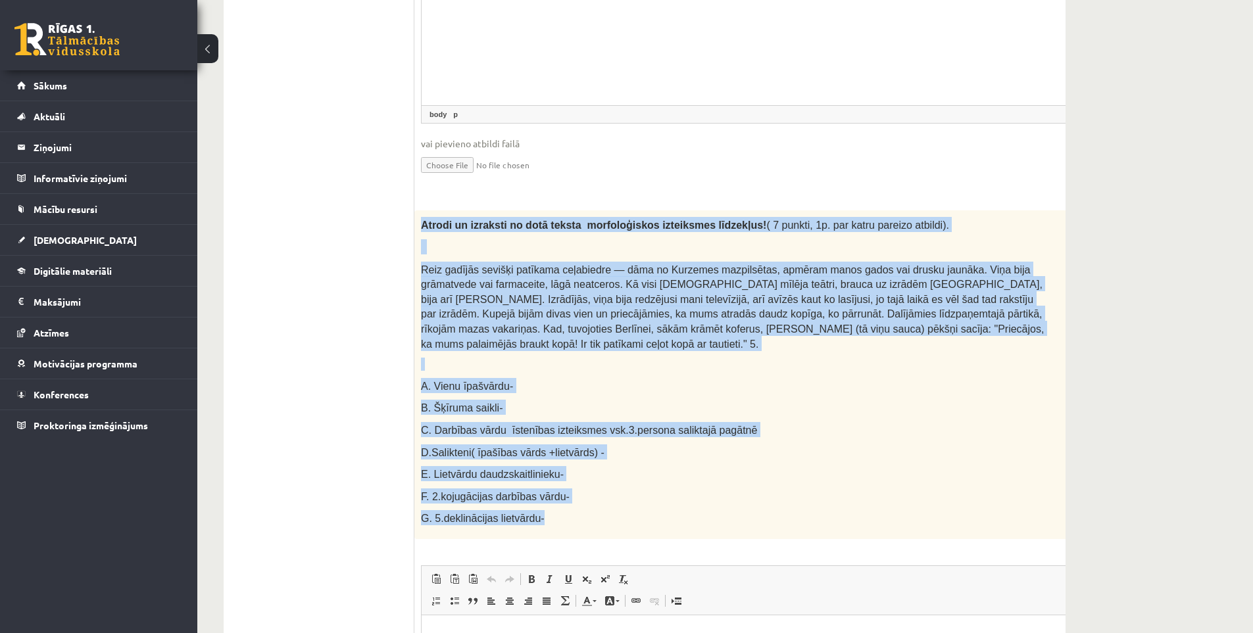
drag, startPoint x: 418, startPoint y: 180, endPoint x: 558, endPoint y: 460, distance: 313.2
click at [558, 460] on div "Atrodi un izraksti no dotā teksta morfoloģiskos izteiksmes līdzekļus! ( 7 punkt…" at bounding box center [766, 374] width 705 height 329
copy div "Loremi do sitametc ad elit seddoe temporincidid utlaboreet doloremag! ( 0 aliqu…"
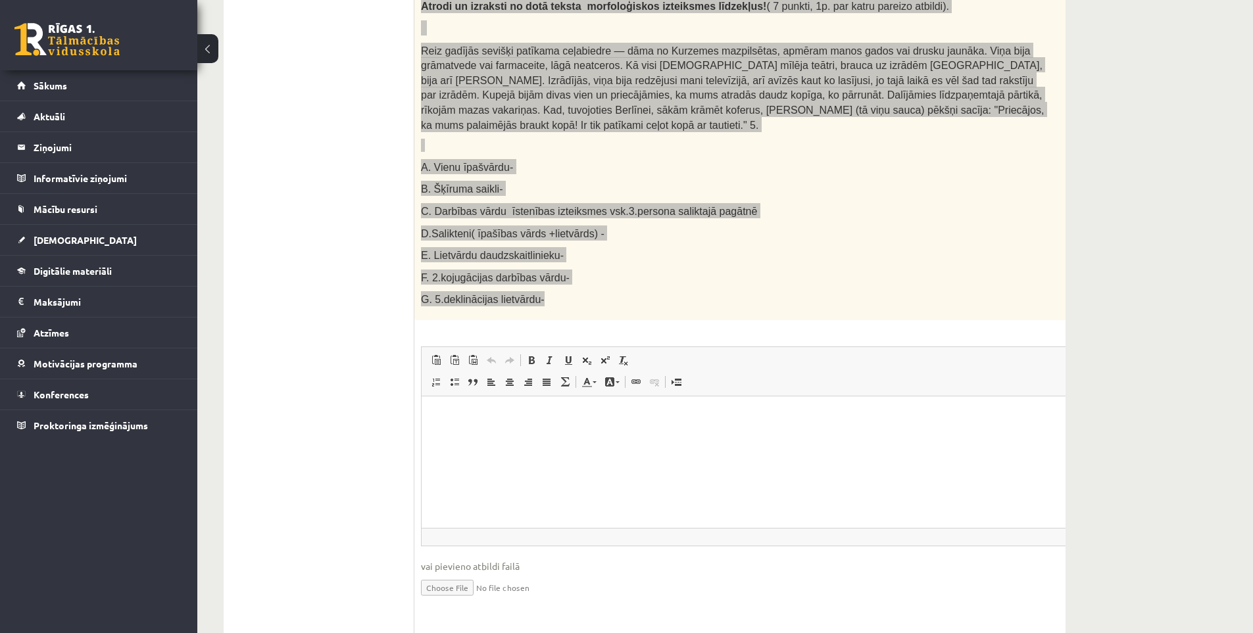
scroll to position [1764, 0]
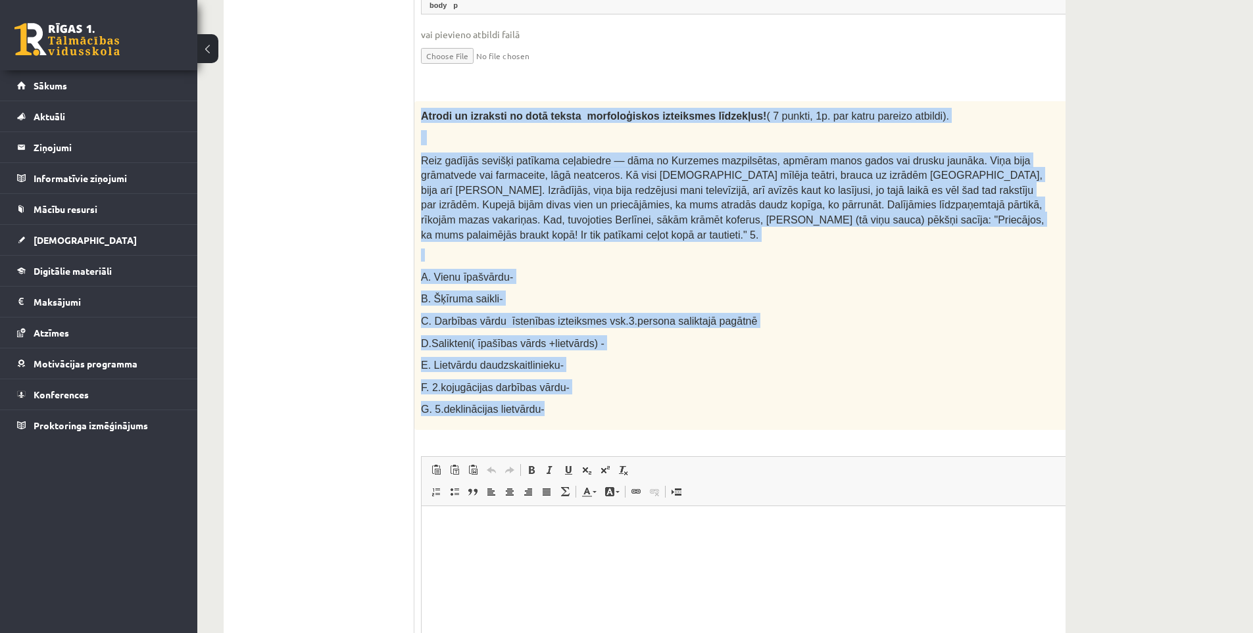
click at [632, 379] on p "F. 2.kojugācijas darbības vārdu-" at bounding box center [734, 386] width 626 height 15
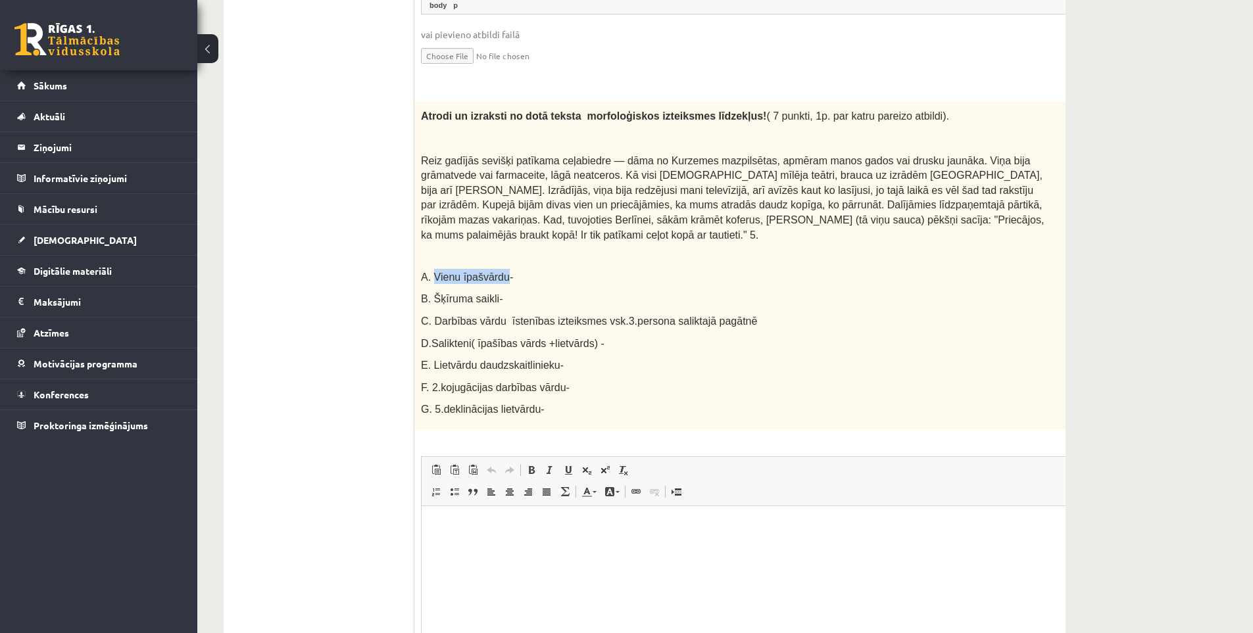
drag, startPoint x: 433, startPoint y: 217, endPoint x: 498, endPoint y: 222, distance: 65.9
click at [498, 272] on span "A. Vienu īpašvārdu-" at bounding box center [467, 277] width 92 height 11
click at [490, 226] on div at bounding box center [490, 226] width 0 height 0
click at [640, 291] on p "B. Šķīruma saikli-" at bounding box center [734, 298] width 626 height 15
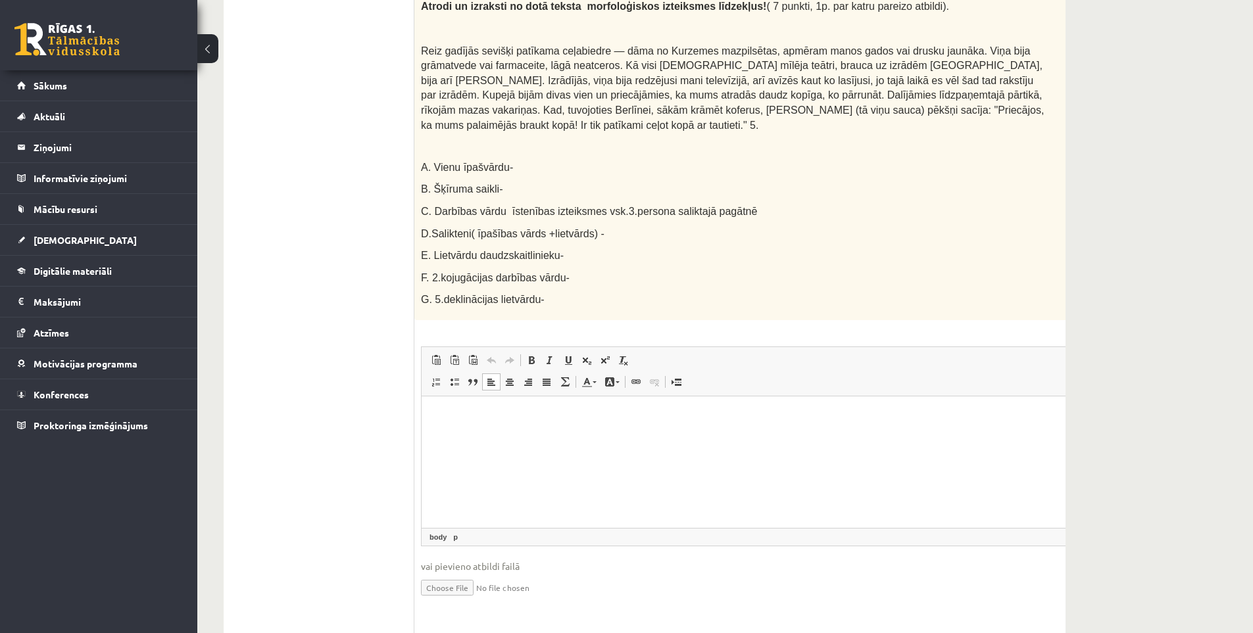
click at [579, 436] on html at bounding box center [766, 416] width 690 height 40
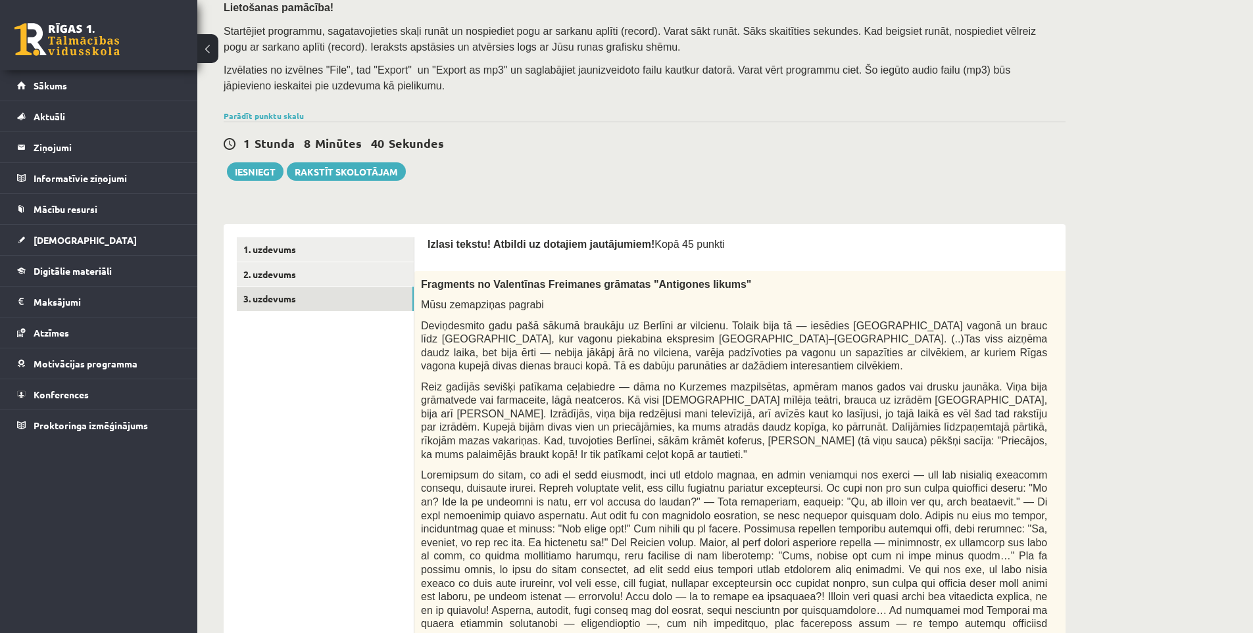
scroll to position [449, 0]
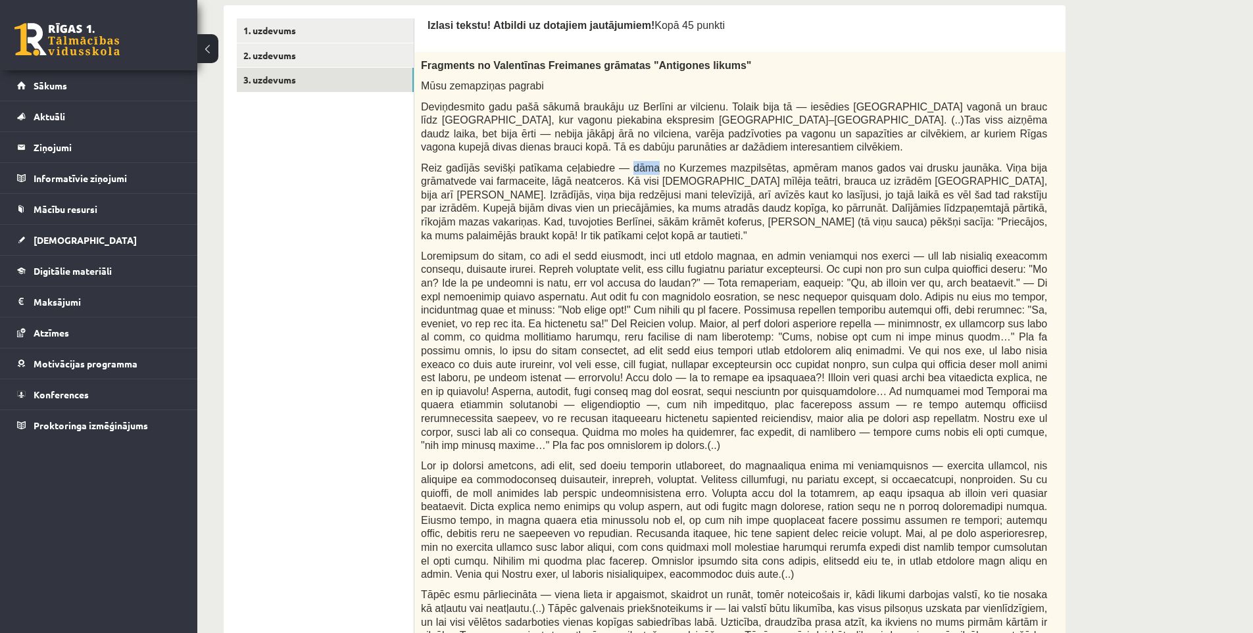
drag, startPoint x: 623, startPoint y: 169, endPoint x: 646, endPoint y: 169, distance: 23.0
click at [646, 169] on span "Reiz gadījās sevišķi patīkama ceļabiedre — dāma no Kurzemes mazpilsētas, apmēra…" at bounding box center [734, 201] width 626 height 79
copy span "dāma"
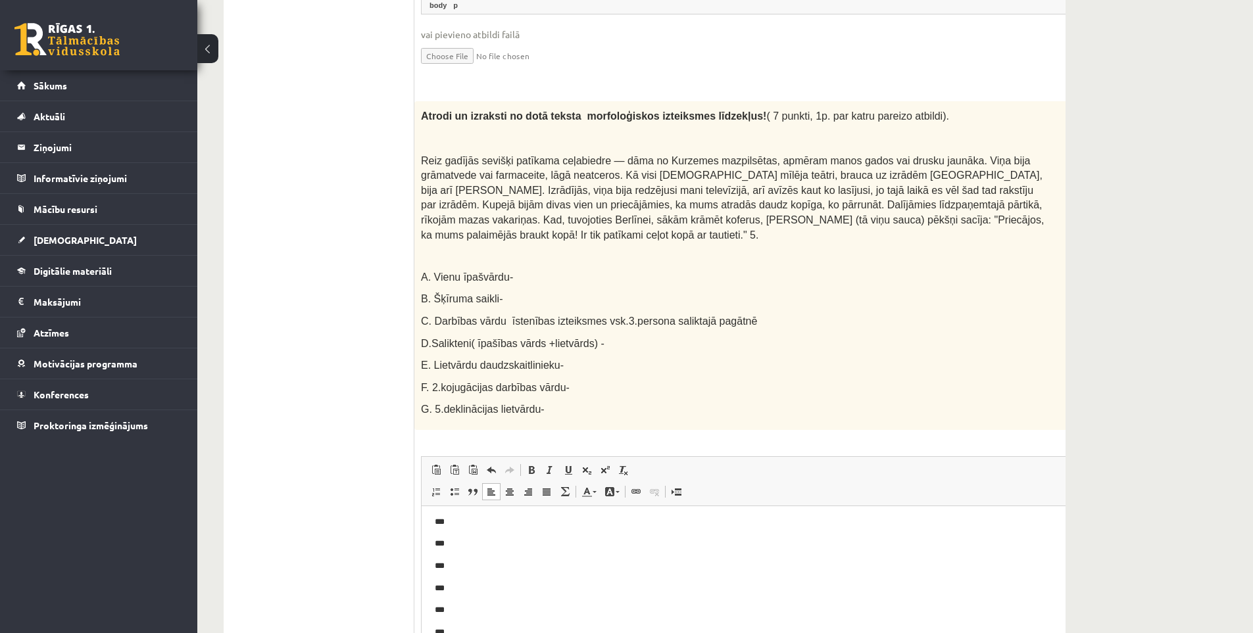
scroll to position [42, 0]
click at [526, 613] on p "***" at bounding box center [744, 617] width 619 height 14
click at [461, 592] on p "***" at bounding box center [744, 595] width 619 height 14
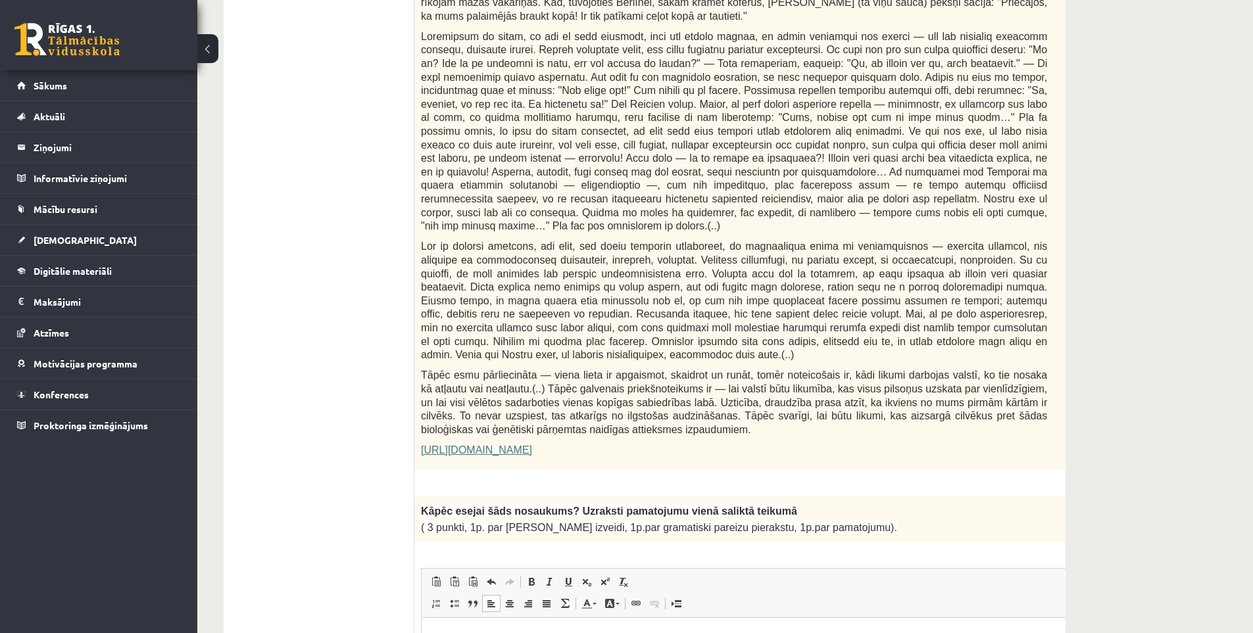
scroll to position [340, 0]
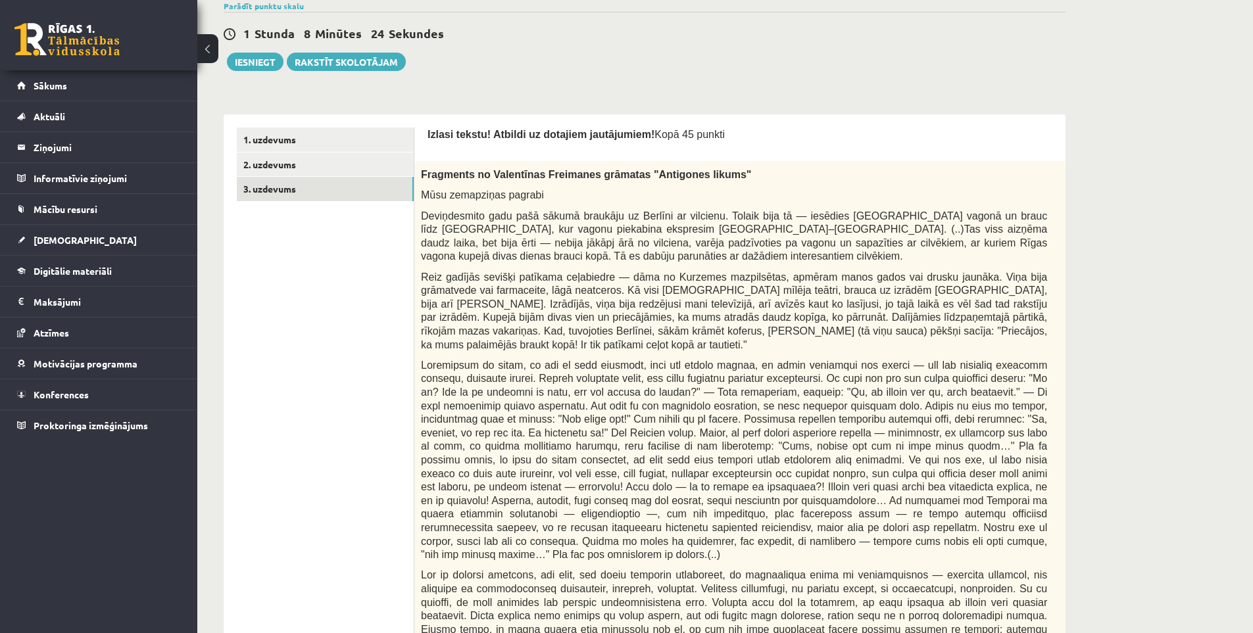
click at [546, 251] on p "Deviņdesmito gadu pašā sākumā braukāju uz Berlīni ar vilcienu. Tolaik bija tā —…" at bounding box center [734, 236] width 626 height 54
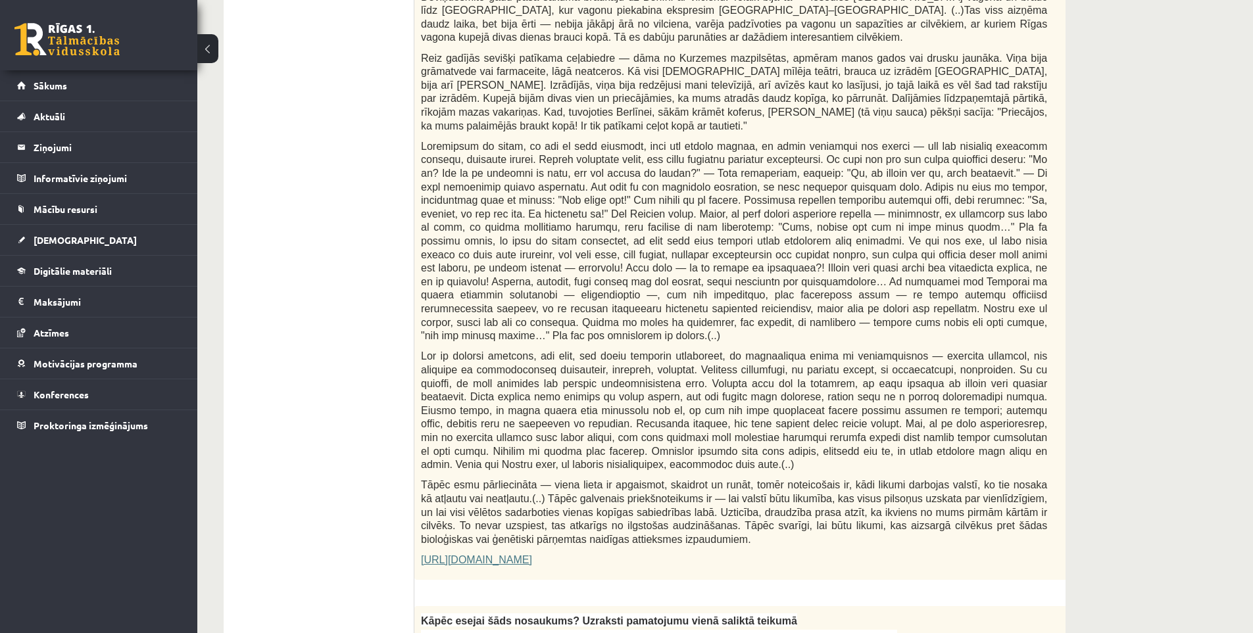
scroll to position [449, 0]
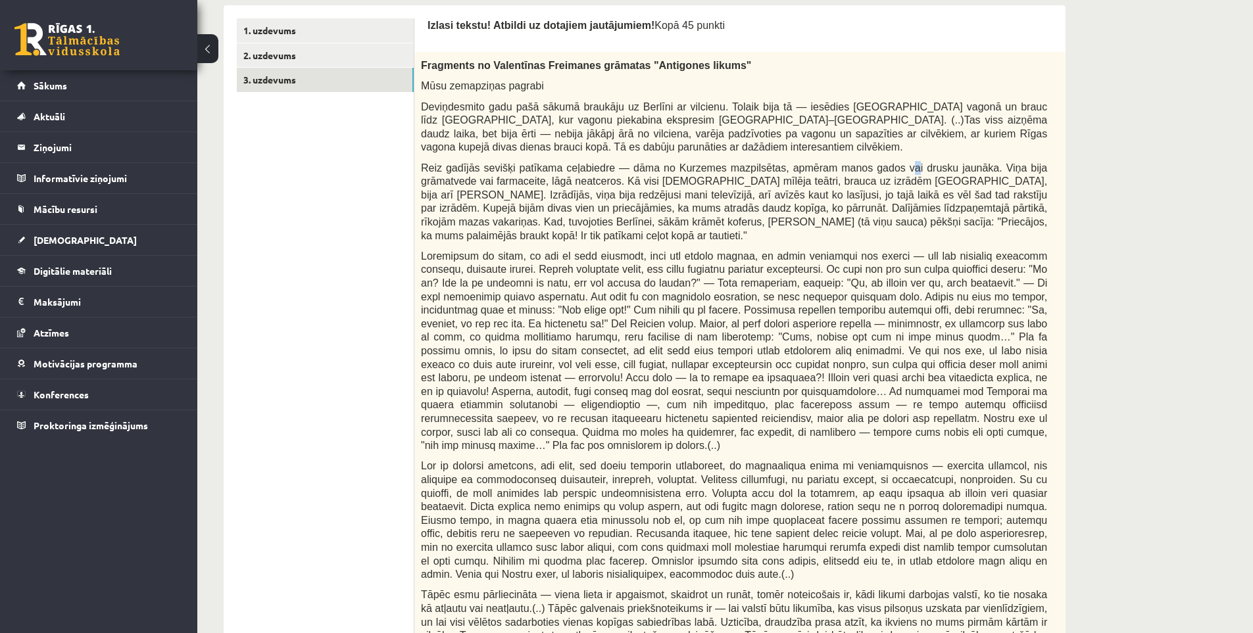
drag, startPoint x: 882, startPoint y: 166, endPoint x: 890, endPoint y: 167, distance: 7.3
click at [890, 167] on span "Reiz gadījās sevišķi patīkama ceļabiedre — dāma no Kurzemes mazpilsētas, apmēra…" at bounding box center [734, 201] width 626 height 79
drag, startPoint x: 881, startPoint y: 171, endPoint x: 892, endPoint y: 172, distance: 10.6
click at [892, 172] on span "Reiz gadījās sevišķi patīkama ceļabiedre — dāma no Kurzemes mazpilsētas, apmēra…" at bounding box center [734, 201] width 626 height 79
copy span "vai"
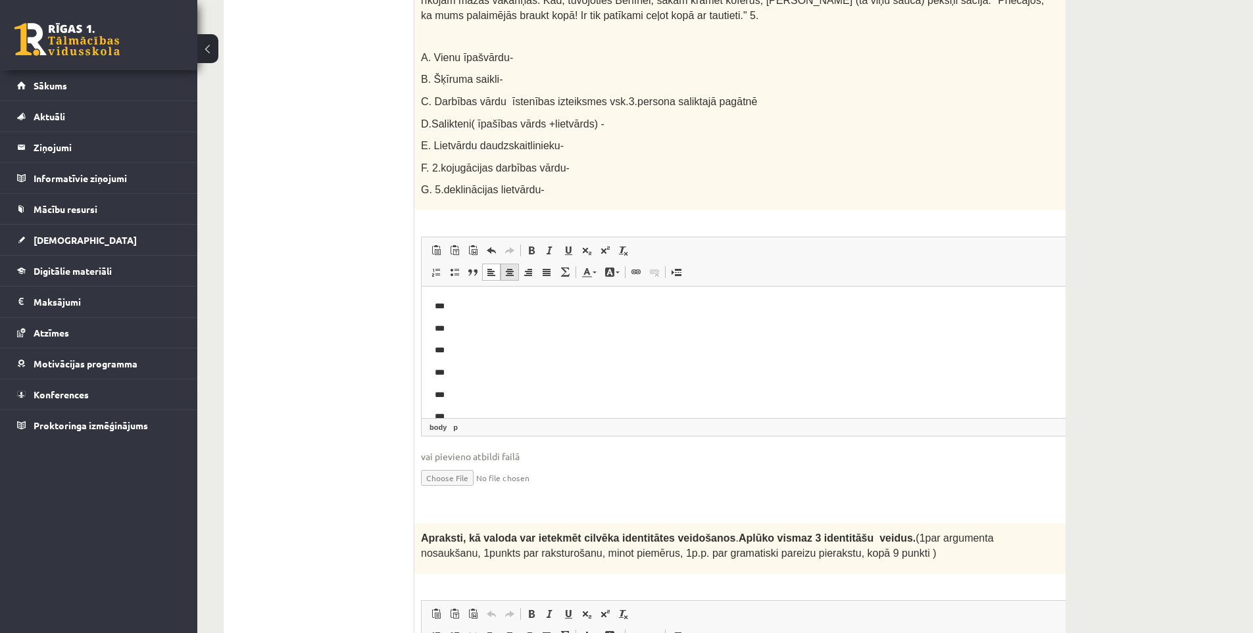
scroll to position [1874, 0]
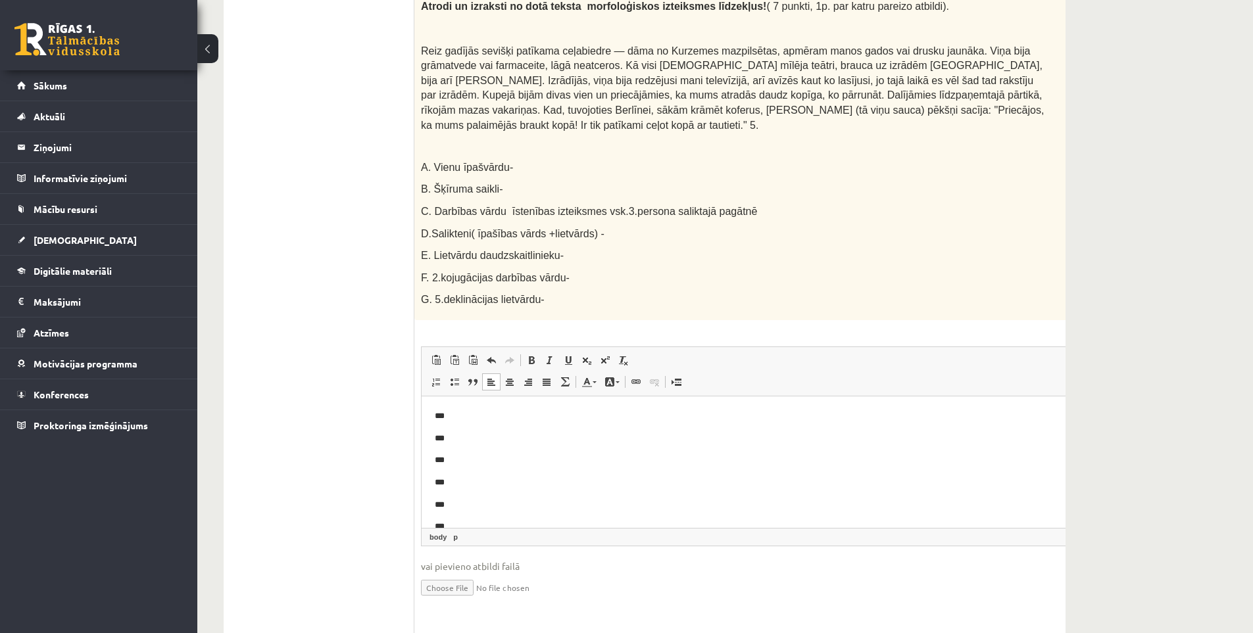
click at [480, 446] on body "*** *** *** *** *** *** ********" at bounding box center [767, 482] width 664 height 147
click at [483, 439] on p "***" at bounding box center [744, 438] width 619 height 14
click at [466, 459] on p "***" at bounding box center [744, 460] width 619 height 14
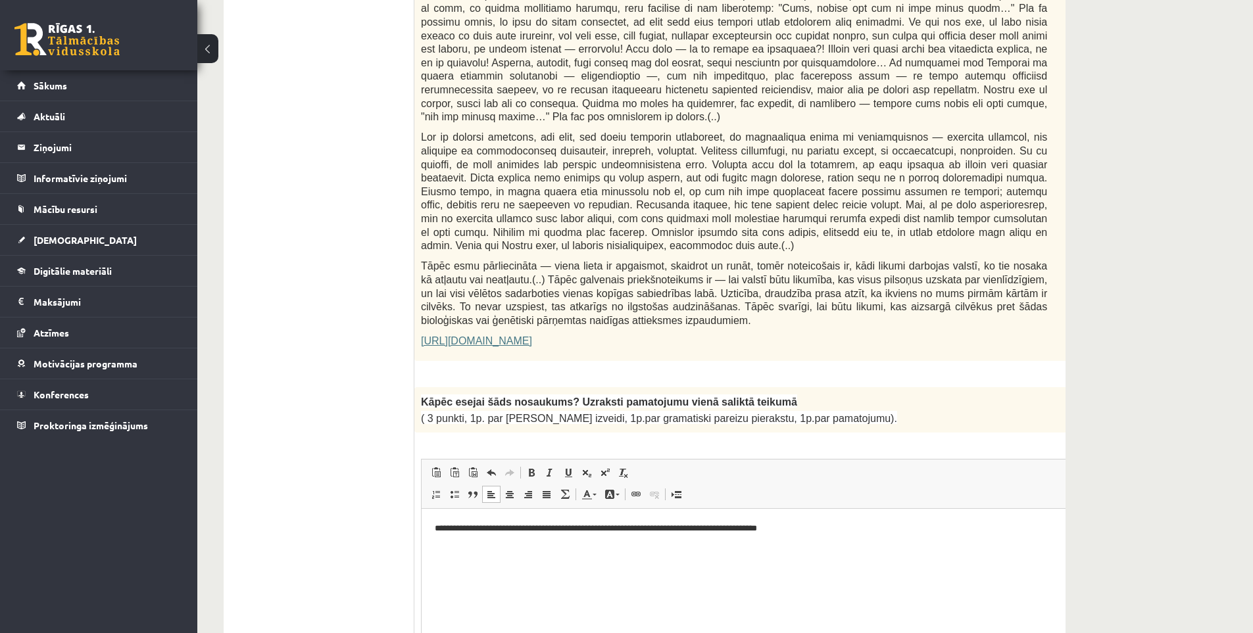
scroll to position [449, 0]
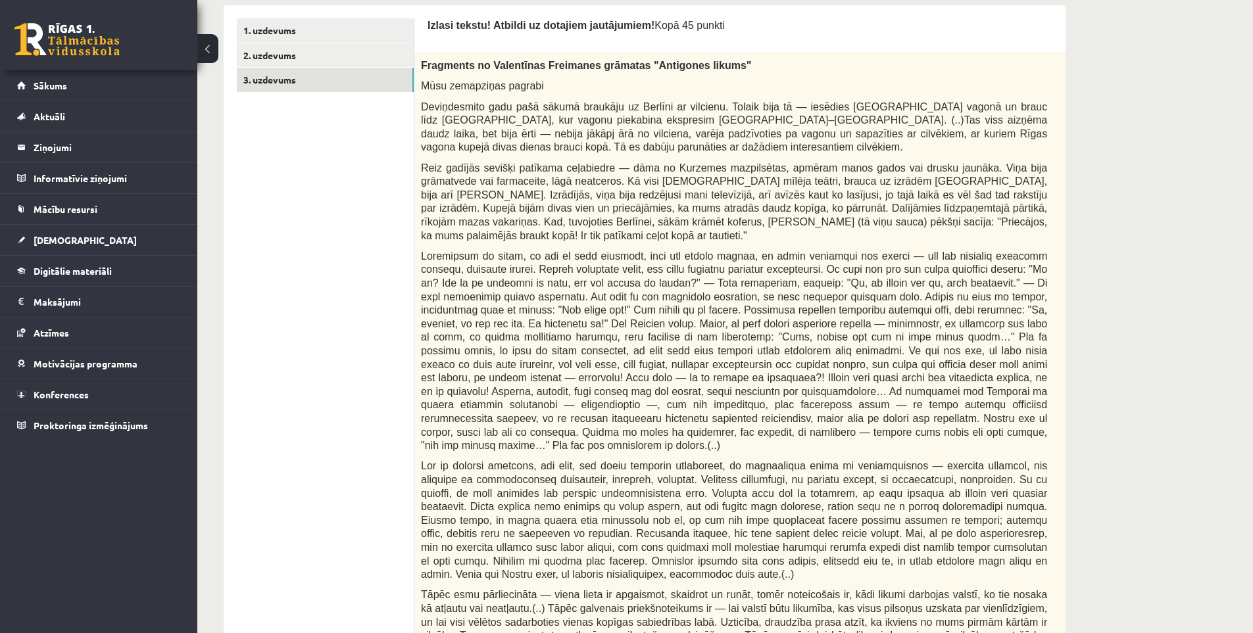
click at [740, 216] on span "Reiz gadījās sevišķi patīkama ceļabiedre — dāma no Kurzemes mazpilsētas, apmēra…" at bounding box center [734, 201] width 626 height 79
drag, startPoint x: 997, startPoint y: 181, endPoint x: 458, endPoint y: 193, distance: 538.7
click at [458, 193] on span "Reiz gadījās sevišķi patīkama ceļabiedre — dāma no Kurzemes mazpilsētas, apmēra…" at bounding box center [734, 201] width 626 height 79
copy span "bija redzējusi"
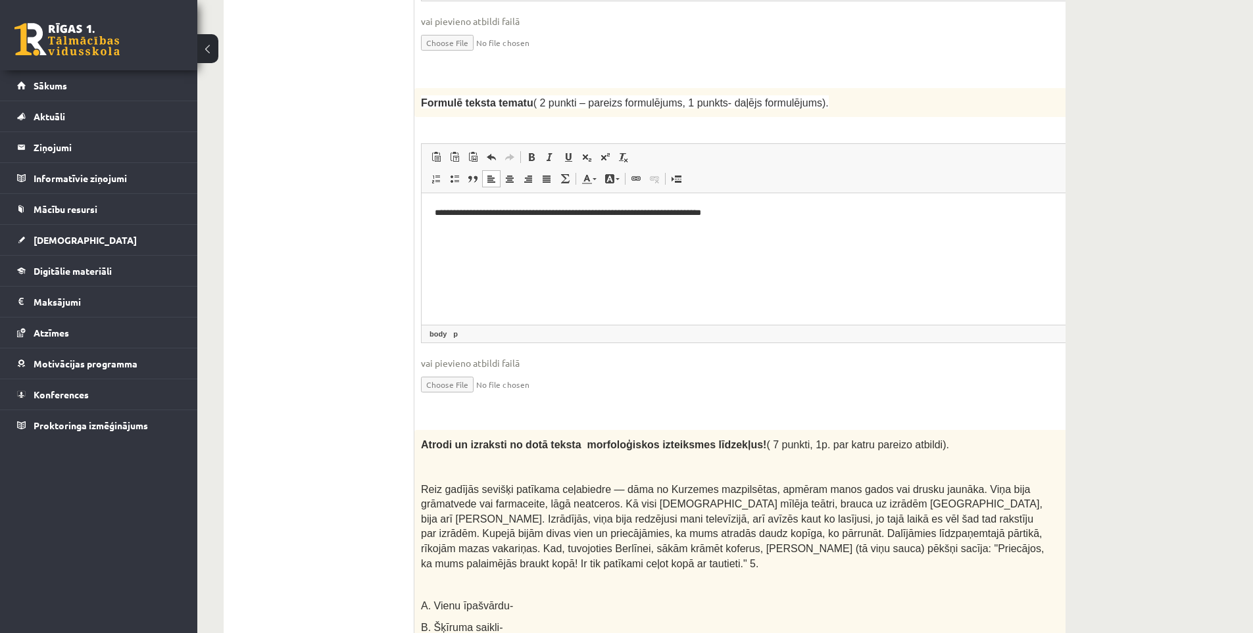
scroll to position [1764, 0]
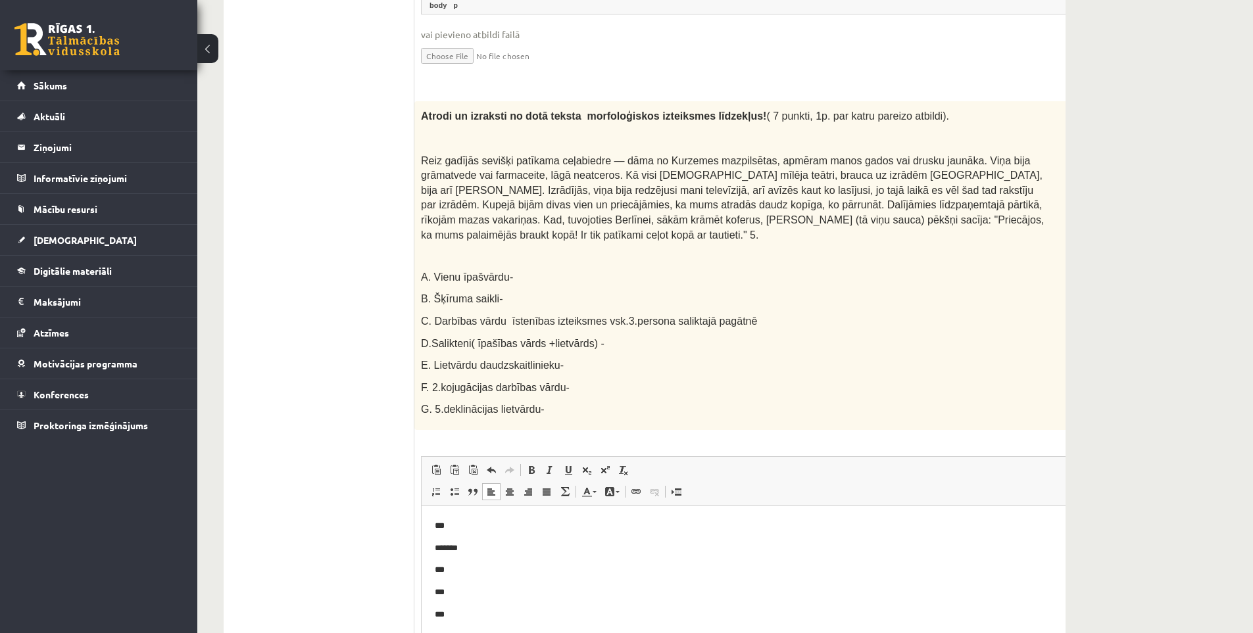
click at [491, 571] on p "***" at bounding box center [744, 570] width 619 height 14
click at [477, 588] on p "***" at bounding box center [744, 592] width 619 height 14
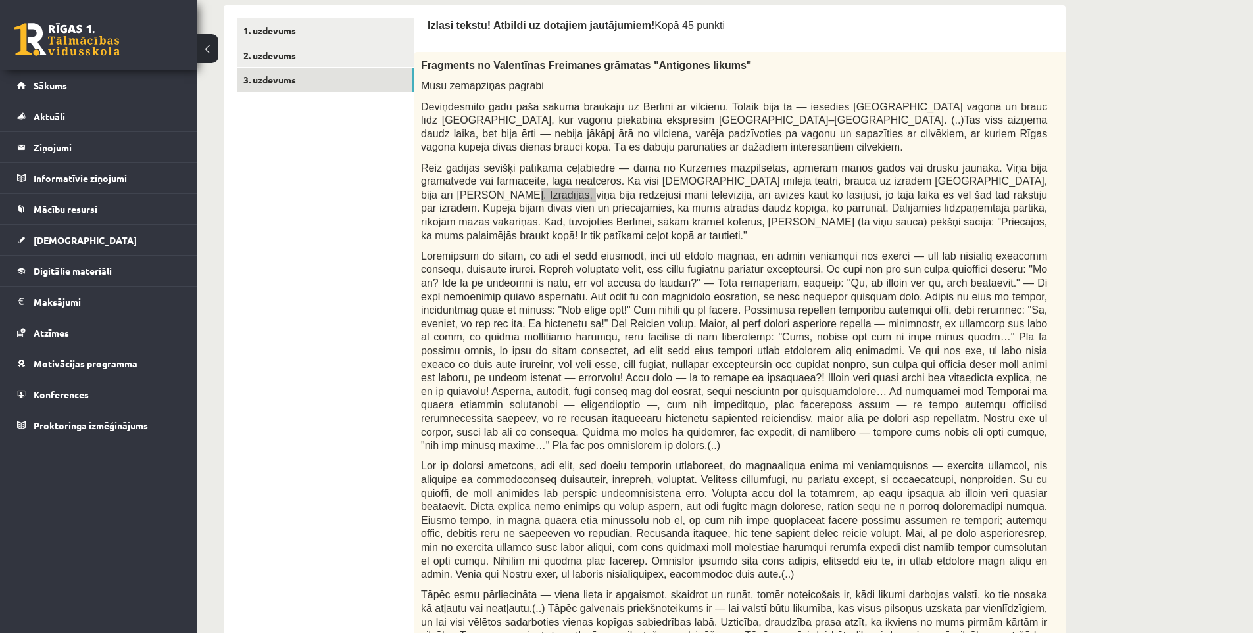
scroll to position [120, 0]
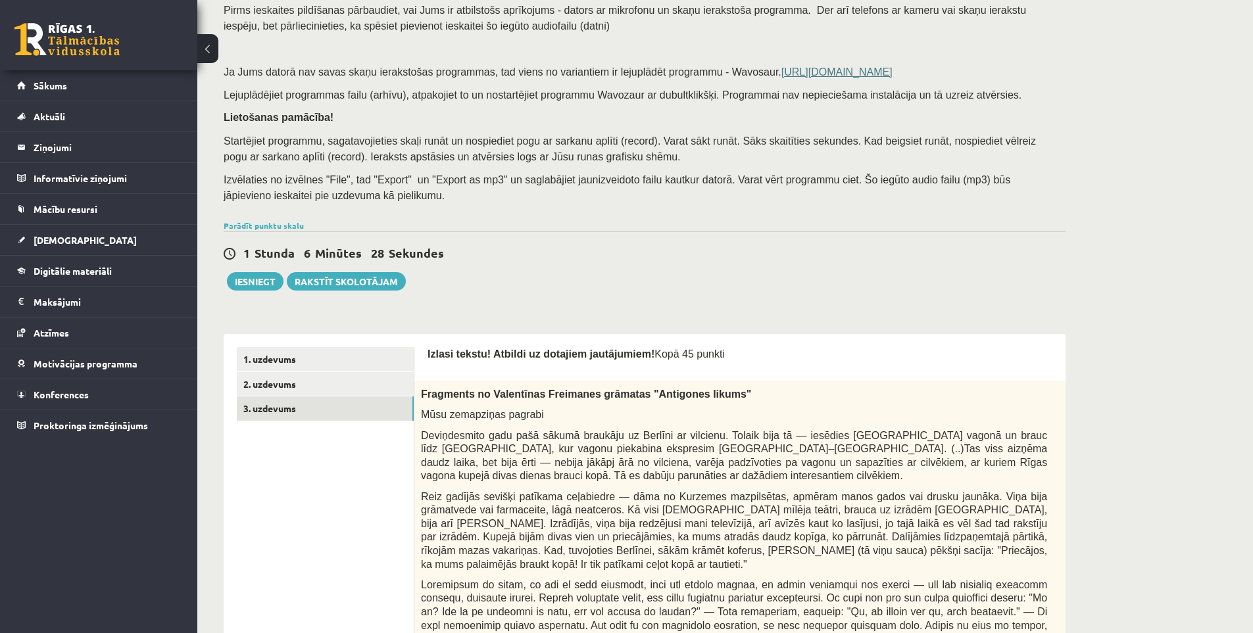
click at [519, 466] on span "Deviņdesmito gadu pašā sākumā braukāju uz Berlīni ar vilcienu. Tolaik bija tā —…" at bounding box center [734, 456] width 626 height 52
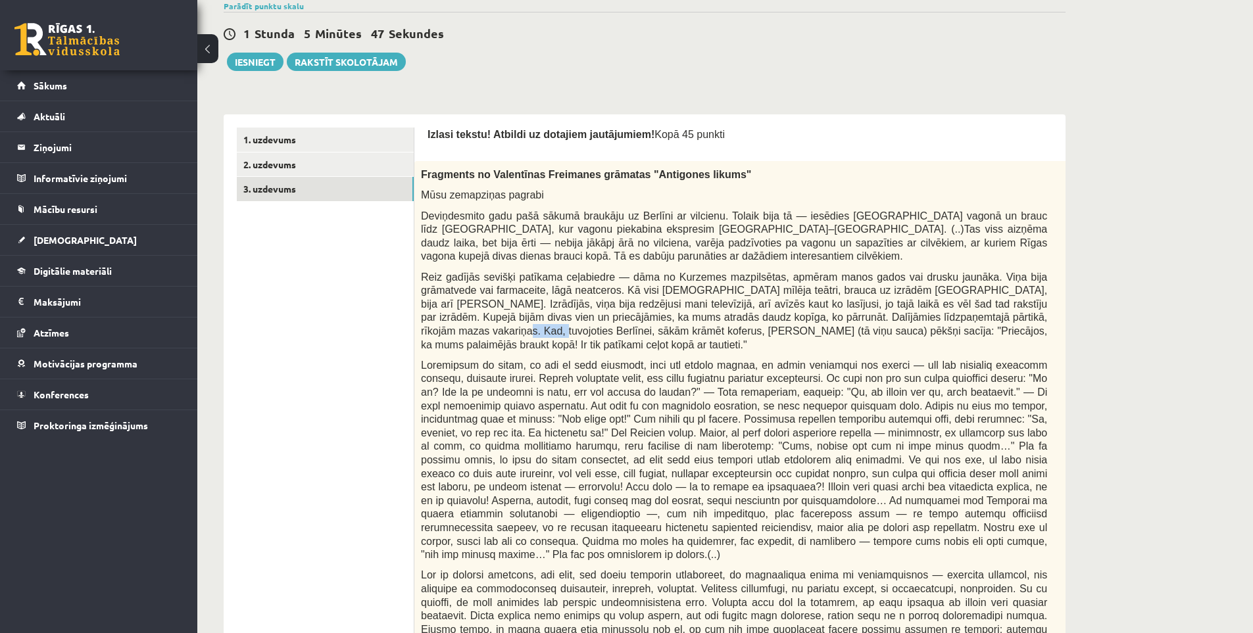
drag, startPoint x: 948, startPoint y: 317, endPoint x: 979, endPoint y: 320, distance: 31.1
click at [979, 320] on span "Reiz gadījās sevišķi patīkama ceļabiedre — dāma no Kurzemes mazpilsētas, apmēra…" at bounding box center [734, 311] width 626 height 79
copy span "Berlīnei"
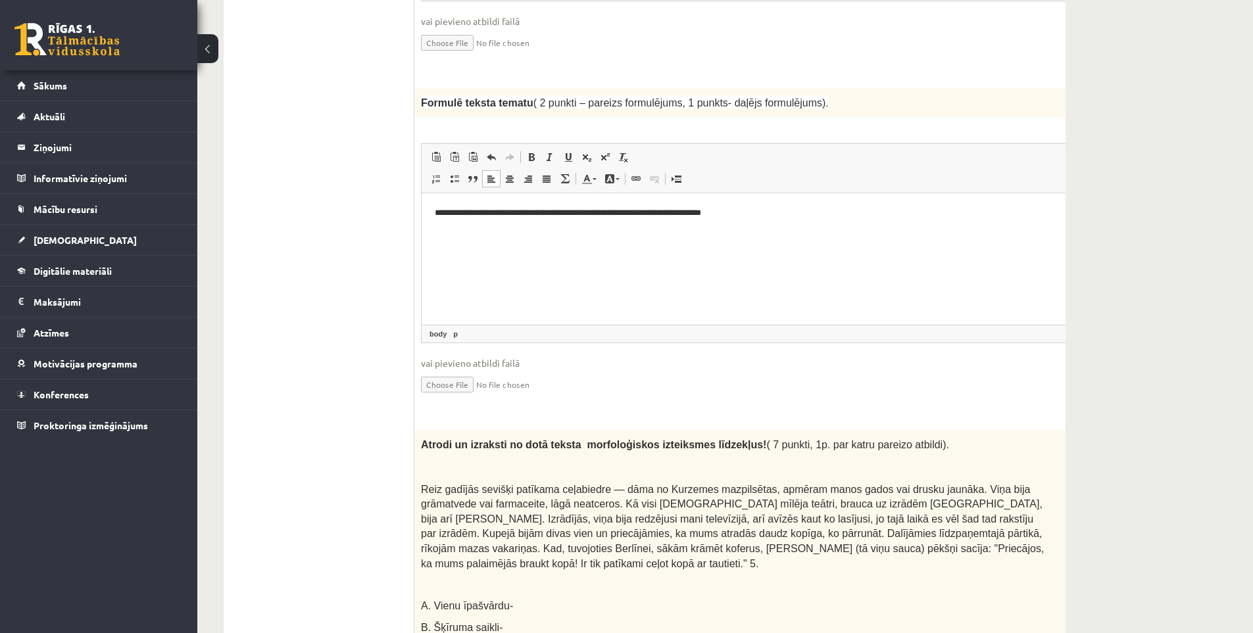
scroll to position [1874, 0]
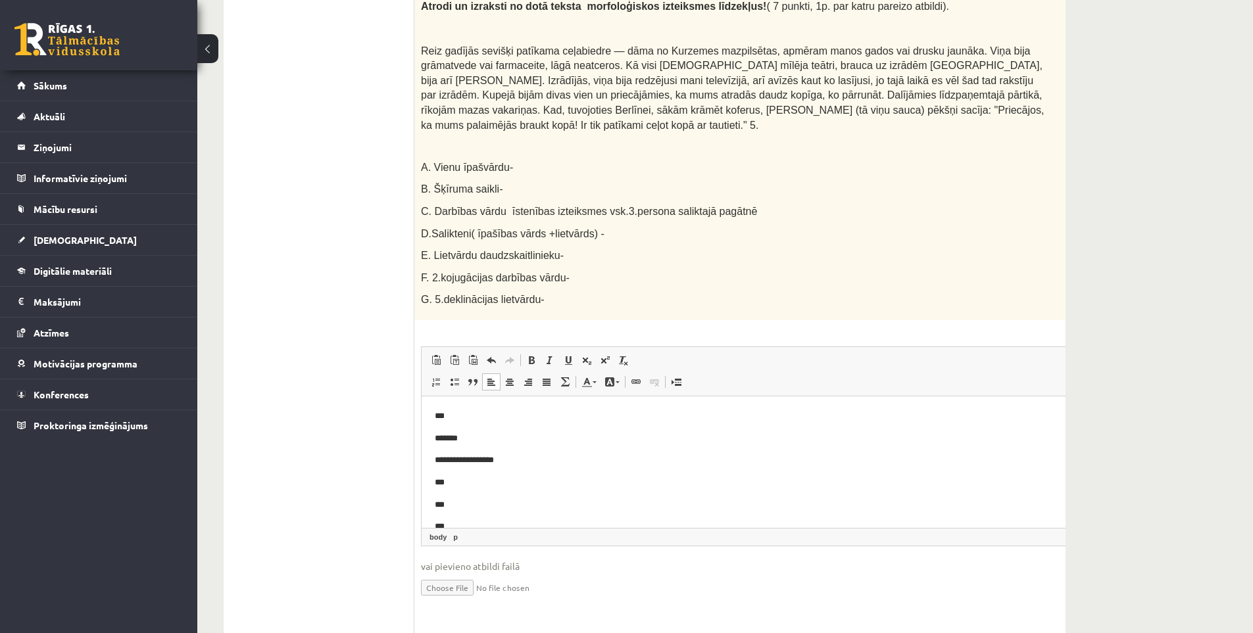
click at [485, 421] on p "***" at bounding box center [744, 416] width 619 height 14
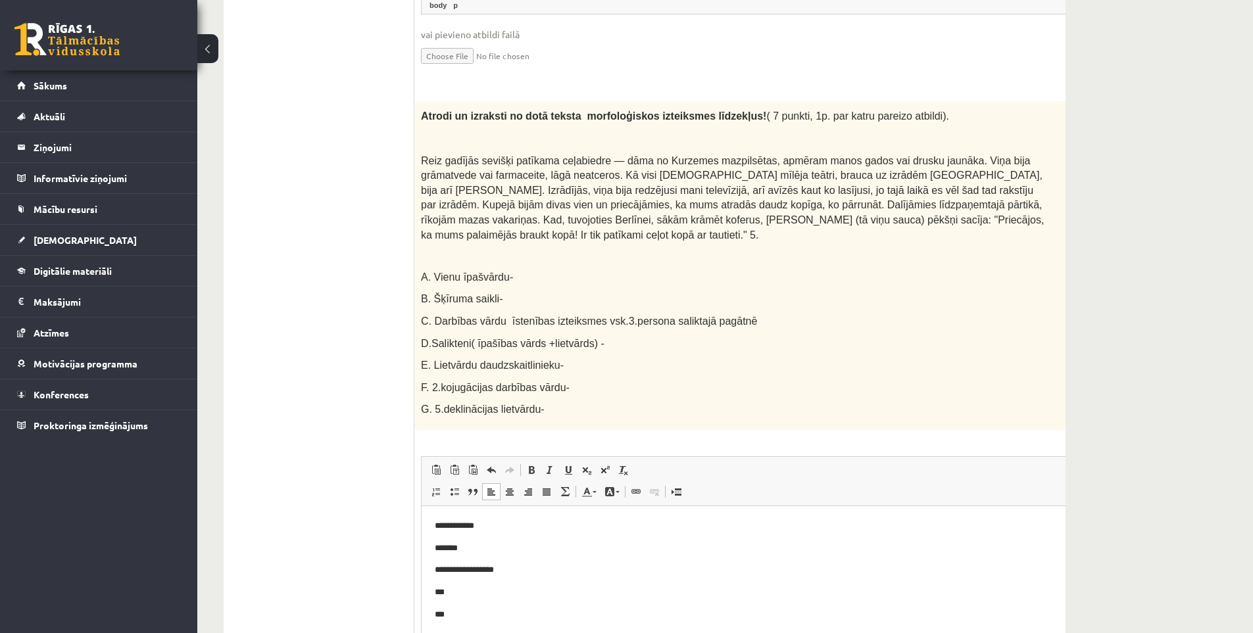
scroll to position [1545, 0]
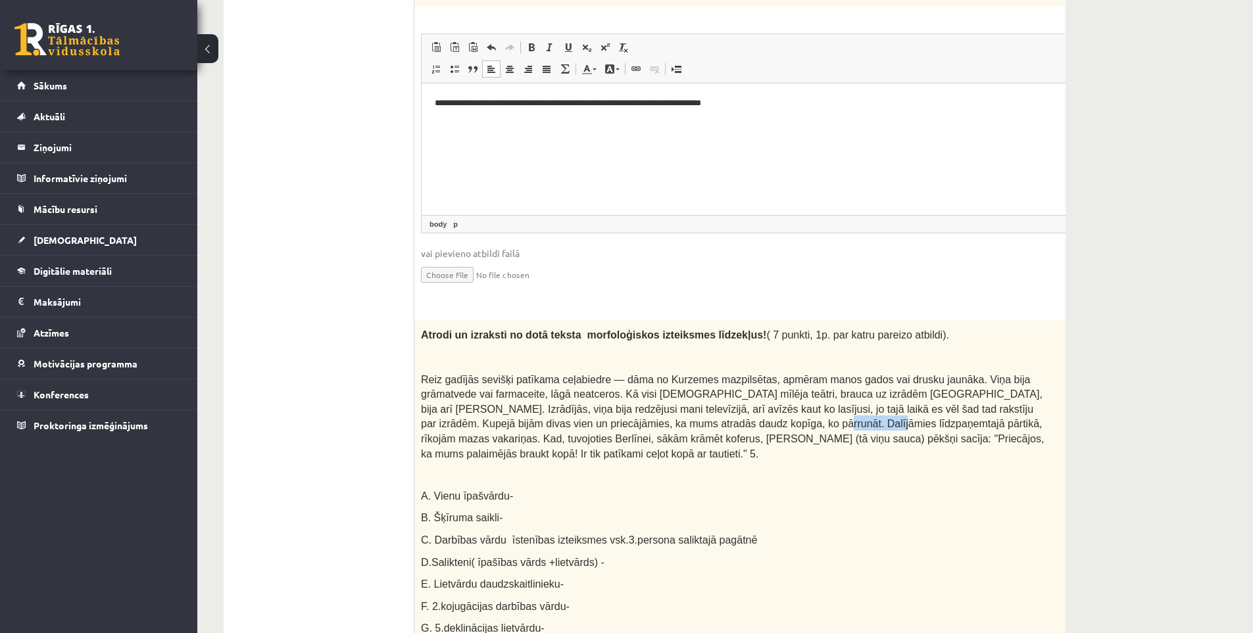
drag, startPoint x: 658, startPoint y: 383, endPoint x: 722, endPoint y: 381, distance: 63.8
click at [718, 381] on span "Reiz gadījās sevišķi patīkama ceļabiedre — dāma no Kurzemes mazpilsētas, apmēra…" at bounding box center [732, 416] width 623 height 85
copy span "līdzpaņemtajā"
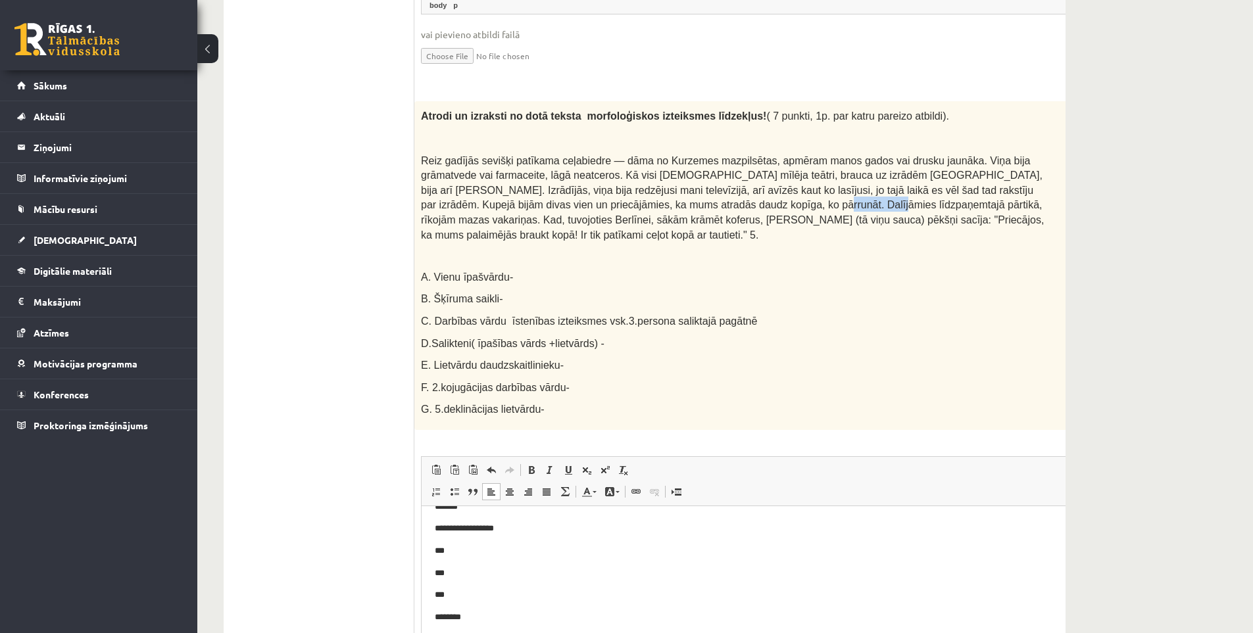
scroll to position [1874, 0]
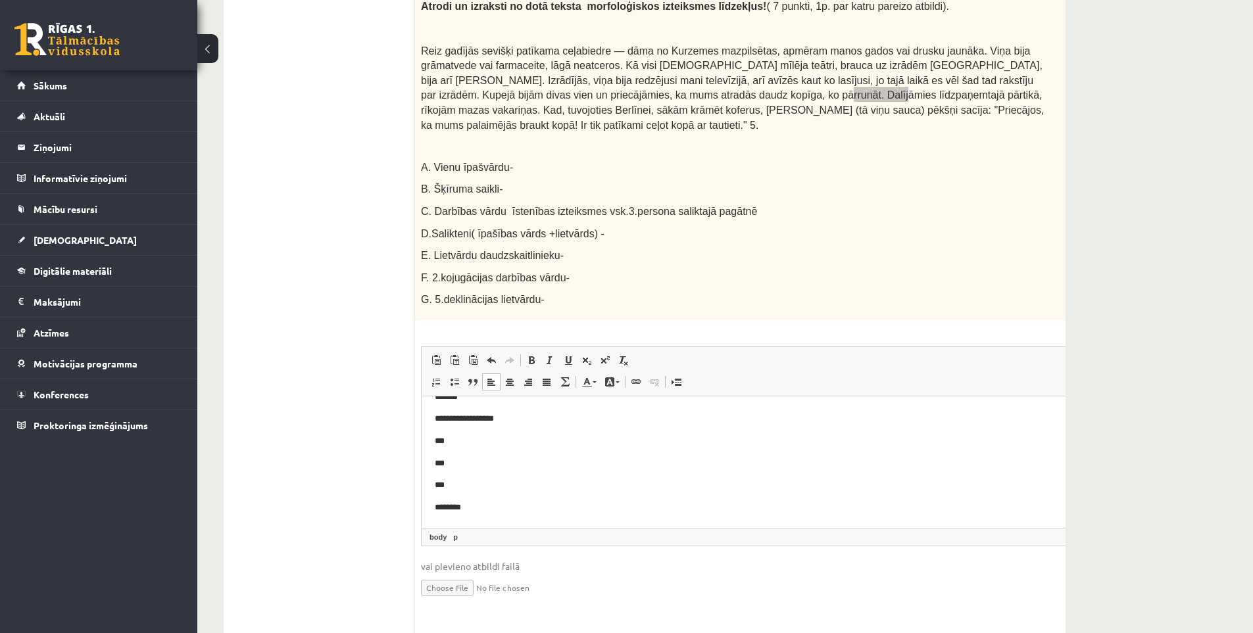
click at [477, 446] on p "***" at bounding box center [744, 441] width 619 height 14
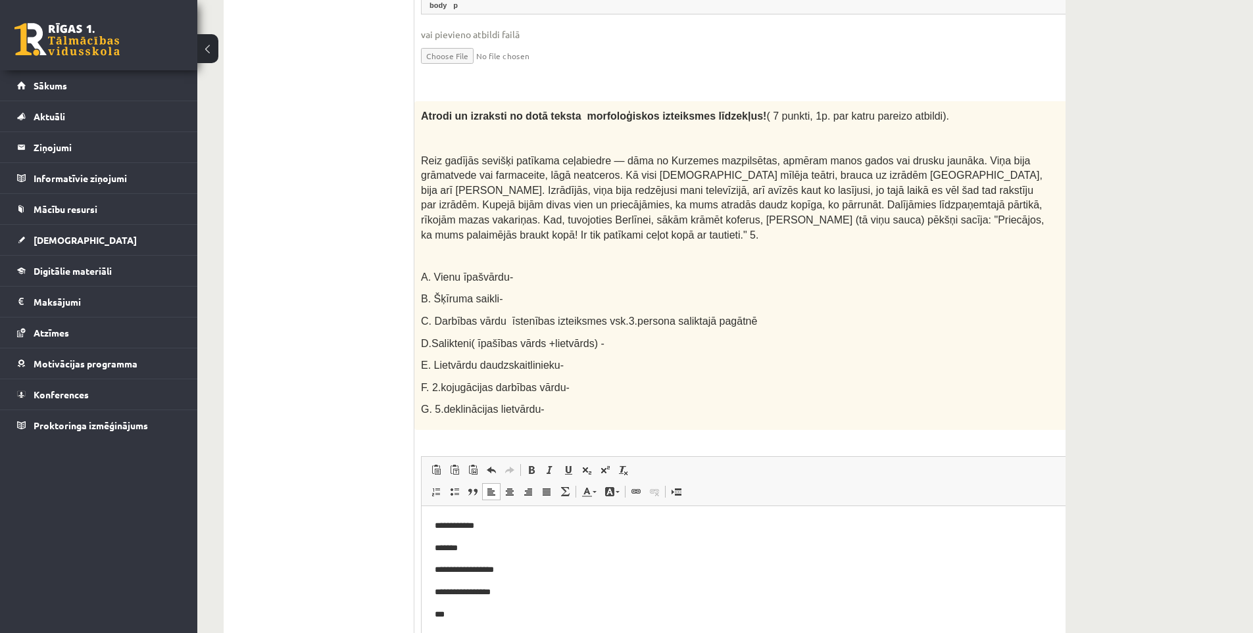
click at [803, 164] on span "Reiz gadījās sevišķi patīkama ceļabiedre — dāma no Kurzemes mazpilsētas, apmēra…" at bounding box center [732, 197] width 623 height 85
drag, startPoint x: 455, startPoint y: 178, endPoint x: 483, endPoint y: 180, distance: 28.3
click at [483, 180] on span "Reiz gadījās sevišķi patīkama ceļabiedre — dāma no Kurzemes mazpilsētas, apmēra…" at bounding box center [732, 197] width 623 height 85
copy span "koferus"
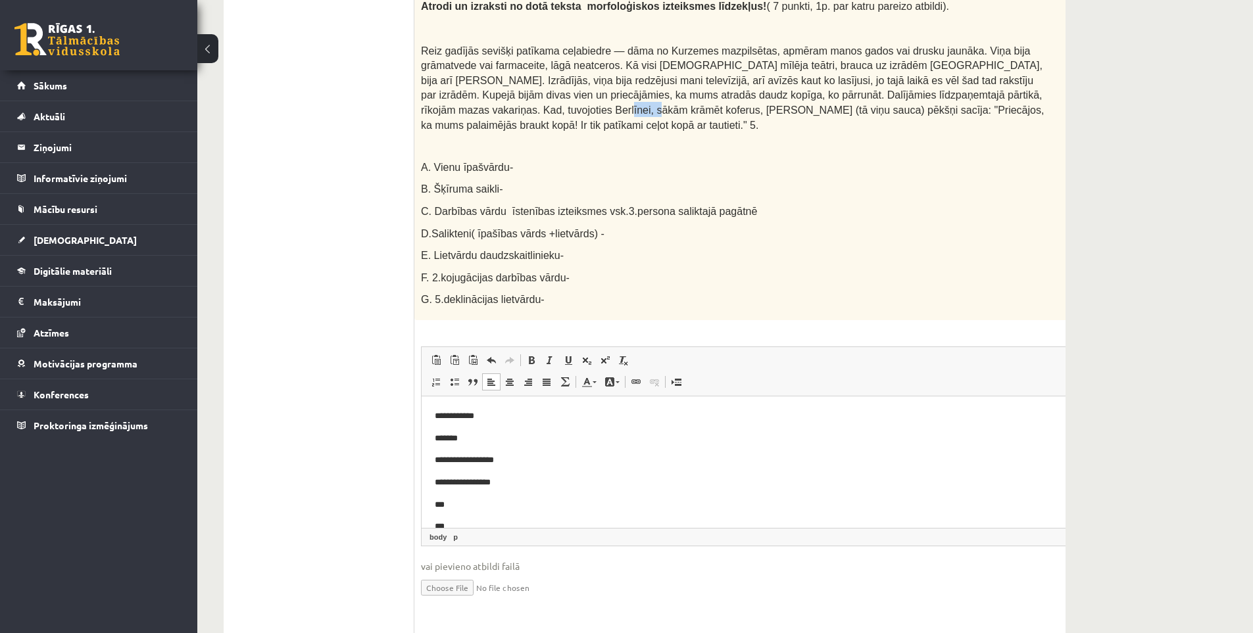
scroll to position [1984, 0]
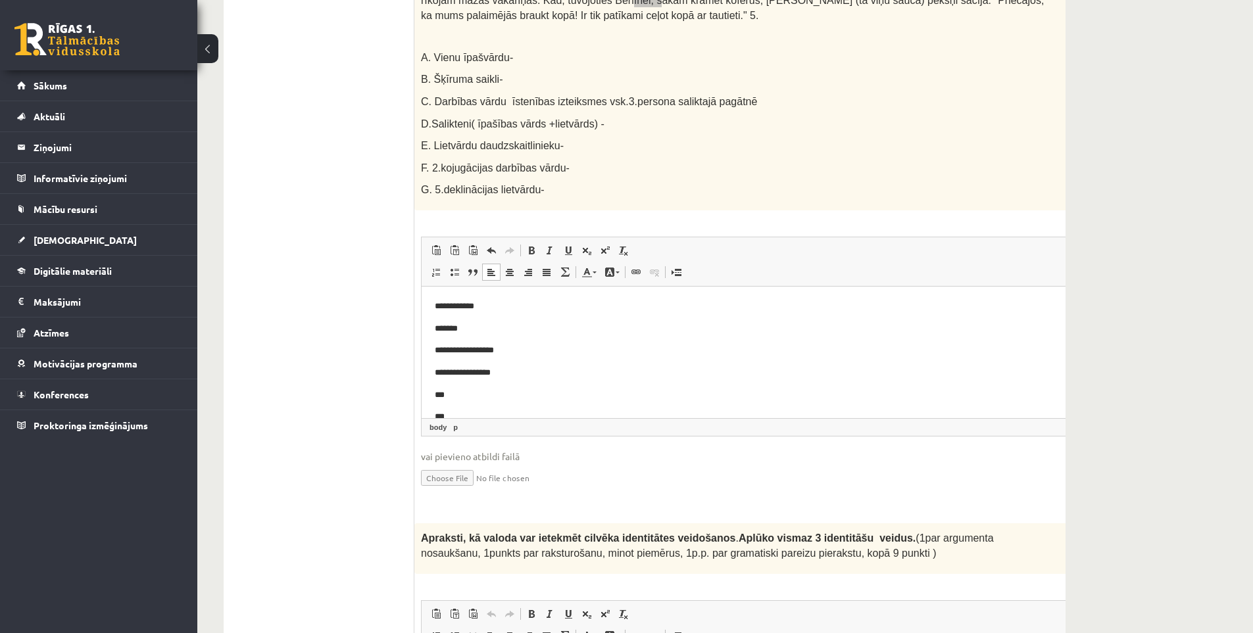
click at [485, 392] on p "***" at bounding box center [744, 395] width 619 height 14
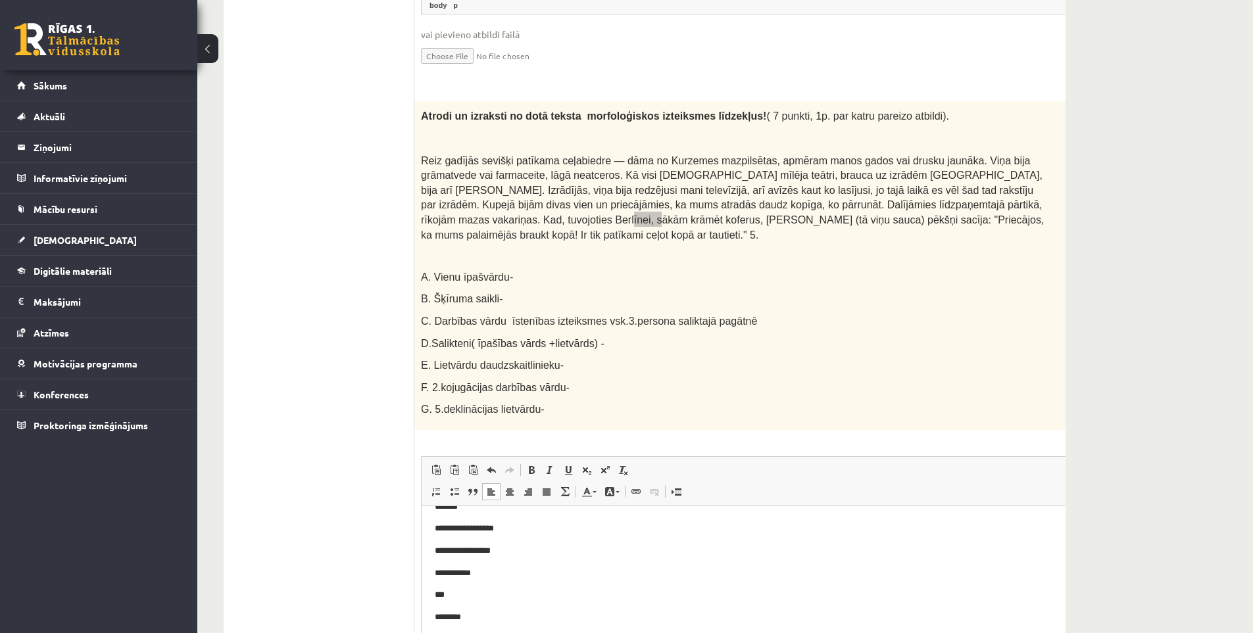
scroll to position [1655, 0]
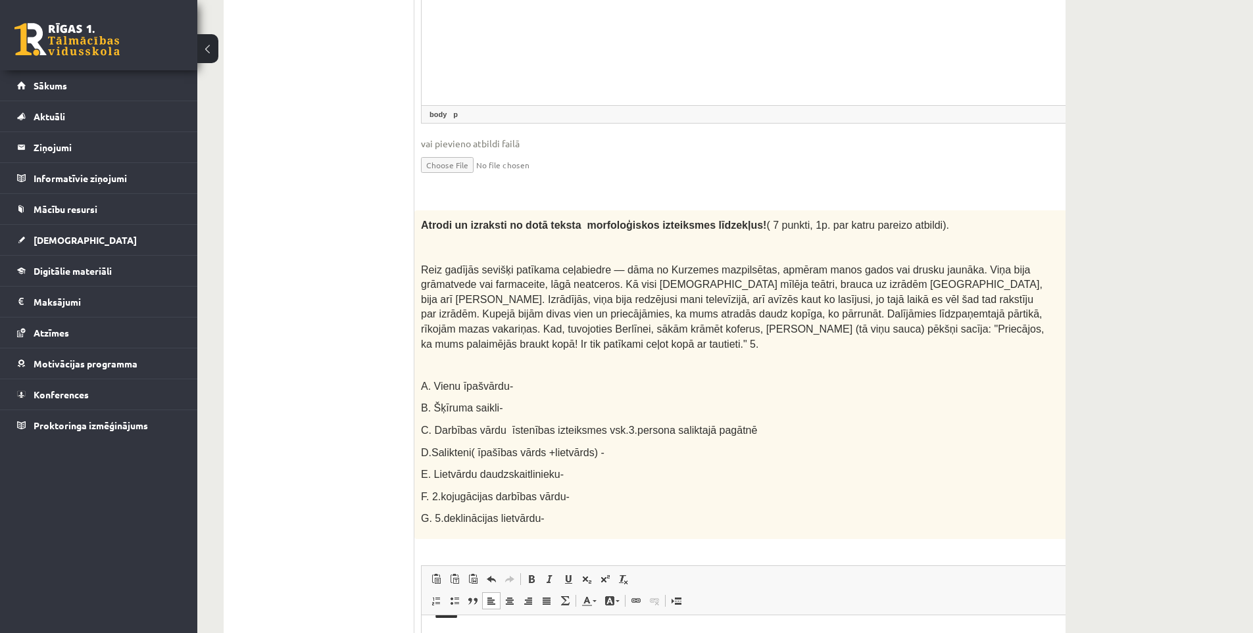
click at [738, 289] on span "Reiz gadījās sevišķi patīkama ceļabiedre — dāma no Kurzemes mazpilsētas, apmēra…" at bounding box center [732, 306] width 623 height 85
drag, startPoint x: 671, startPoint y: 242, endPoint x: 692, endPoint y: 242, distance: 21.7
click at [692, 264] on span "Reiz gadījās sevišķi patīkama ceļabiedre — dāma no Kurzemes mazpilsētas, apmēra…" at bounding box center [732, 306] width 623 height 85
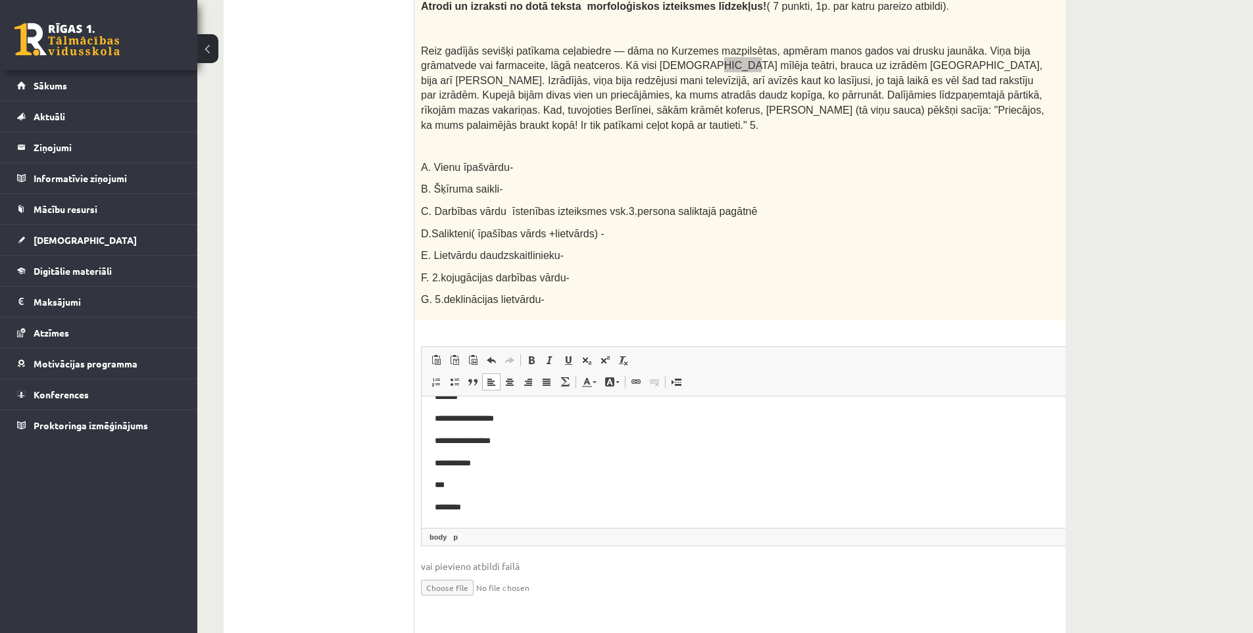
click at [507, 489] on p "***" at bounding box center [744, 485] width 619 height 14
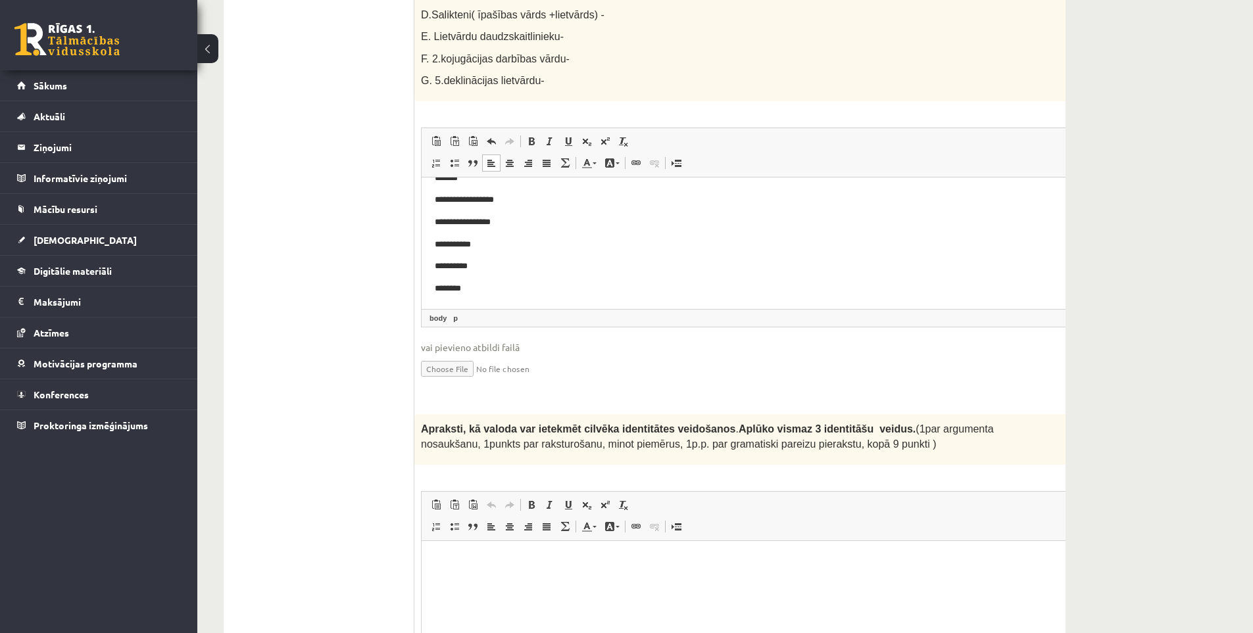
click at [458, 421] on p "Apraksti, kā valoda var ietekmēt cilvēka identitātes veidošanos . Aplūko vismaz…" at bounding box center [734, 436] width 626 height 30
drag, startPoint x: 418, startPoint y: 373, endPoint x: 840, endPoint y: 395, distance: 422.0
click at [840, 414] on div "Apraksti, kā valoda var ietekmēt cilvēka identitātes veidošanos . Aplūko vismaz…" at bounding box center [766, 439] width 705 height 51
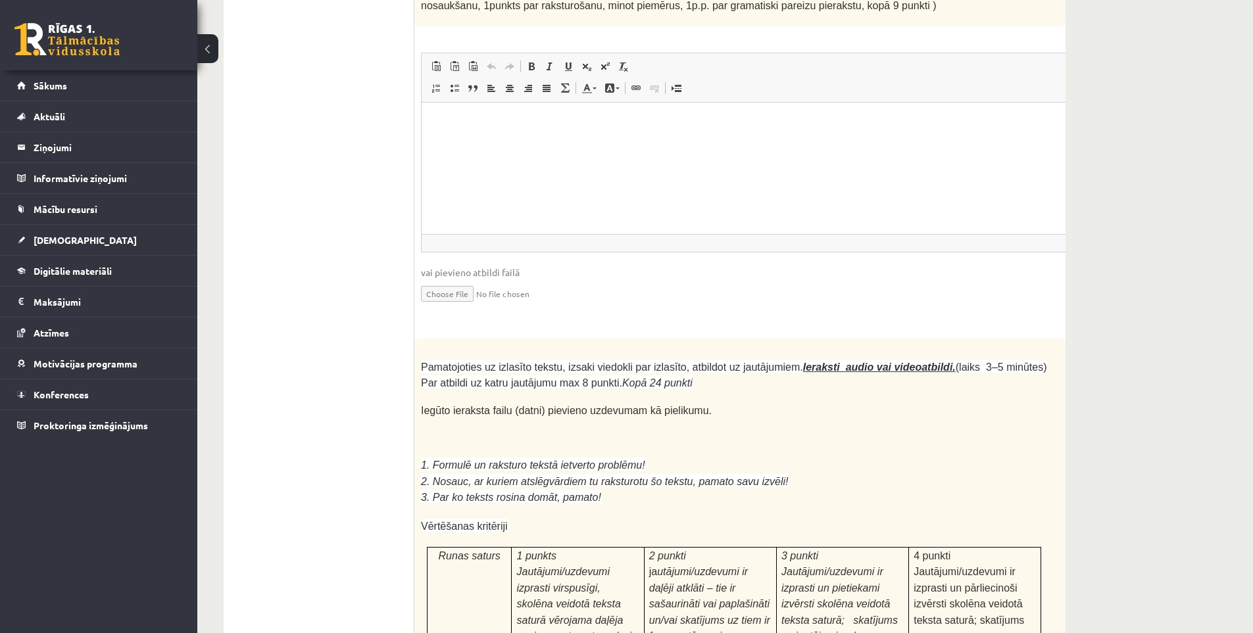
scroll to position [2313, 0]
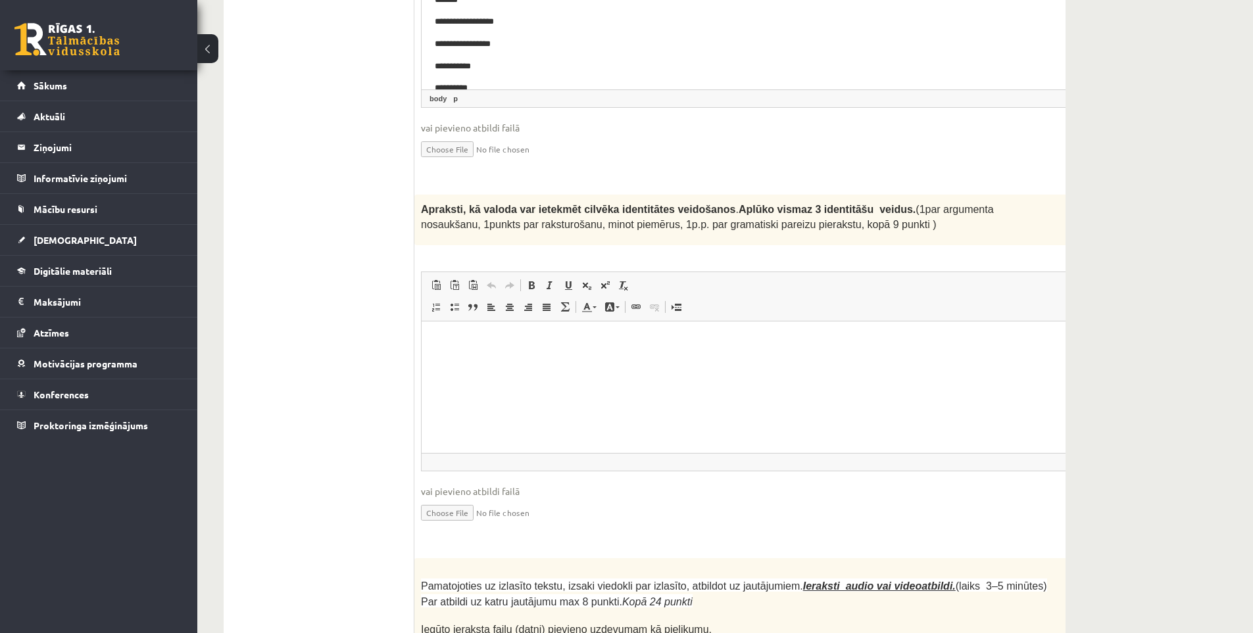
click at [608, 362] on html at bounding box center [766, 342] width 690 height 40
click at [558, 204] on span "(1par argumenta nosaukšanu, 1punkts par raksturošanu, minot piemērus, 1p.p. par…" at bounding box center [707, 217] width 573 height 26
click at [555, 362] on html at bounding box center [766, 342] width 690 height 40
click at [529, 362] on html at bounding box center [766, 342] width 690 height 40
click at [617, 345] on p "**********" at bounding box center [749, 342] width 629 height 14
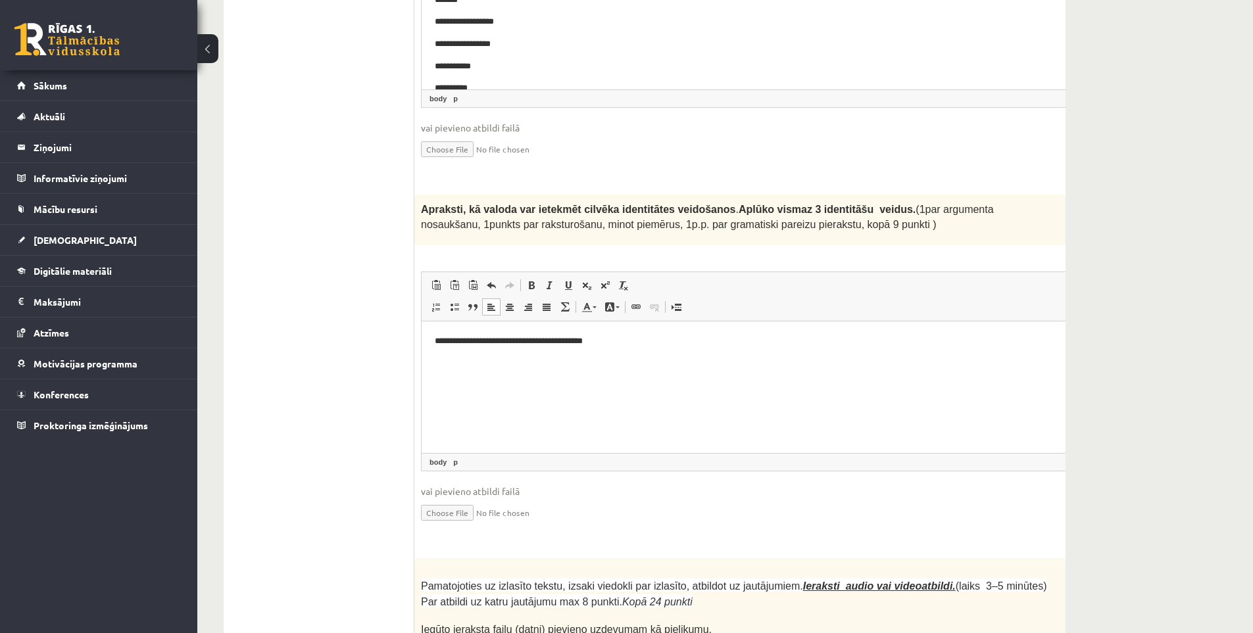
click at [625, 348] on p "**********" at bounding box center [749, 342] width 629 height 14
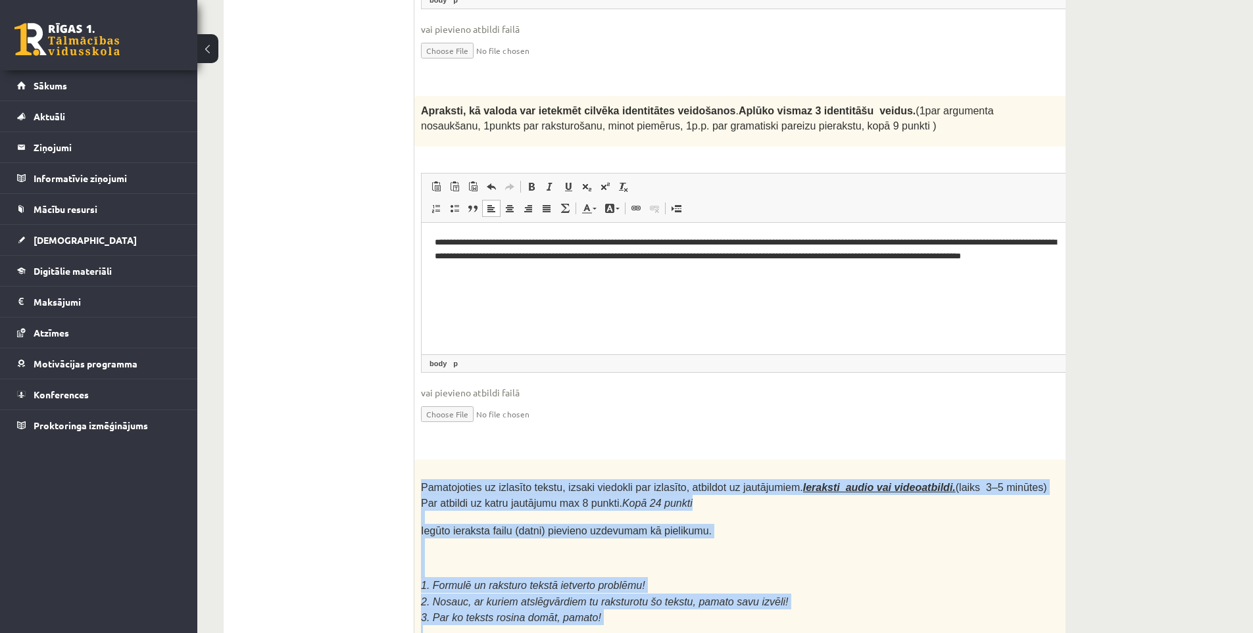
scroll to position [2520, 0]
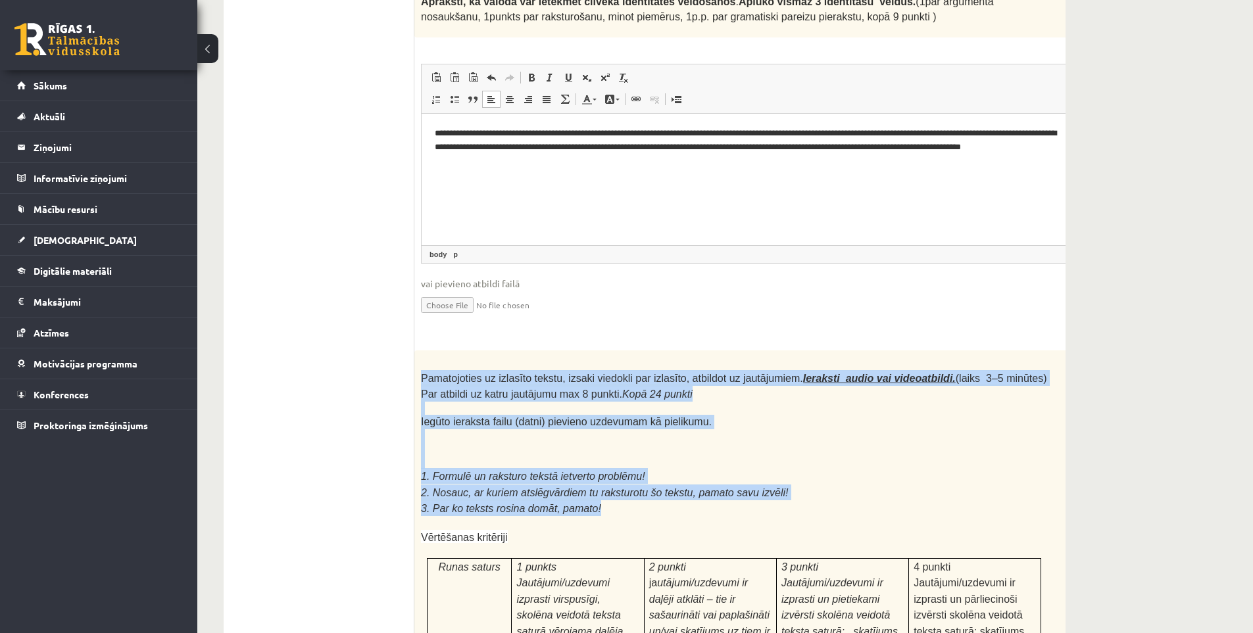
drag, startPoint x: 418, startPoint y: 427, endPoint x: 585, endPoint y: 454, distance: 169.2
click at [592, 373] on span "Pamatojoties uz izlasīto tekstu, izsaki viedokli par izlasīto, atbildot uz jaut…" at bounding box center [734, 386] width 626 height 27
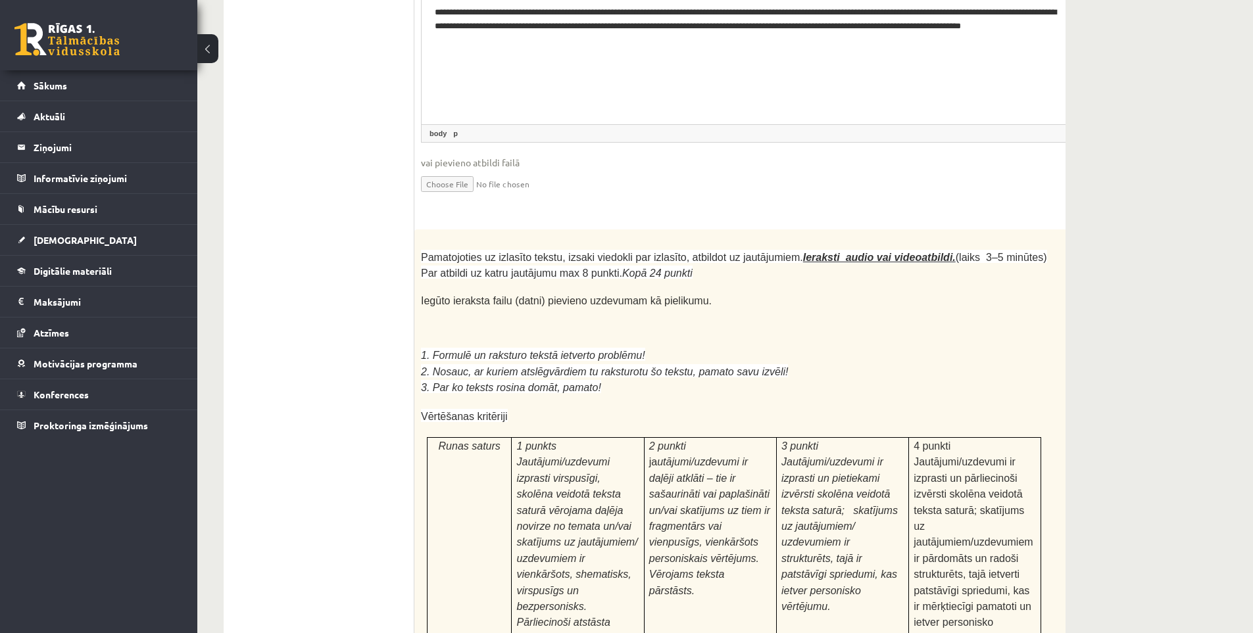
scroll to position [3189, 0]
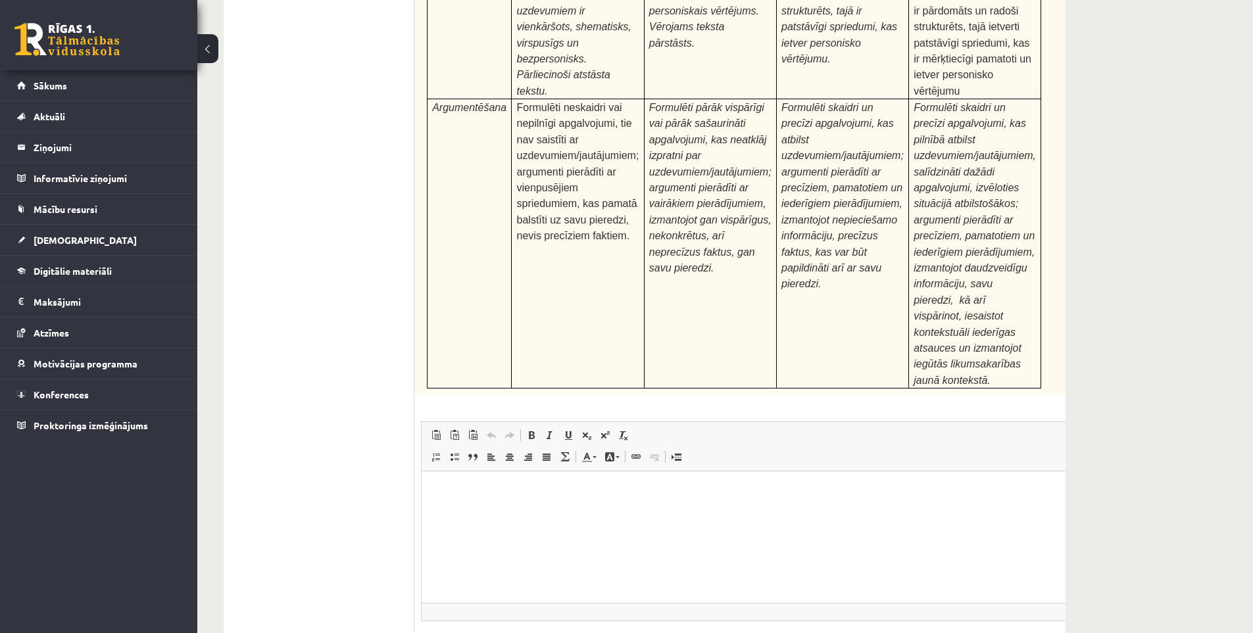
type input "**********"
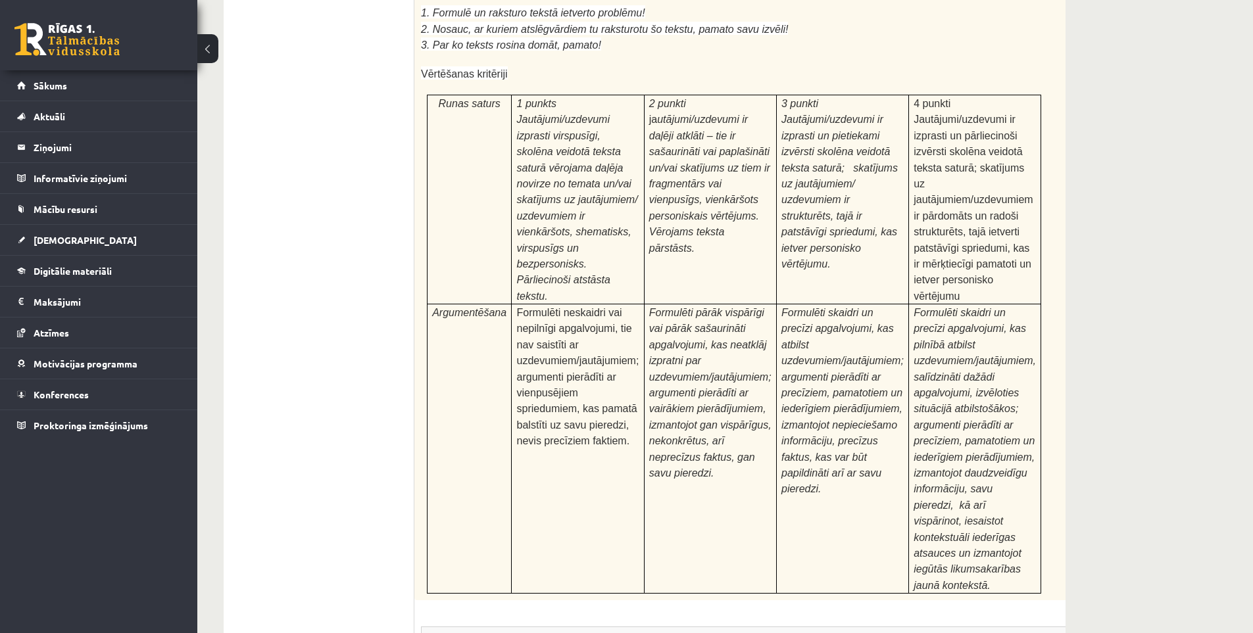
scroll to position [3203, 0]
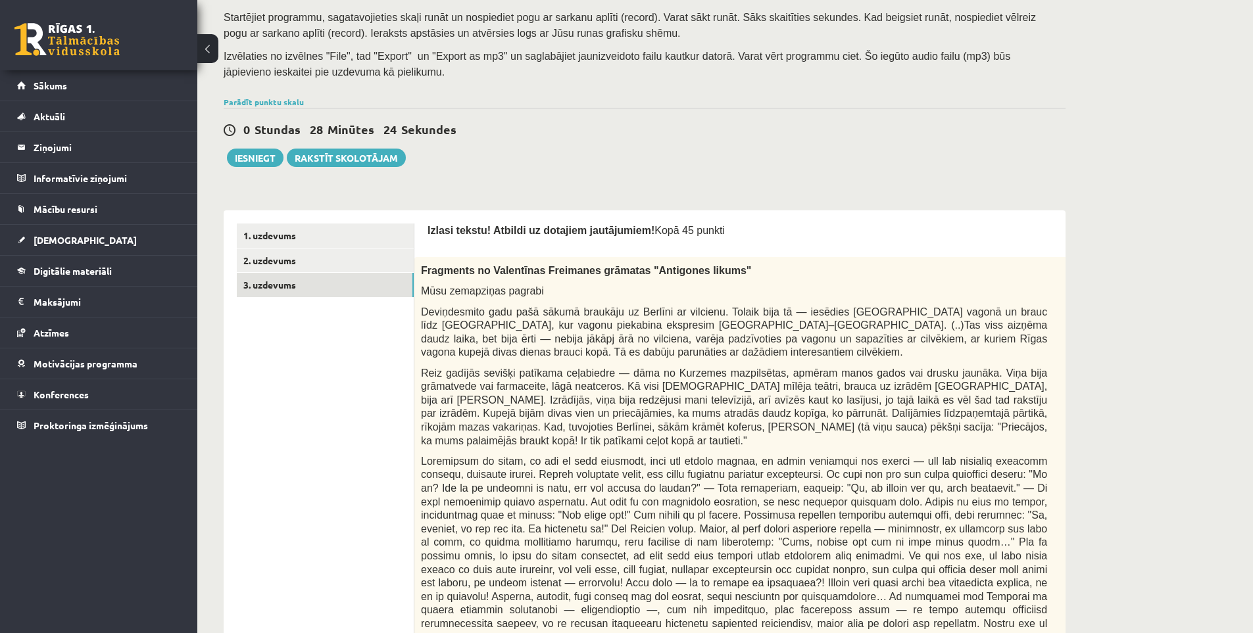
scroll to position [0, 0]
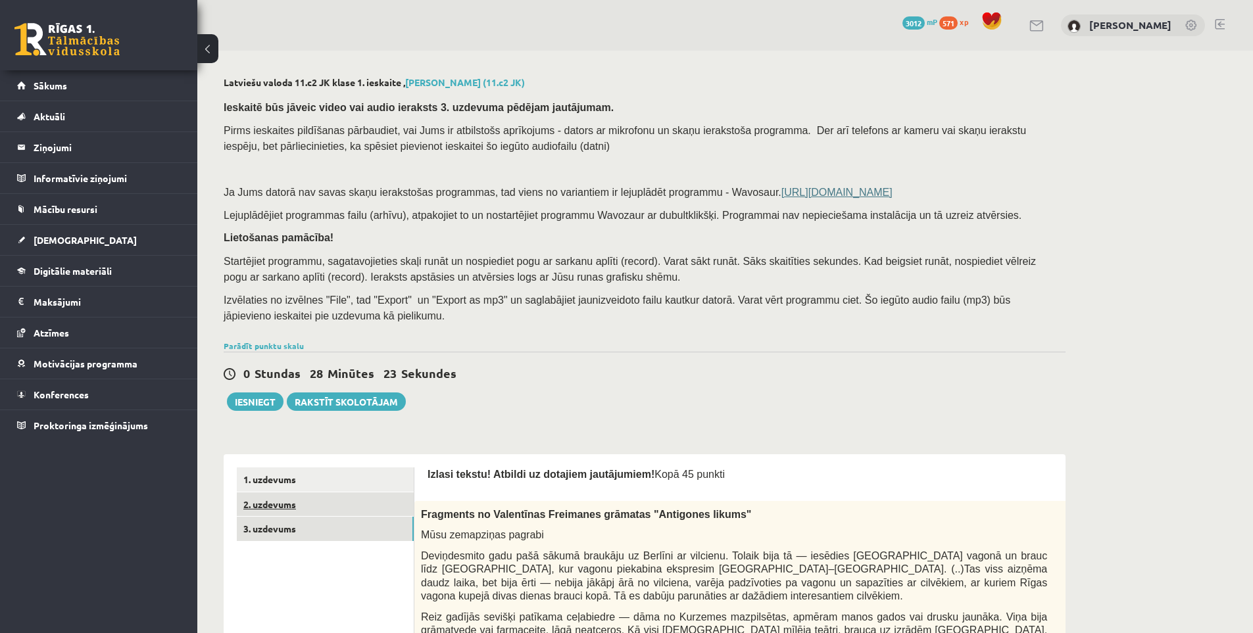
click at [346, 496] on link "2. uzdevums" at bounding box center [325, 504] width 177 height 24
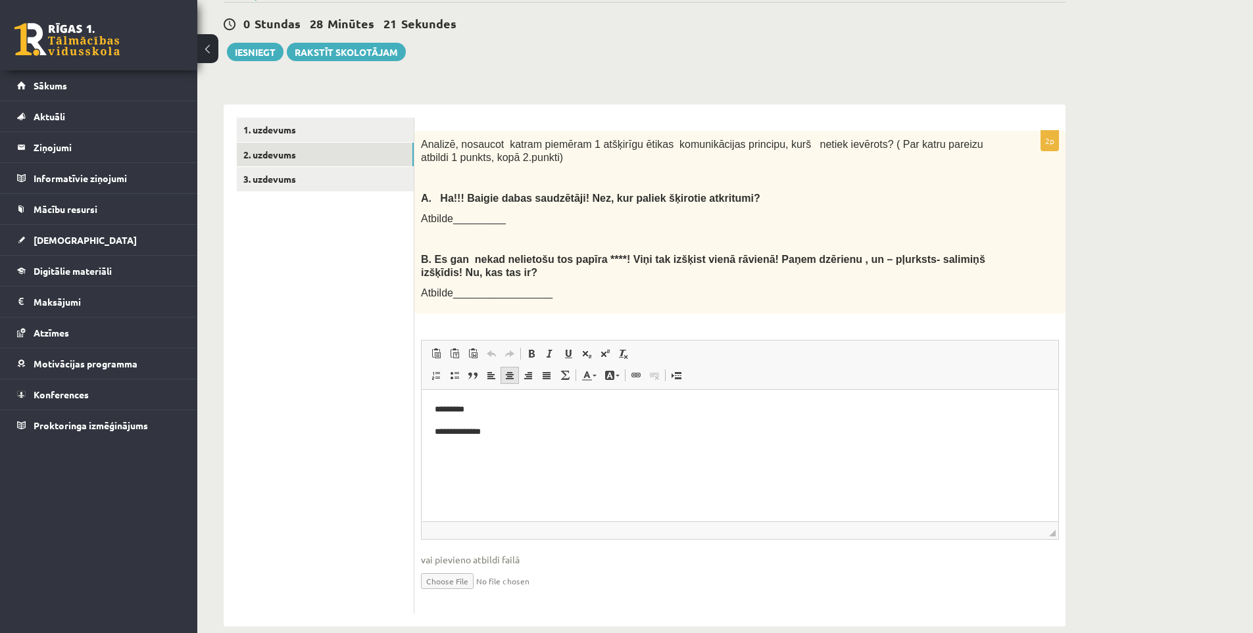
scroll to position [371, 0]
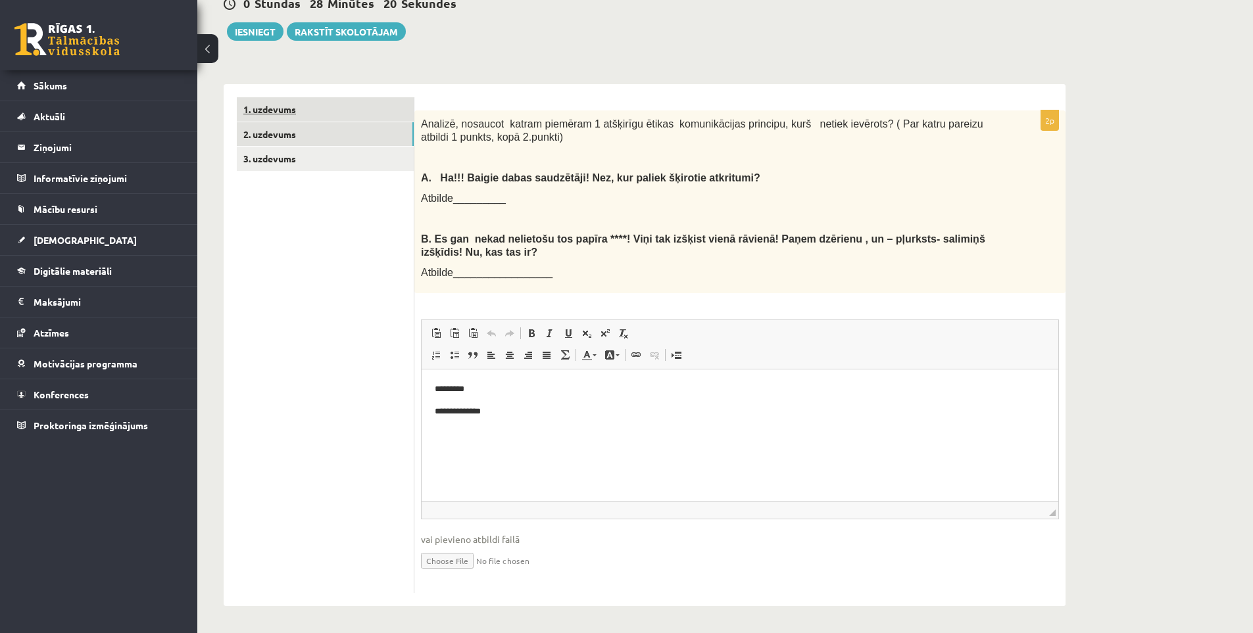
click at [310, 106] on link "1. uzdevums" at bounding box center [325, 109] width 177 height 24
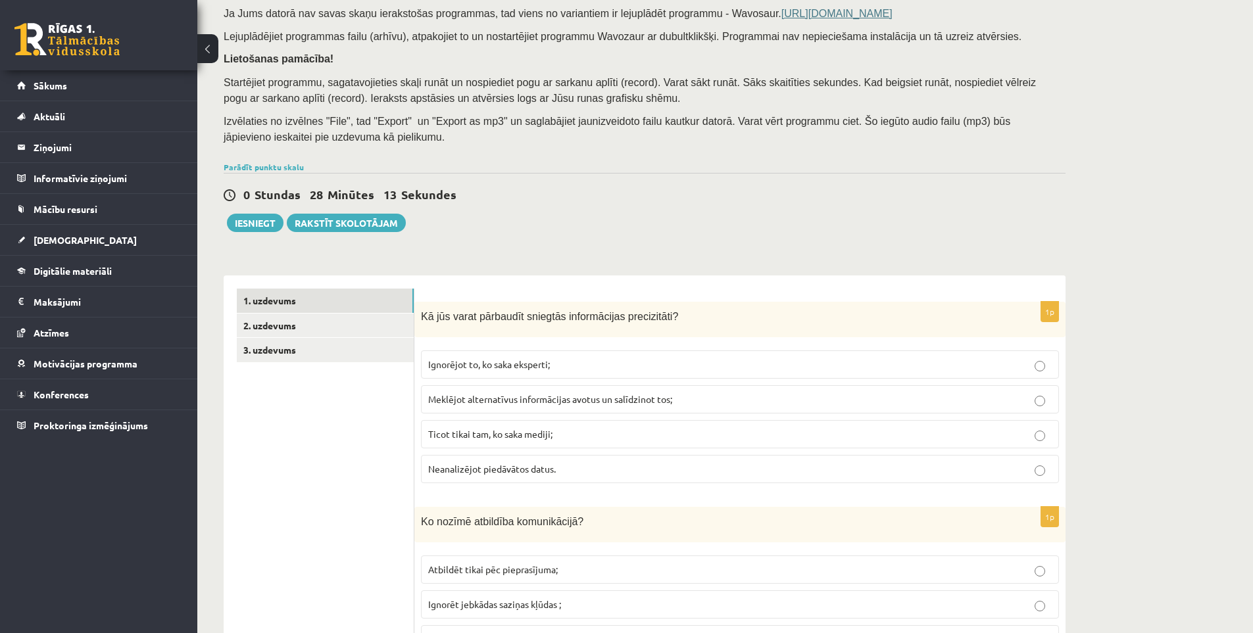
scroll to position [0, 0]
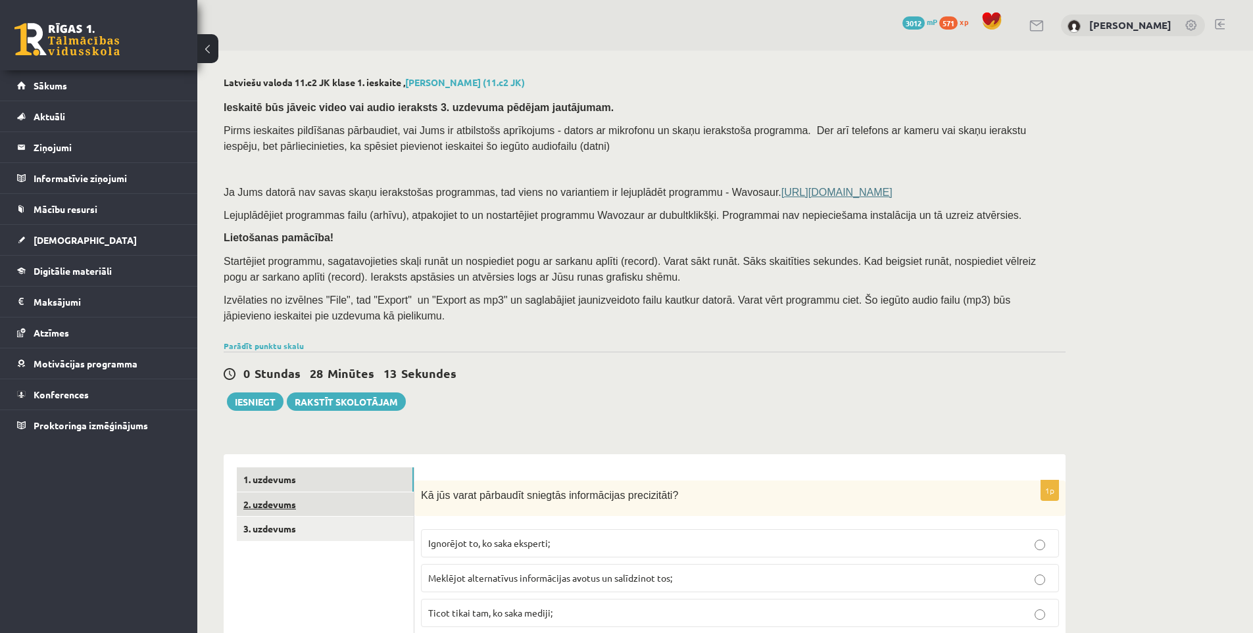
click at [321, 510] on link "2. uzdevums" at bounding box center [325, 504] width 177 height 24
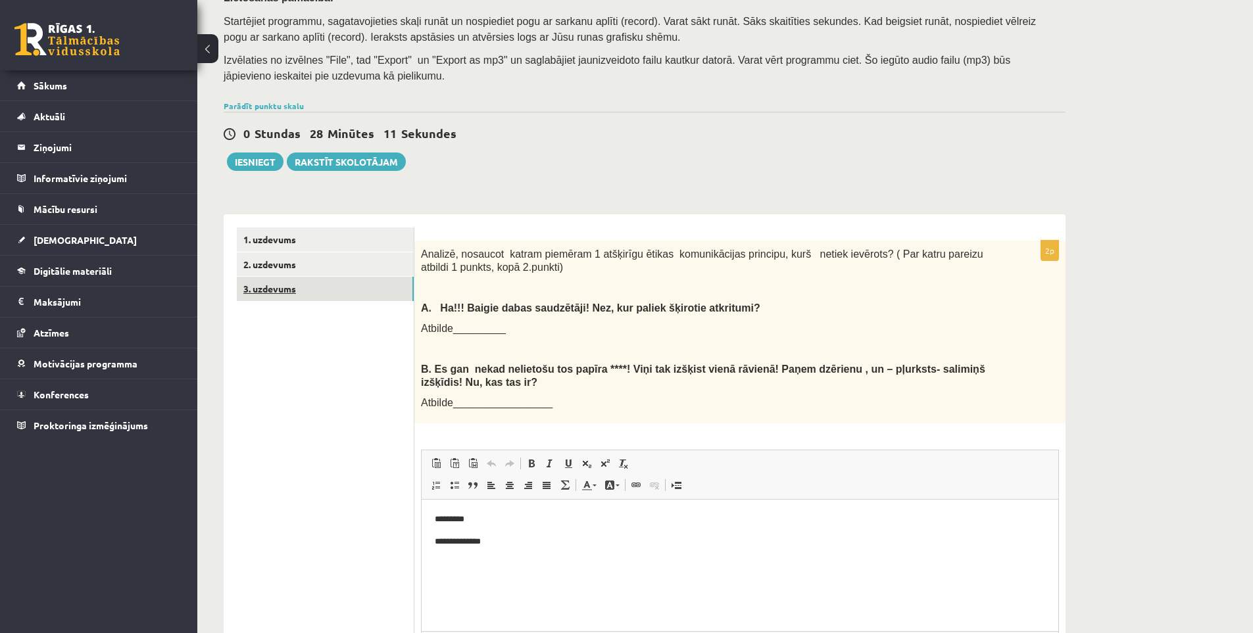
click at [318, 291] on link "3. uzdevums" at bounding box center [325, 289] width 177 height 24
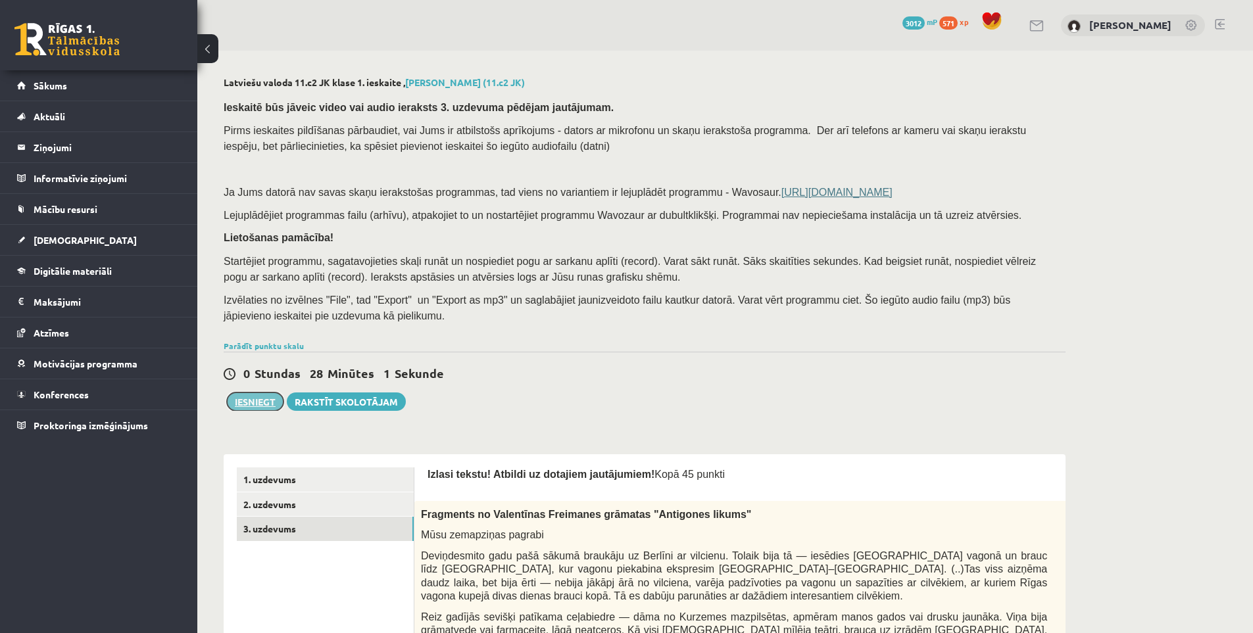
click at [272, 400] on button "Iesniegt" at bounding box center [255, 402] width 57 height 18
